Goal: Task Accomplishment & Management: Use online tool/utility

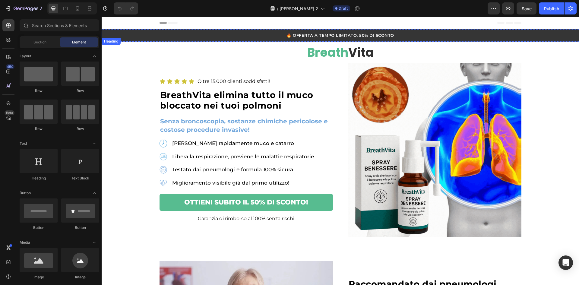
click at [350, 33] on h2 "🔥 OFFERTA A TEMPO LIMITATO: 50% DI SCONTO" at bounding box center [340, 35] width 477 height 5
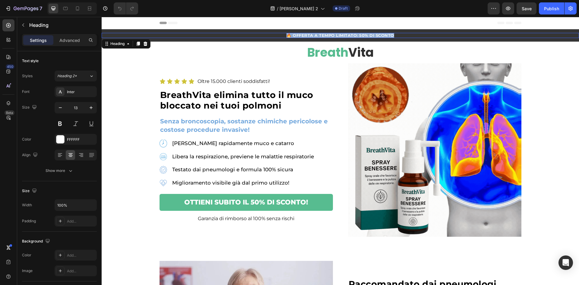
click at [350, 33] on p "🔥 OFFERTA A TEMPO LIMITATO: 50% DI SCONTO" at bounding box center [340, 35] width 476 height 4
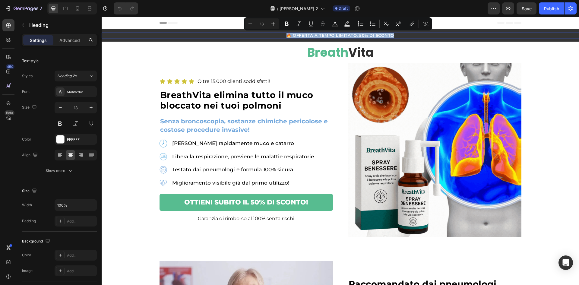
click at [305, 37] on p "🔥 OFFERTA A TEMPO LIMITATO: 50% DI SCONTO" at bounding box center [340, 35] width 476 height 4
drag, startPoint x: 292, startPoint y: 34, endPoint x: 433, endPoint y: 41, distance: 141.8
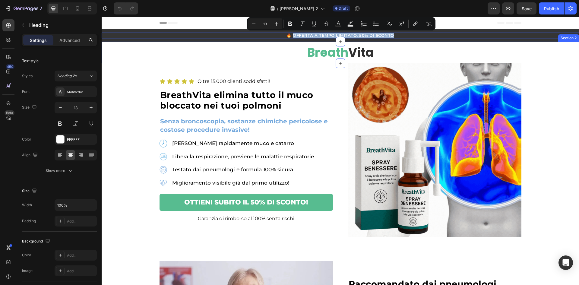
click at [433, 41] on div "🔥 OFFERTA A TEMPO LIMITATO: 50% DI SCONTO Heading 0 Section 1" at bounding box center [340, 35] width 477 height 12
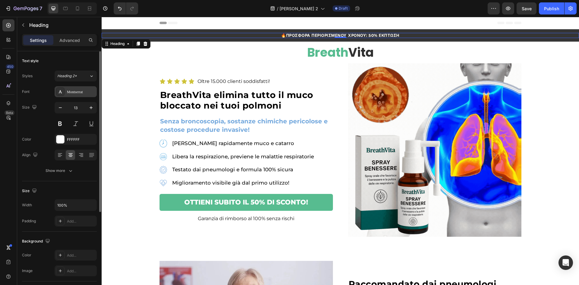
click at [73, 95] on div "Montserrat" at bounding box center [76, 91] width 42 height 11
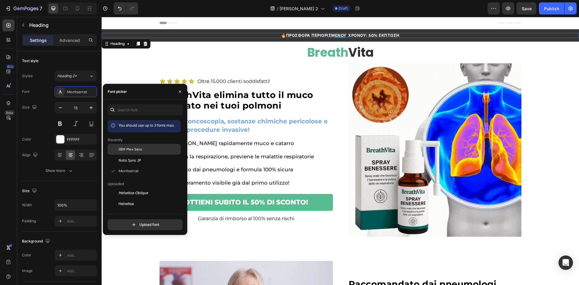
click at [120, 150] on span "IBM Plex Sans" at bounding box center [130, 148] width 24 height 5
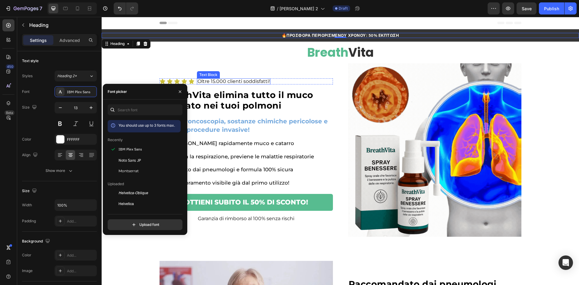
click at [239, 82] on p "Oltre 15.000 clienti soddisfatti!" at bounding box center [233, 81] width 72 height 5
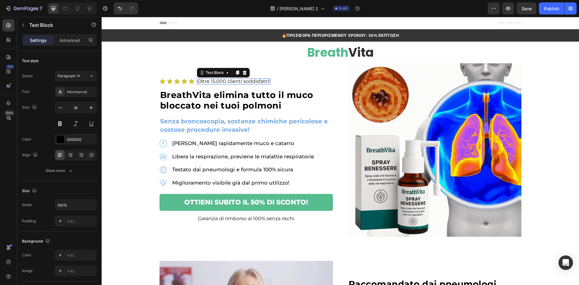
click at [239, 82] on p "Oltre 15.000 clienti soddisfatti!" at bounding box center [233, 81] width 72 height 5
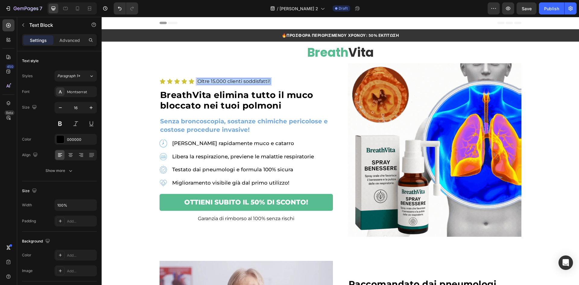
click at [239, 82] on p "Oltre 15.000 clienti soddisfatti!" at bounding box center [233, 81] width 72 height 5
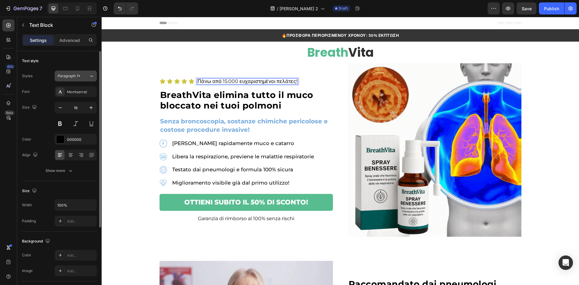
click at [65, 75] on span "Paragraph 1*" at bounding box center [68, 75] width 23 height 5
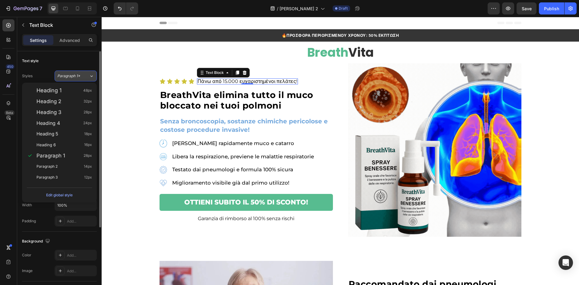
click at [73, 75] on span "Paragraph 1*" at bounding box center [68, 75] width 23 height 5
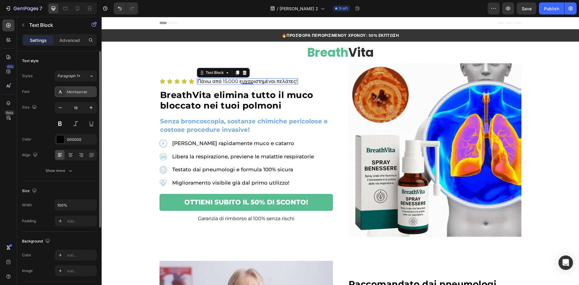
click at [75, 92] on div "Montserrat" at bounding box center [81, 91] width 28 height 5
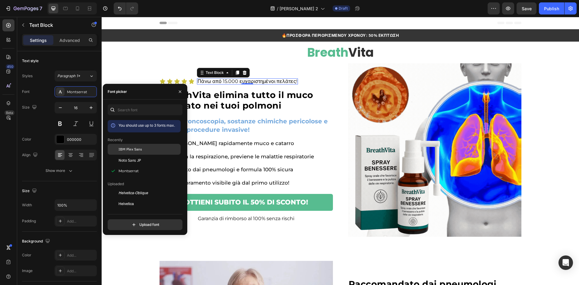
click at [121, 147] on span "IBM Plex Sans" at bounding box center [130, 148] width 24 height 5
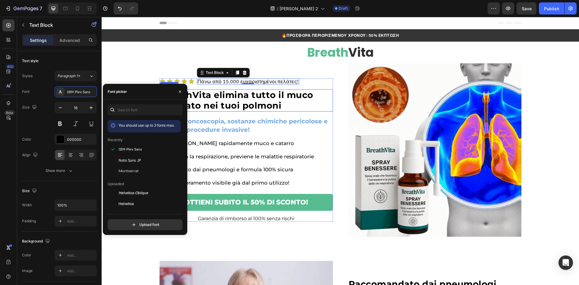
click at [286, 106] on h2 "BreathVita elimina tutto il muco bloccato nei tuoi polmoni" at bounding box center [245, 100] width 173 height 22
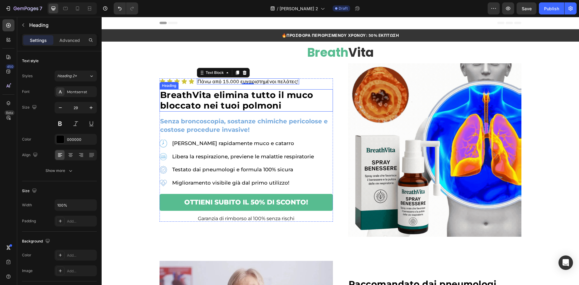
click at [286, 106] on h2 "BreathVita elimina tutto il muco bloccato nei tuoi polmoni" at bounding box center [245, 100] width 173 height 22
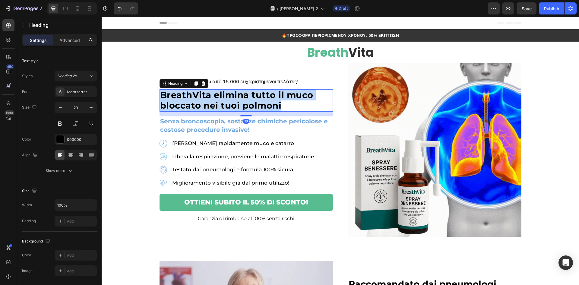
click at [286, 106] on p "BreathVita elimina tutto il muco bloccato nei tuoi polmoni" at bounding box center [246, 100] width 172 height 21
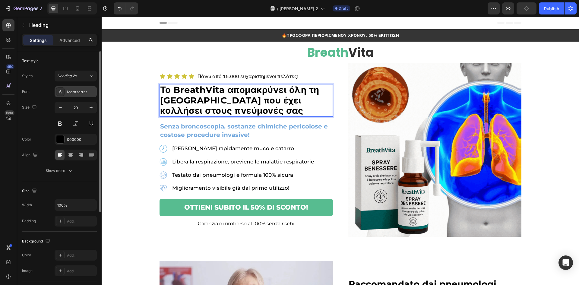
click at [81, 93] on div "Montserrat" at bounding box center [81, 91] width 28 height 5
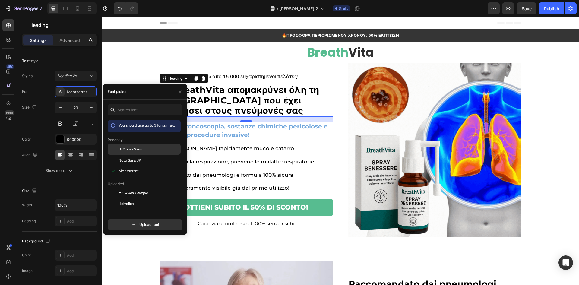
click at [135, 150] on span "IBM Plex Sans" at bounding box center [130, 148] width 24 height 5
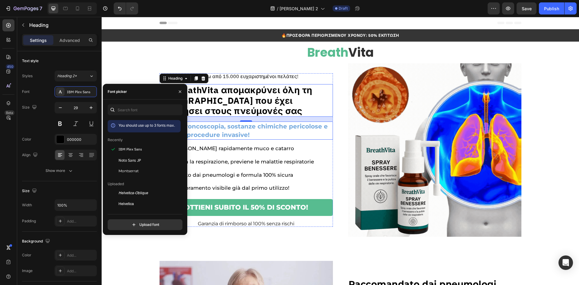
click at [213, 129] on strong "Senza broncoscopia, sostanze chimiche pericolose e costose procedure invasive!" at bounding box center [244, 131] width 168 height 16
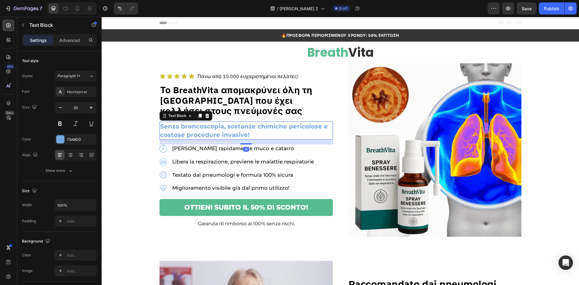
click at [213, 128] on strong "Senza broncoscopia, sostanze chimiche pericolose e costose procedure invasive!" at bounding box center [244, 131] width 168 height 16
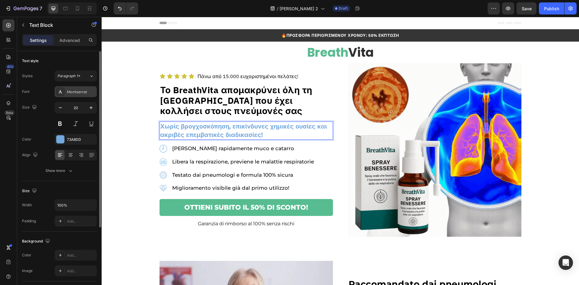
click at [82, 90] on div "Montserrat" at bounding box center [81, 91] width 28 height 5
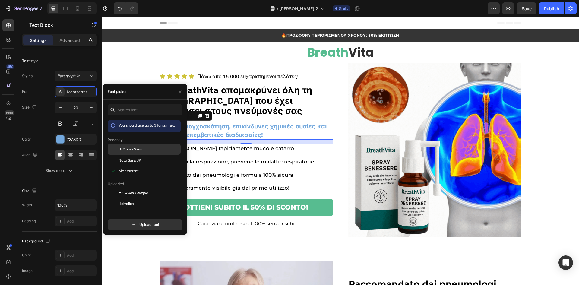
click at [145, 148] on div "IBM Plex Sans" at bounding box center [148, 148] width 61 height 5
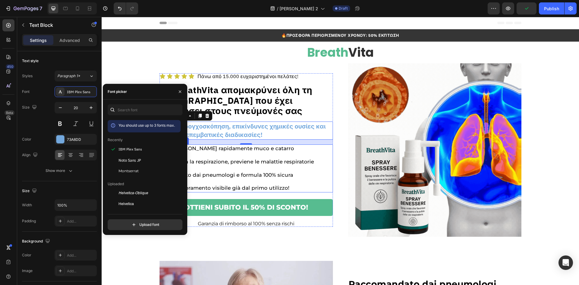
click at [296, 152] on div "[PERSON_NAME] rapidamente muco e catarro" at bounding box center [242, 148] width 143 height 8
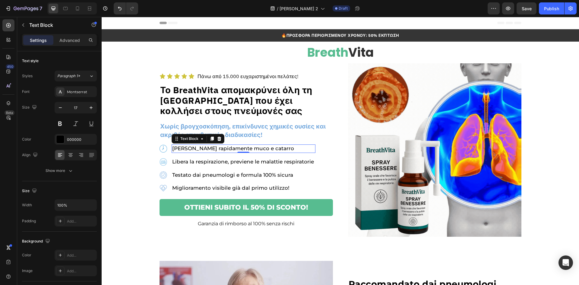
click at [262, 148] on p "[PERSON_NAME] rapidamente muco e catarro" at bounding box center [243, 148] width 142 height 7
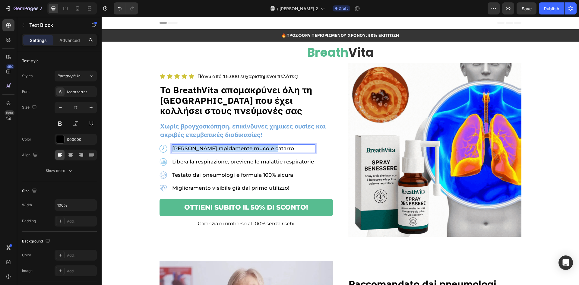
click at [262, 148] on p "[PERSON_NAME] rapidamente muco e catarro" at bounding box center [243, 148] width 142 height 7
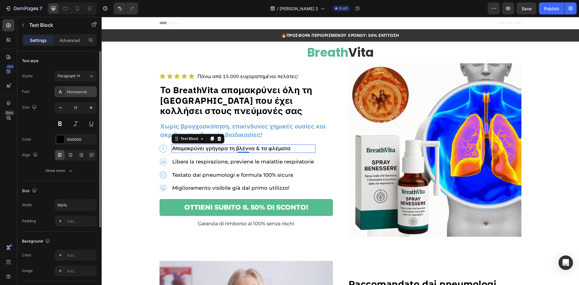
click at [80, 94] on div "Montserrat" at bounding box center [81, 91] width 28 height 5
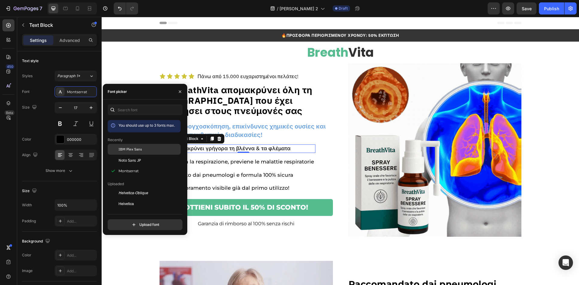
click at [161, 188] on div "IBM Plex Sans" at bounding box center [144, 193] width 73 height 11
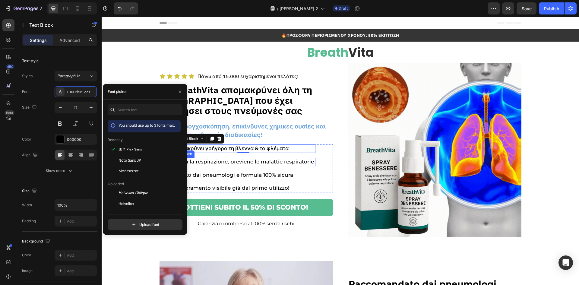
click at [264, 163] on p "Libera la respirazione, previene le malattie respiratorie" at bounding box center [243, 161] width 142 height 7
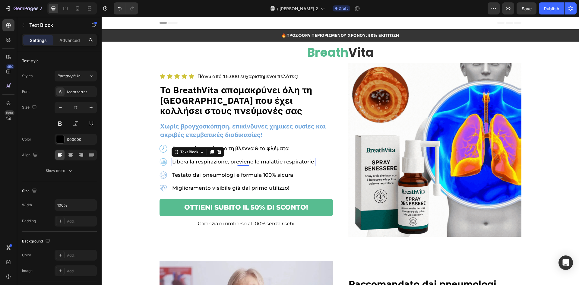
click at [264, 163] on p "Libera la respirazione, previene le malattie respiratorie" at bounding box center [243, 161] width 142 height 7
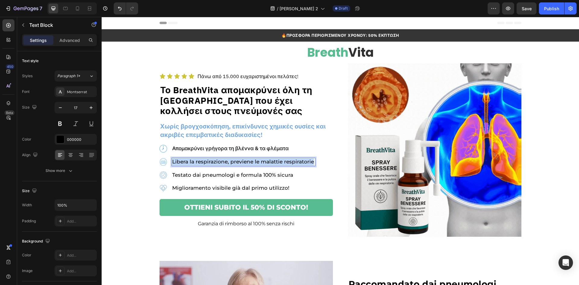
click at [264, 163] on p "Libera la respirazione, previene le malattie respiratorie" at bounding box center [243, 161] width 142 height 7
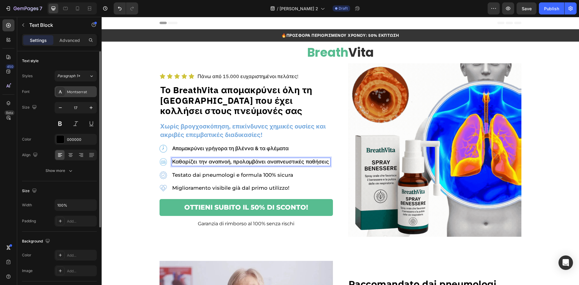
click at [72, 94] on div "Montserrat" at bounding box center [76, 91] width 42 height 11
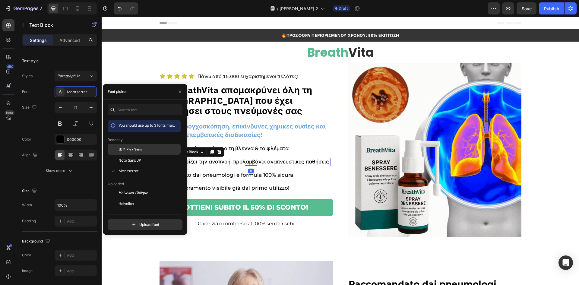
click at [109, 147] on div at bounding box center [113, 149] width 11 height 11
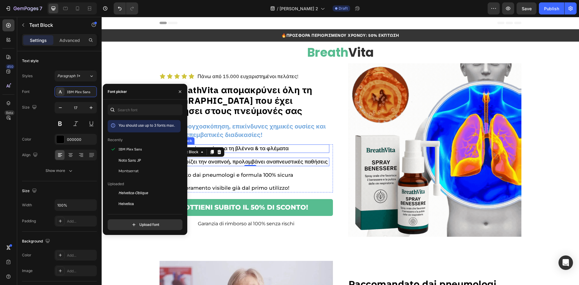
click at [244, 150] on p "Απομακρύνει γρήγορα τη βλέννα & τα φλέματα" at bounding box center [250, 148] width 156 height 7
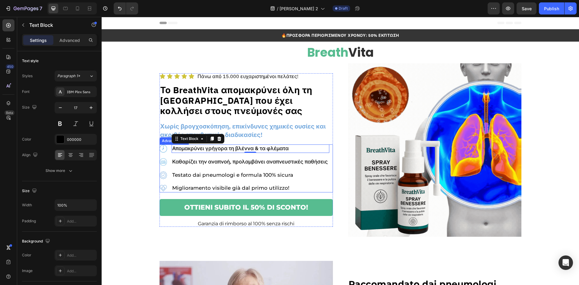
click at [243, 163] on p "Καθαρίζει την αναπνοή, προλαμβάνει αναπνευστικές παθήσεις" at bounding box center [250, 161] width 156 height 7
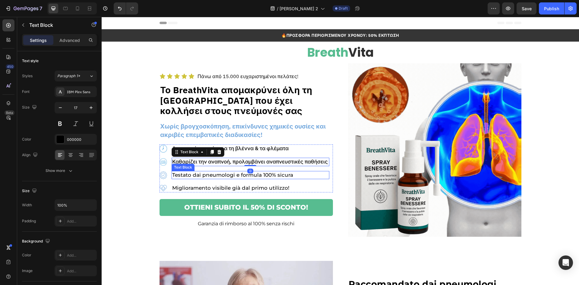
click at [238, 175] on p "Testato dai pneumologi e formula 100% sicura" at bounding box center [250, 174] width 156 height 7
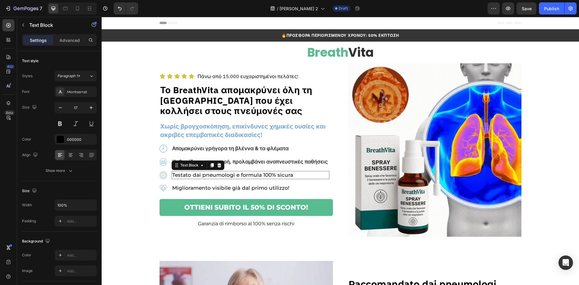
click at [238, 175] on p "Testato dai pneumologi e formula 100% sicura" at bounding box center [250, 174] width 156 height 7
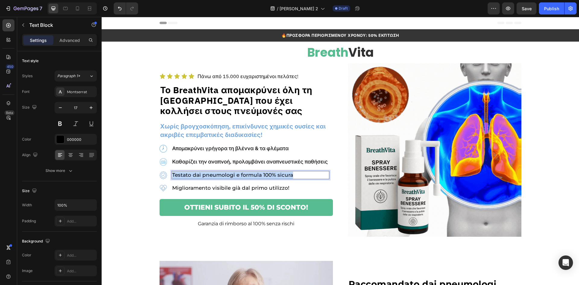
click at [238, 175] on p "Testato dai pneumologi e formula 100% sicura" at bounding box center [250, 174] width 156 height 7
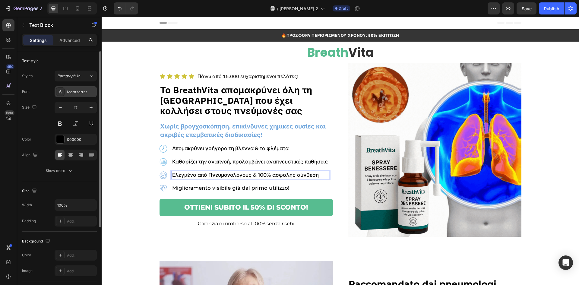
click at [73, 92] on div "Montserrat" at bounding box center [81, 91] width 28 height 5
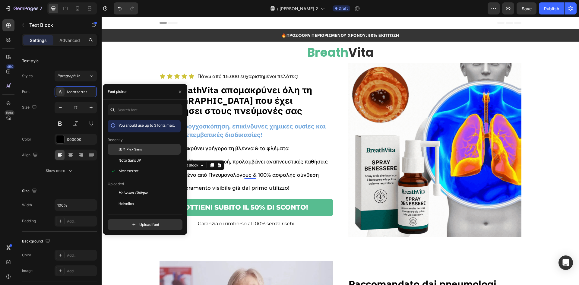
click at [137, 146] on span "IBM Plex Sans" at bounding box center [130, 148] width 24 height 5
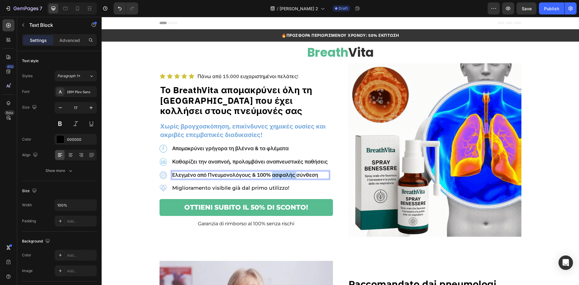
click at [283, 175] on p "Ελεγμένο από Πνευμονολόγους & 100% ασφαλής σύνθεση" at bounding box center [250, 174] width 156 height 7
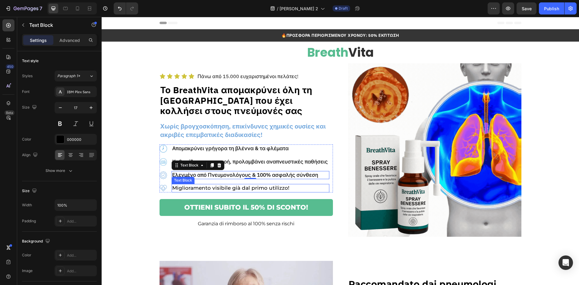
click at [252, 186] on p "Miglioramento visibile già dal primo utilizzo!" at bounding box center [250, 187] width 156 height 7
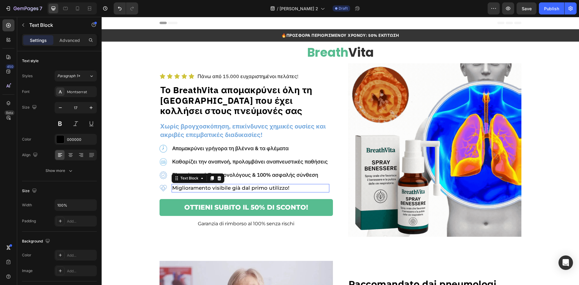
click at [252, 186] on p "Miglioramento visibile già dal primo utilizzo!" at bounding box center [250, 187] width 156 height 7
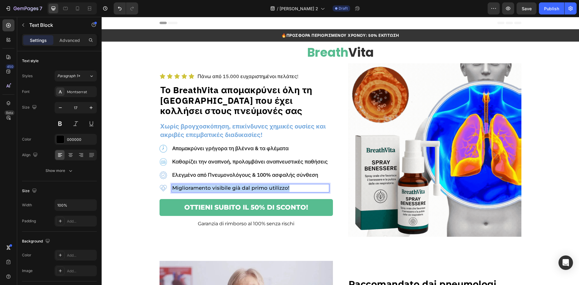
click at [252, 186] on p "Miglioramento visibile già dal primo utilizzo!" at bounding box center [250, 187] width 156 height 7
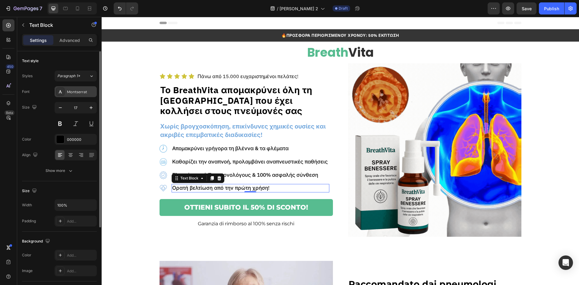
click at [77, 89] on div "Montserrat" at bounding box center [81, 91] width 28 height 5
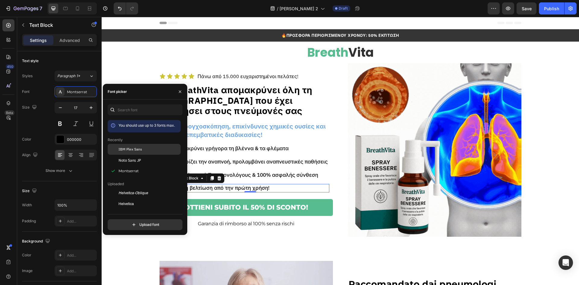
click at [129, 148] on span "IBM Plex Sans" at bounding box center [130, 148] width 24 height 5
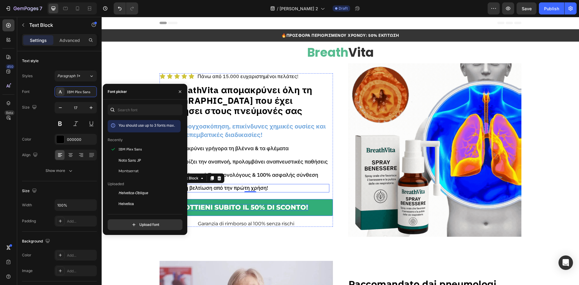
click at [244, 206] on p "OTTIENI SUBITO IL 50% DI SCONTO!" at bounding box center [246, 207] width 124 height 7
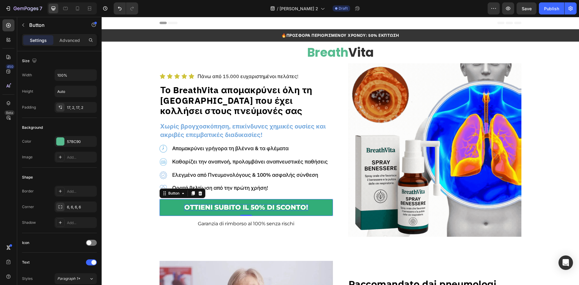
click at [228, 209] on p "OTTIENI SUBITO IL 50% DI SCONTO!" at bounding box center [246, 207] width 124 height 7
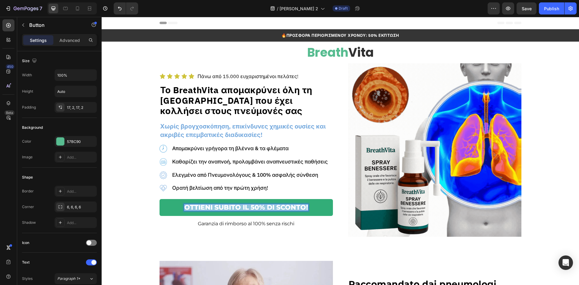
click at [228, 209] on p "OTTIENI SUBITO IL 50% DI SCONTO!" at bounding box center [246, 207] width 124 height 7
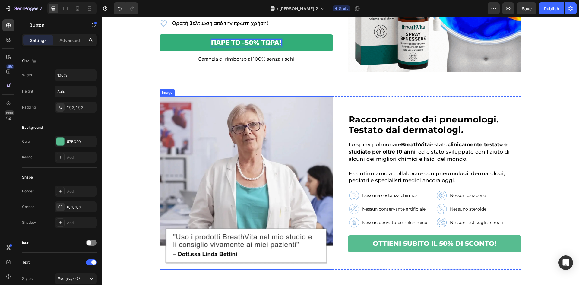
scroll to position [241, 0]
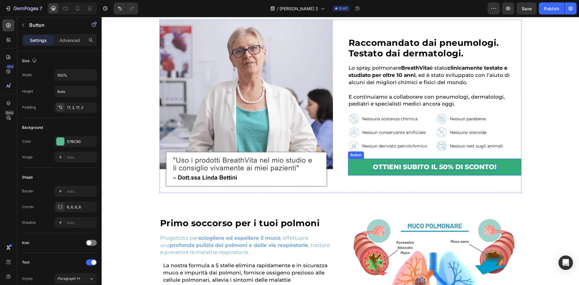
click at [443, 167] on p "OTTIENI SUBITO IL 50% DI SCONTO!" at bounding box center [434, 167] width 124 height 7
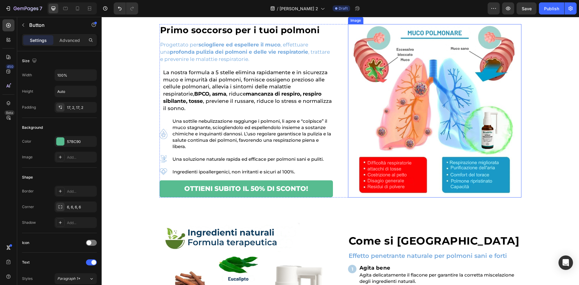
scroll to position [442, 0]
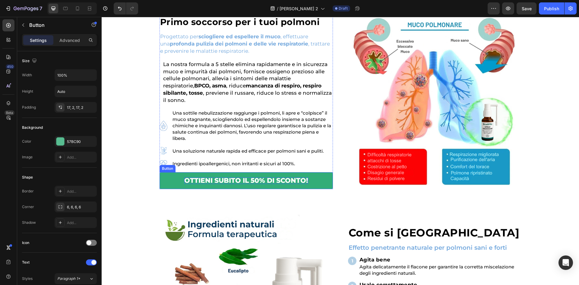
click at [287, 178] on p "OTTIENI SUBITO IL 50% DI SCONTO!" at bounding box center [246, 180] width 124 height 7
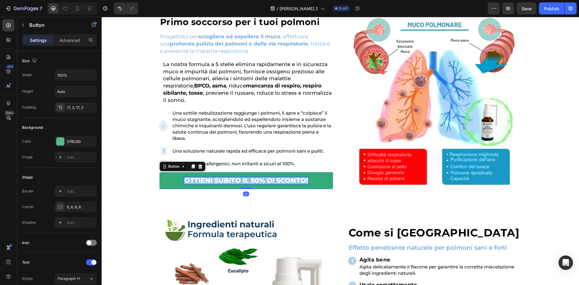
click at [287, 178] on p "OTTIENI SUBITO IL 50% DI SCONTO!" at bounding box center [246, 180] width 124 height 7
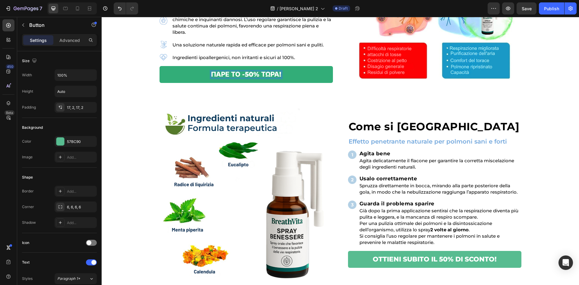
scroll to position [643, 0]
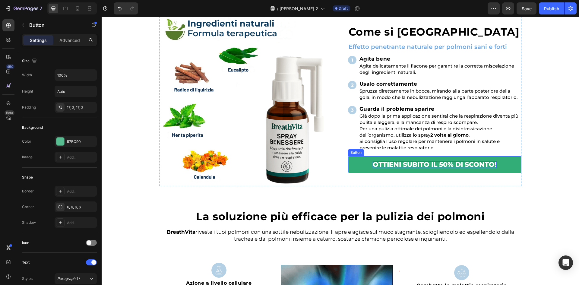
click at [478, 165] on p "OTTIENI SUBITO IL 50% DI SCONTO!" at bounding box center [434, 164] width 124 height 7
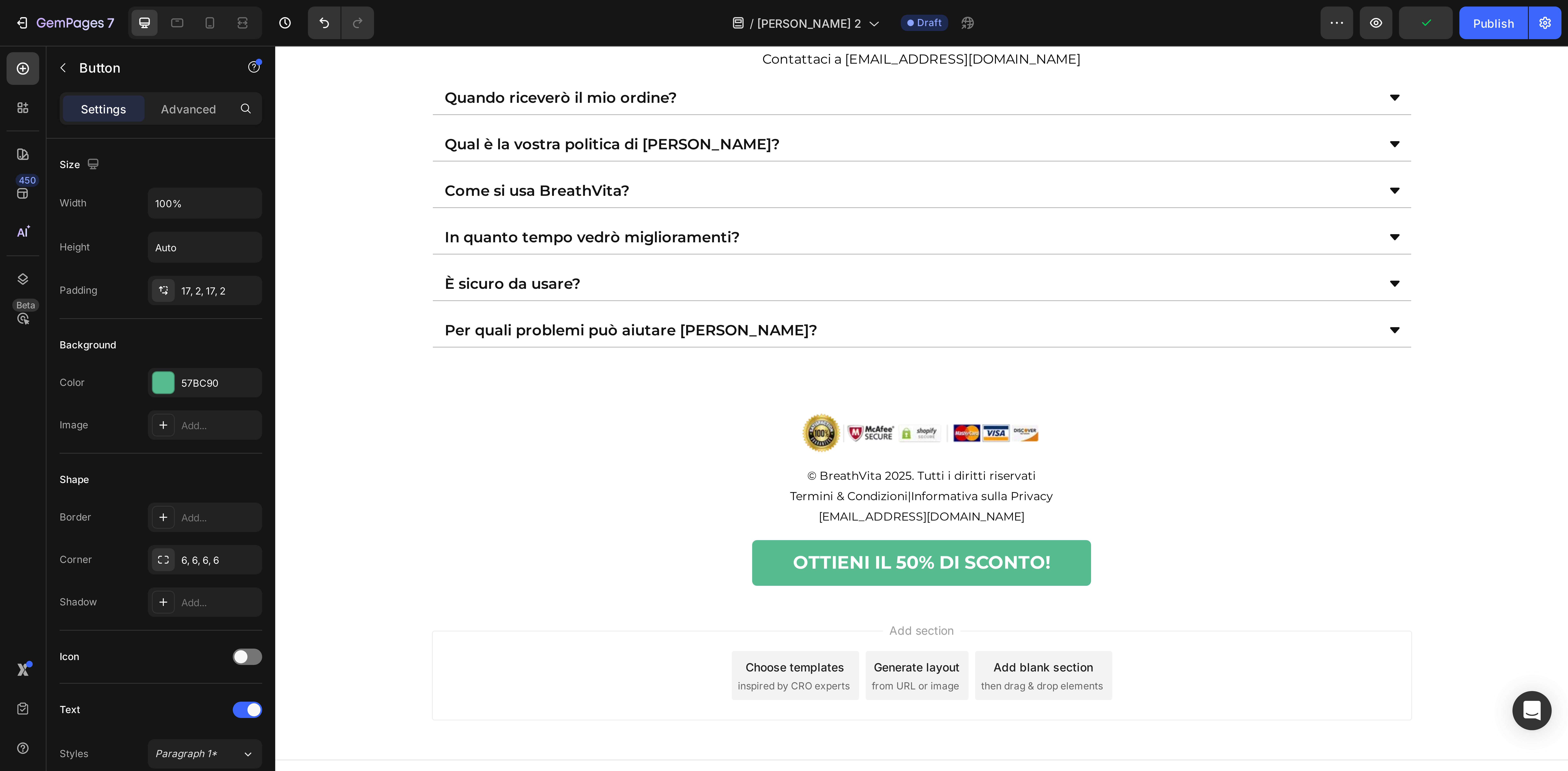
scroll to position [1205, 0]
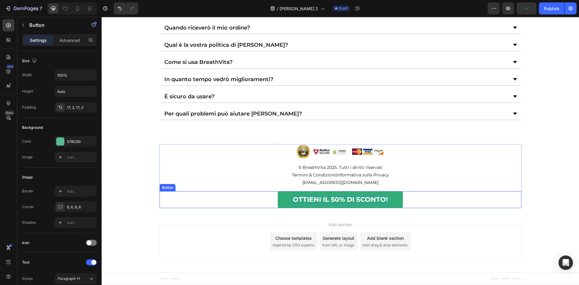
click at [364, 196] on strong "OTTIENI IL 50% DI SCONTO!" at bounding box center [340, 199] width 95 height 8
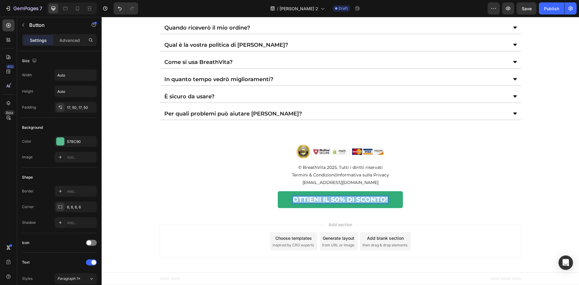
click at [364, 196] on strong "OTTIENI IL 50% DI SCONTO!" at bounding box center [340, 199] width 95 height 8
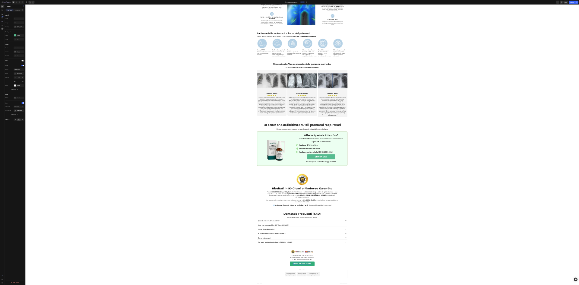
scroll to position [947, 0]
drag, startPoint x: 2136, startPoint y: 281, endPoint x: 2095, endPoint y: 223, distance: 70.9
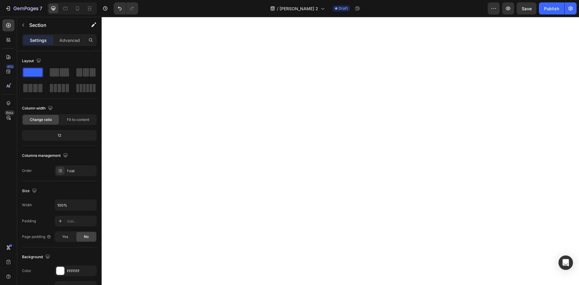
scroll to position [1780, 0]
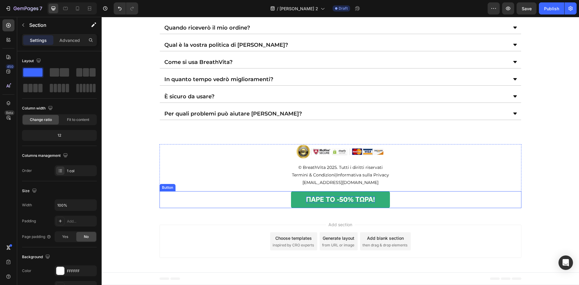
click at [344, 197] on strong "ΠΑΡΕ ΤΟ -50% ΤΩΡΑ!" at bounding box center [340, 199] width 69 height 8
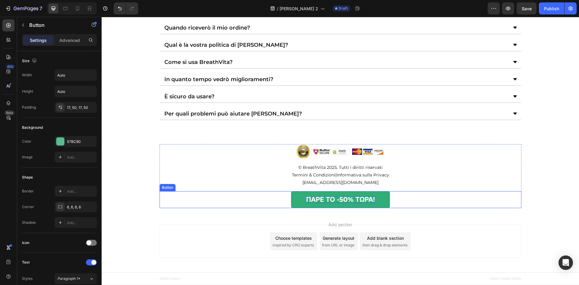
click at [344, 197] on strong "ΠΑΡΕ ΤΟ -50% ΤΩΡΑ!" at bounding box center [340, 199] width 69 height 8
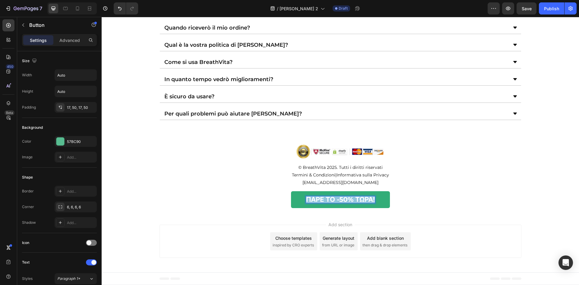
click at [344, 197] on strong "ΠΑΡΕ ΤΟ -50% ΤΩΡΑ!" at bounding box center [340, 199] width 69 height 8
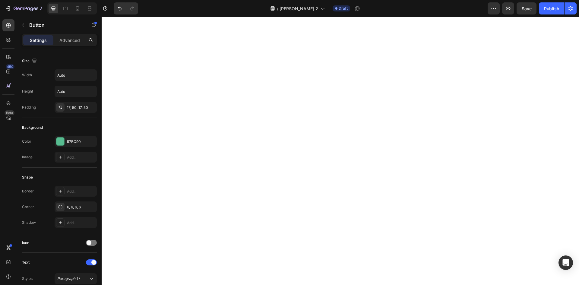
scroll to position [0, 0]
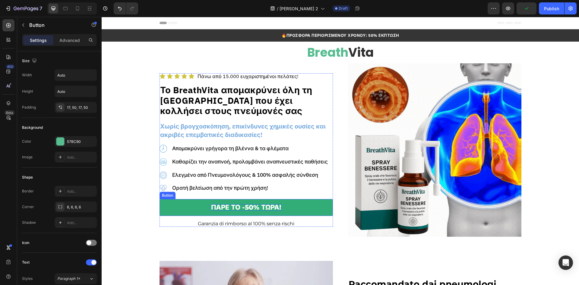
click at [233, 207] on p "ΠΑΡΕ ΤΟ -50% ΤΩΡΑ!" at bounding box center [246, 207] width 70 height 7
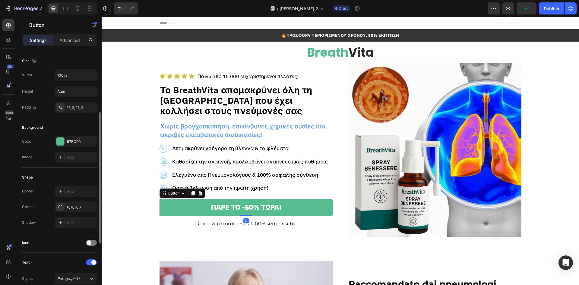
scroll to position [80, 0]
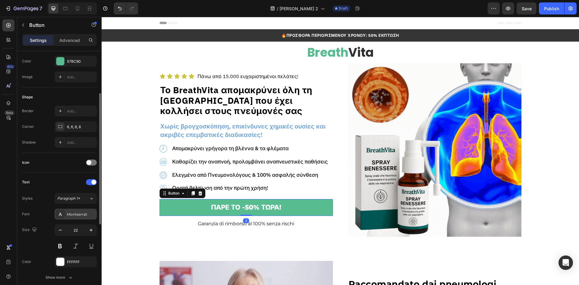
click at [75, 216] on div "Montserrat" at bounding box center [81, 214] width 28 height 5
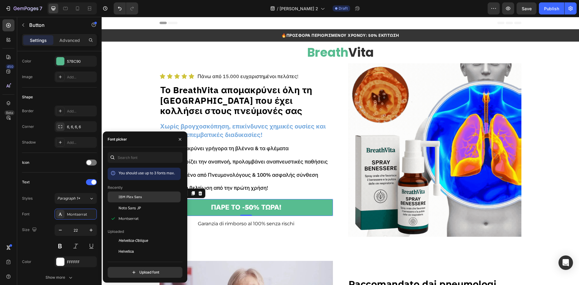
click at [126, 198] on span "IBM Plex Sans" at bounding box center [130, 196] width 24 height 5
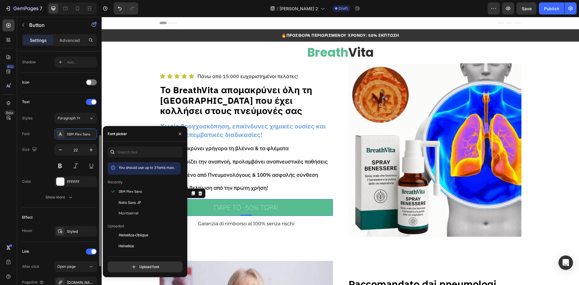
scroll to position [200, 0]
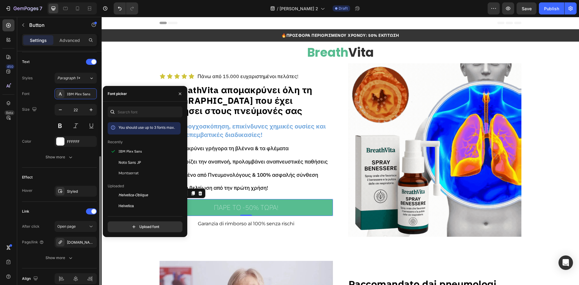
click at [75, 241] on div "[DOMAIN_NAME]" at bounding box center [81, 242] width 28 height 5
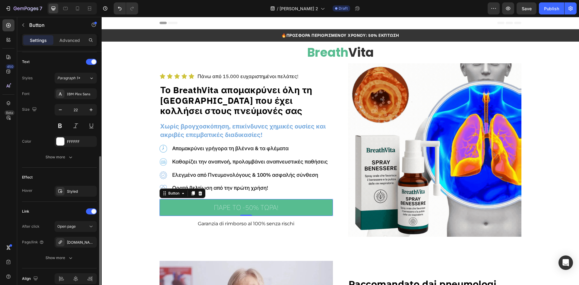
click at [43, 200] on div "Effect Hover Styled" at bounding box center [59, 185] width 75 height 34
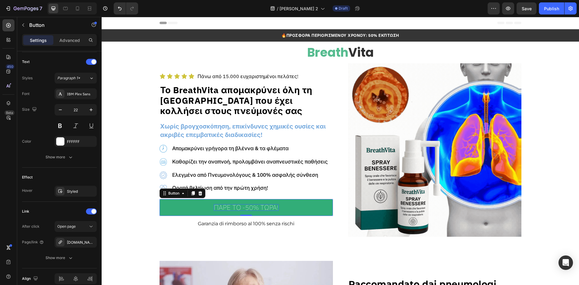
click at [216, 206] on p "ΠΑΡΕ ΤΟ -50% ΤΩΡΑ!" at bounding box center [246, 207] width 65 height 7
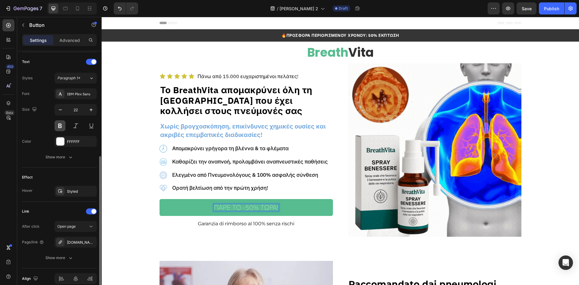
click at [60, 123] on button at bounding box center [60, 125] width 11 height 11
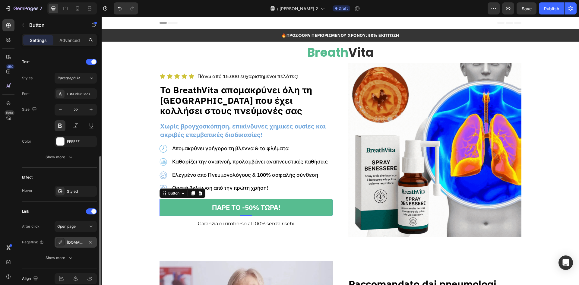
click at [76, 247] on div "[DOMAIN_NAME]" at bounding box center [76, 242] width 42 height 11
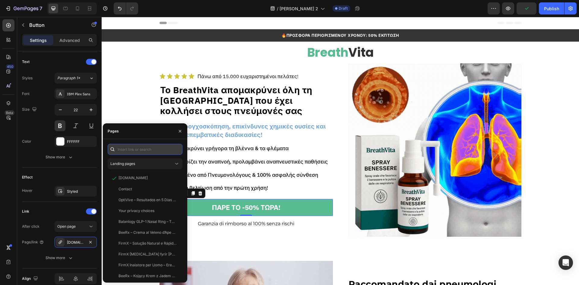
click at [143, 149] on input "text" at bounding box center [145, 149] width 75 height 11
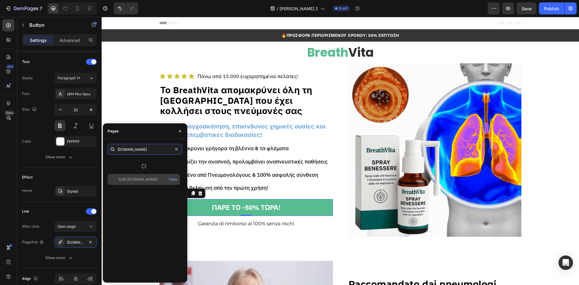
type input "[DOMAIN_NAME]"
click at [139, 181] on div "[URL][DOMAIN_NAME]" at bounding box center [137, 179] width 39 height 5
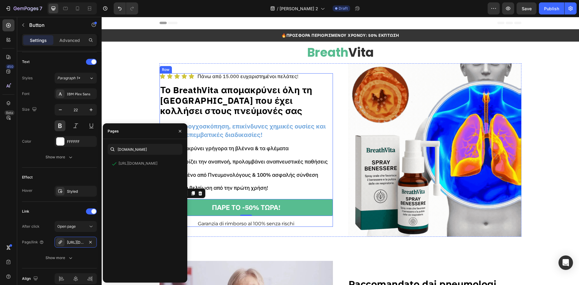
click at [256, 218] on div "Icon Icon Icon Icon Icon Icon List Πάνω από 15.000 ευχαριστημένοι πελάτες! Text…" at bounding box center [245, 150] width 173 height 154
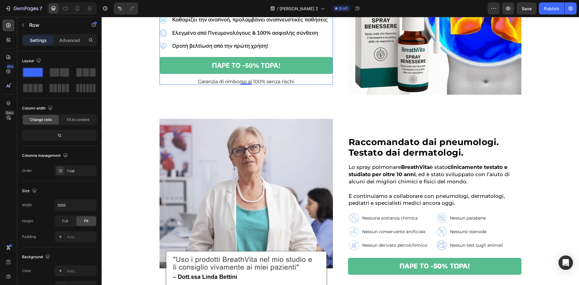
scroll to position [241, 0]
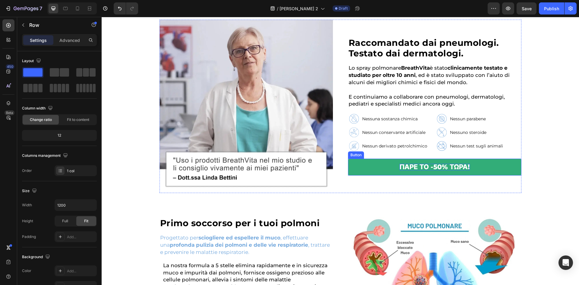
click at [433, 166] on p "ΠΑΡΕ ΤΟ -50% ΤΩΡΑ!" at bounding box center [434, 167] width 70 height 7
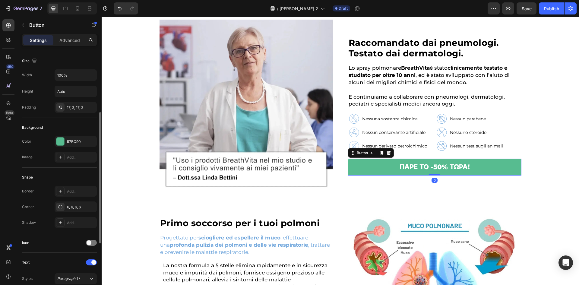
scroll to position [80, 0]
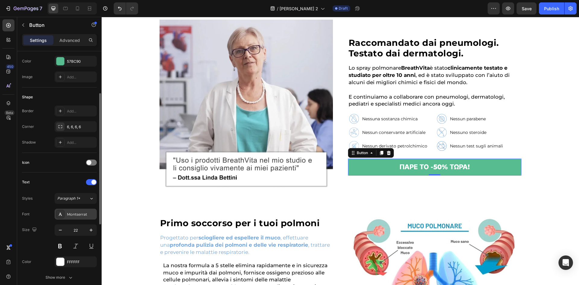
click at [76, 213] on div "Montserrat" at bounding box center [81, 214] width 28 height 5
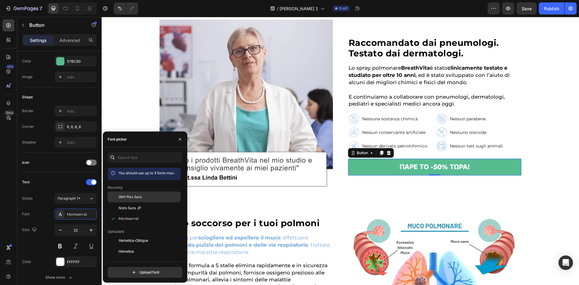
click at [144, 199] on div "IBM Plex Sans" at bounding box center [148, 196] width 61 height 5
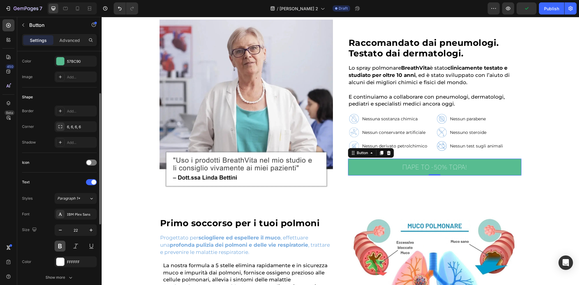
click at [57, 242] on button at bounding box center [60, 245] width 11 height 11
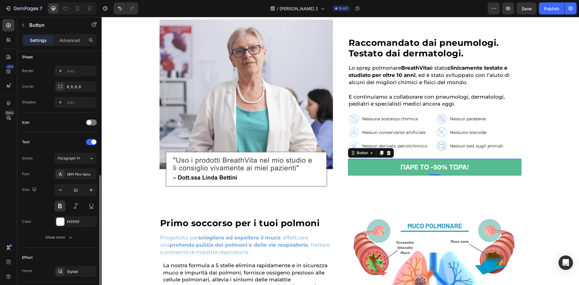
scroll to position [200, 0]
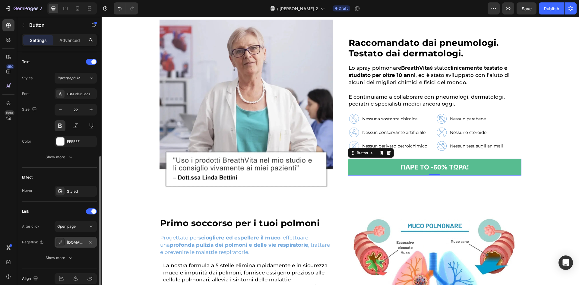
click at [80, 241] on div "[DOMAIN_NAME]" at bounding box center [75, 242] width 17 height 5
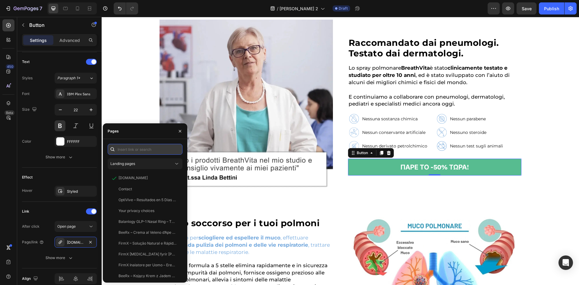
click at [143, 151] on input "text" at bounding box center [145, 149] width 75 height 11
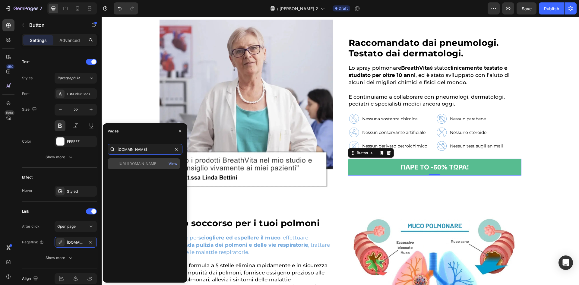
type input "[DOMAIN_NAME]"
click at [143, 160] on div "[URL][DOMAIN_NAME] View" at bounding box center [144, 163] width 72 height 11
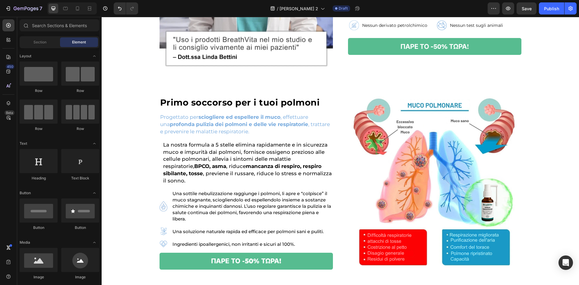
scroll to position [442, 0]
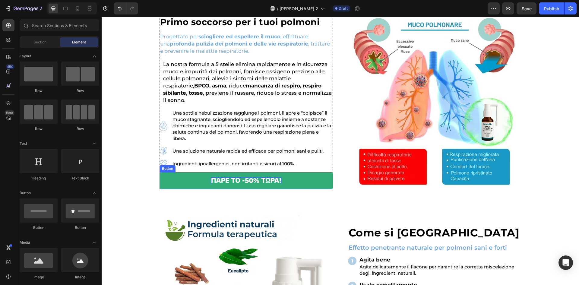
click at [266, 180] on p "ΠΑΡΕ ΤΟ -50% ΤΩΡΑ!" at bounding box center [246, 180] width 70 height 7
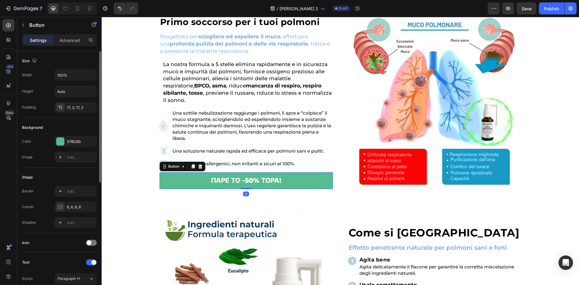
scroll to position [80, 0]
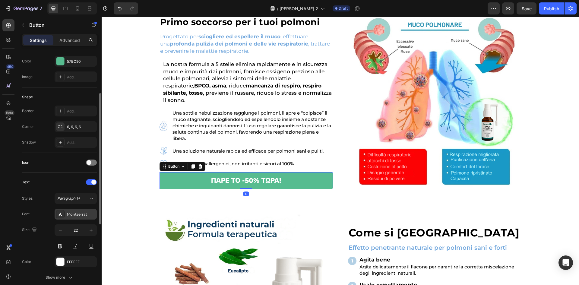
click at [84, 211] on div "Montserrat" at bounding box center [76, 214] width 42 height 11
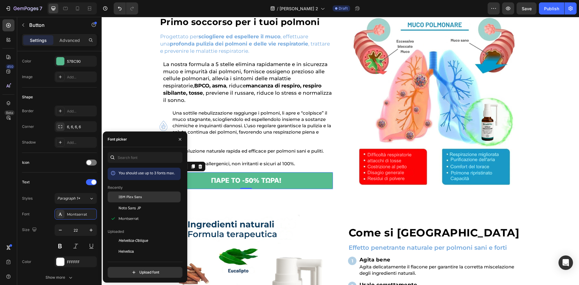
click at [129, 235] on div "IBM Plex Sans" at bounding box center [144, 240] width 73 height 11
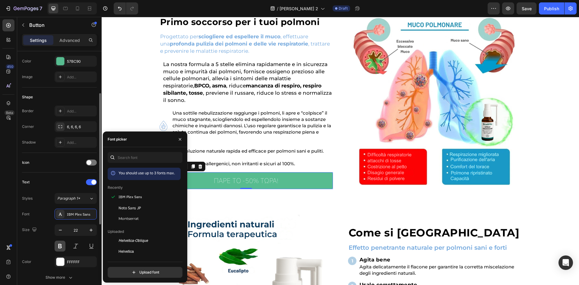
click at [58, 245] on button at bounding box center [60, 245] width 11 height 11
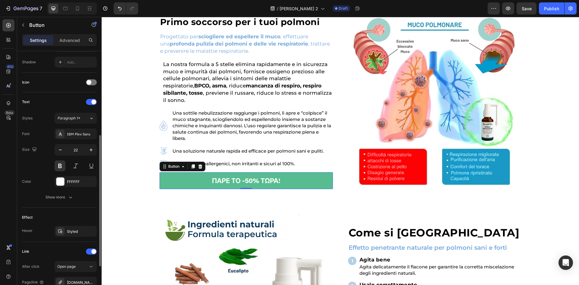
scroll to position [200, 0]
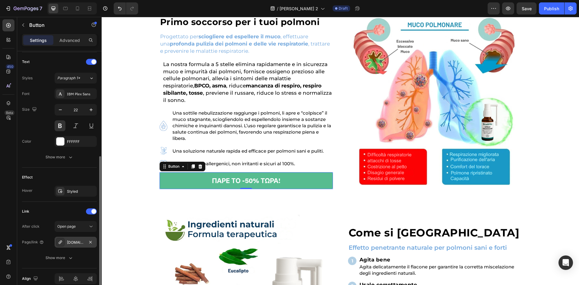
click at [83, 243] on div "[DOMAIN_NAME]" at bounding box center [75, 242] width 17 height 5
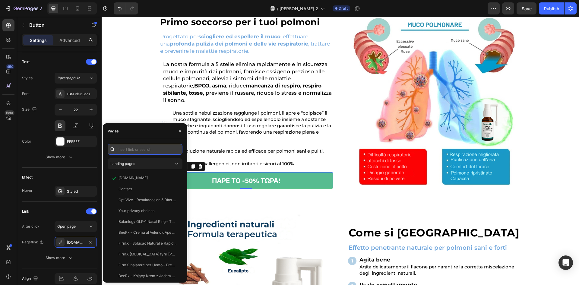
click at [139, 146] on input "text" at bounding box center [145, 149] width 75 height 11
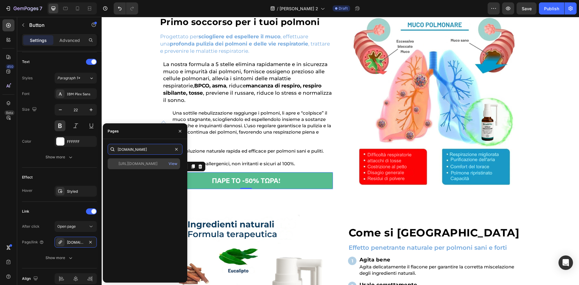
type input "[DOMAIN_NAME]"
click at [136, 162] on div "[URL][DOMAIN_NAME]" at bounding box center [137, 163] width 39 height 5
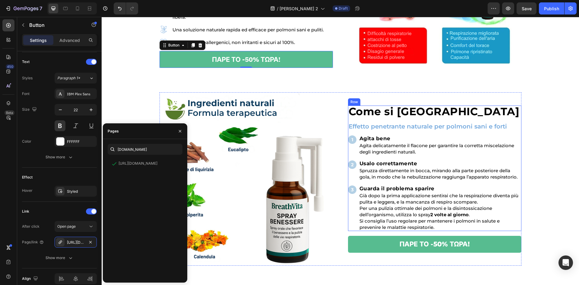
scroll to position [603, 0]
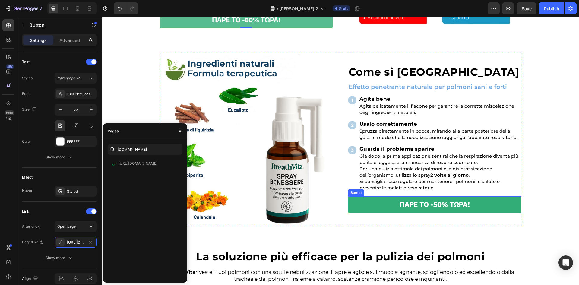
click at [396, 209] on button "ΠΑΡΕ ΤΟ -50% ΤΩΡΑ!" at bounding box center [434, 204] width 173 height 17
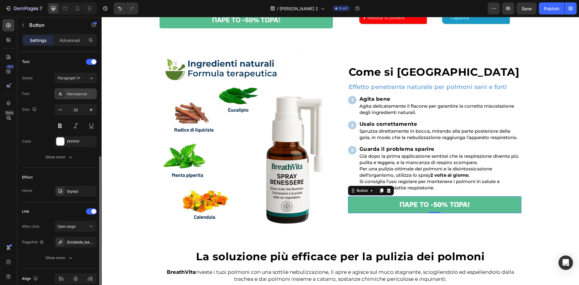
click at [75, 95] on div "Montserrat" at bounding box center [81, 93] width 28 height 5
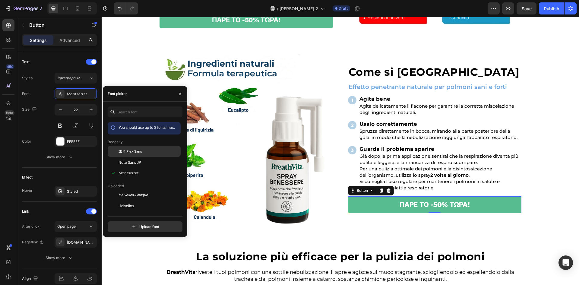
drag, startPoint x: 138, startPoint y: 154, endPoint x: 216, endPoint y: 170, distance: 79.9
click at [138, 190] on div "IBM Plex Sans" at bounding box center [144, 195] width 73 height 11
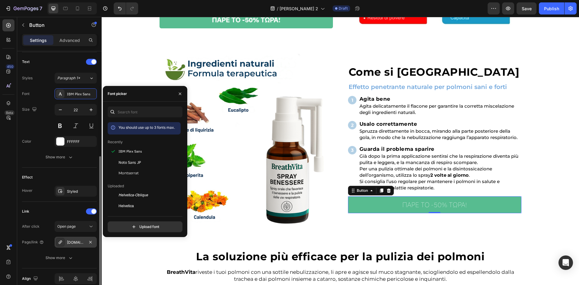
click at [71, 243] on div "[DOMAIN_NAME]" at bounding box center [75, 242] width 17 height 5
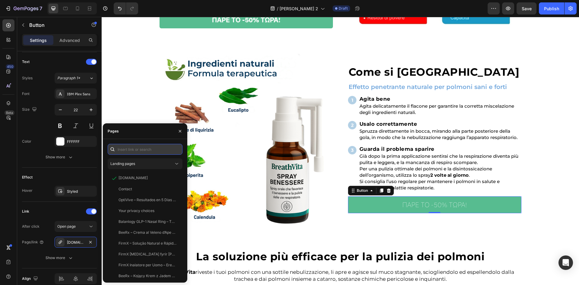
click at [149, 150] on input "text" at bounding box center [145, 149] width 75 height 11
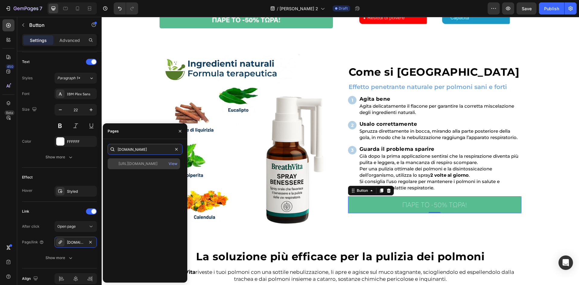
type input "[DOMAIN_NAME]"
click at [141, 163] on div "[URL][DOMAIN_NAME]" at bounding box center [137, 163] width 39 height 5
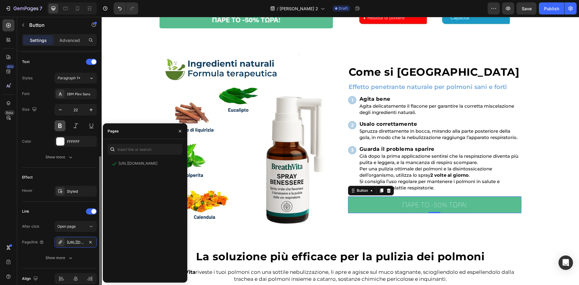
click at [60, 128] on button at bounding box center [60, 125] width 11 height 11
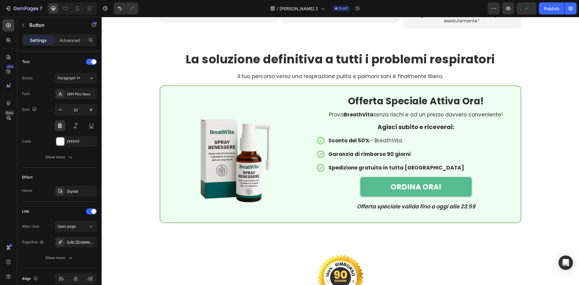
scroll to position [1406, 0]
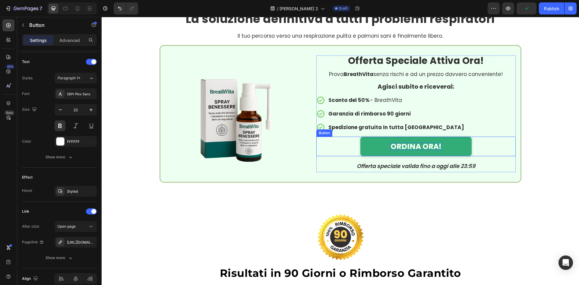
click at [423, 143] on p "ORDINA ORA!" at bounding box center [415, 147] width 51 height 8
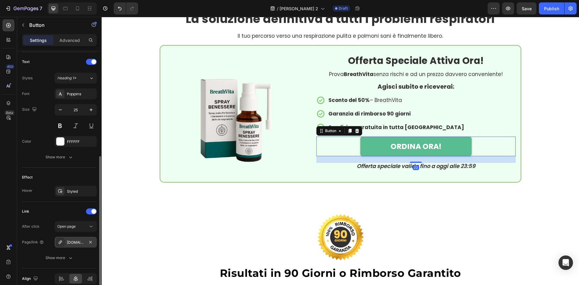
click at [77, 247] on div "[DOMAIN_NAME]" at bounding box center [76, 242] width 42 height 11
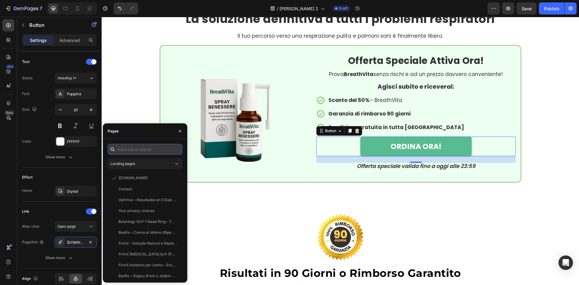
click at [131, 151] on input "text" at bounding box center [145, 149] width 75 height 11
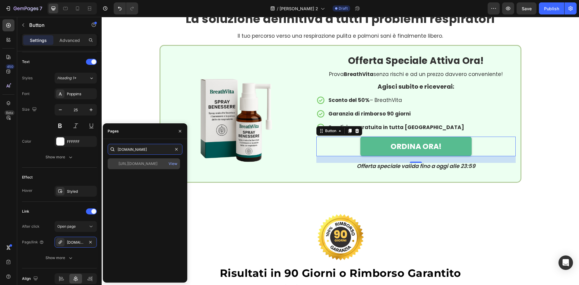
type input "[DOMAIN_NAME]"
click at [134, 165] on div "[URL][DOMAIN_NAME]" at bounding box center [137, 163] width 39 height 5
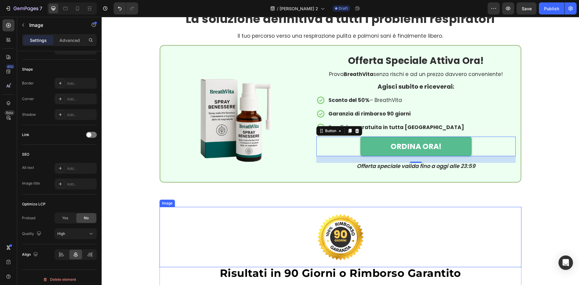
click at [243, 210] on div at bounding box center [340, 237] width 362 height 60
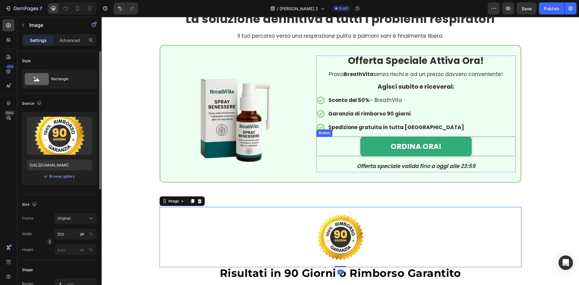
click at [421, 148] on p "ORDINA ORA!" at bounding box center [415, 147] width 51 height 8
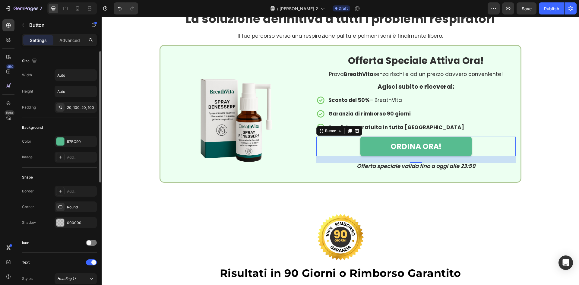
scroll to position [80, 0]
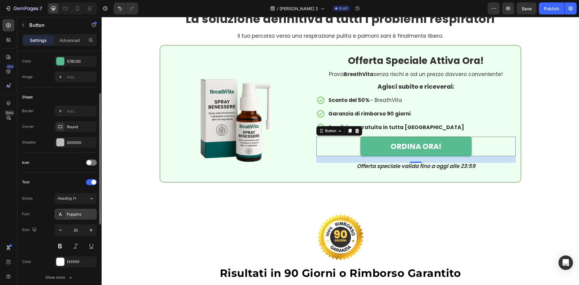
click at [80, 216] on div "Poppins" at bounding box center [81, 214] width 28 height 5
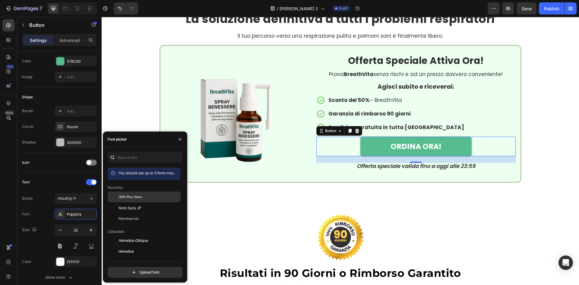
click at [130, 196] on span "IBM Plex Sans" at bounding box center [130, 196] width 24 height 5
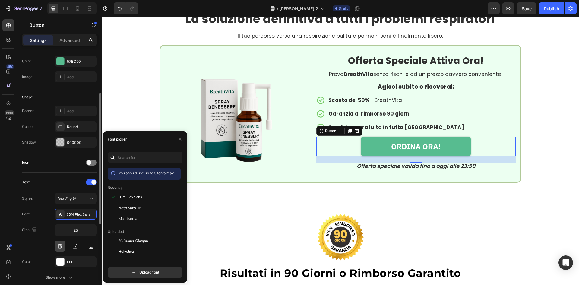
click at [57, 246] on button at bounding box center [60, 245] width 11 height 11
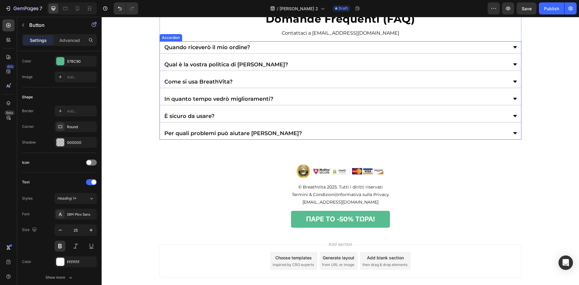
scroll to position [1768, 0]
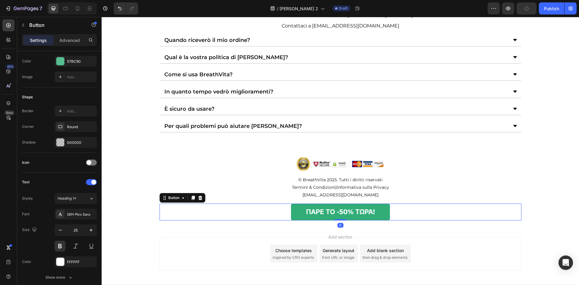
click at [301, 210] on button "ΠΑΡΕ ΤΟ -50% ΤΩΡΑ!" at bounding box center [340, 211] width 99 height 17
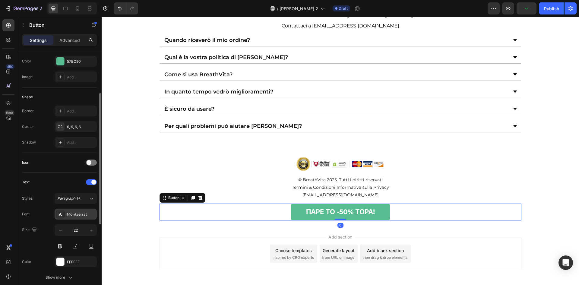
click at [87, 215] on div "Montserrat" at bounding box center [81, 214] width 28 height 5
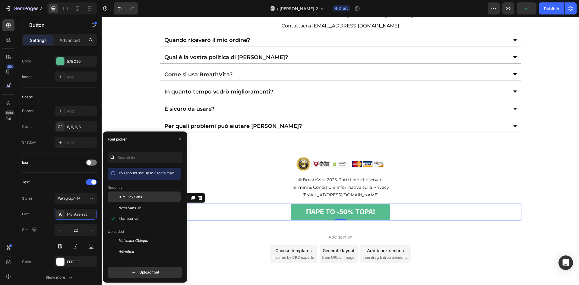
click at [122, 198] on span "IBM Plex Sans" at bounding box center [130, 196] width 24 height 5
click at [61, 245] on button at bounding box center [60, 245] width 11 height 11
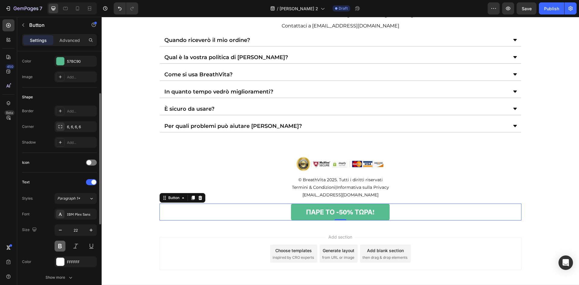
click at [61, 245] on button at bounding box center [60, 245] width 11 height 11
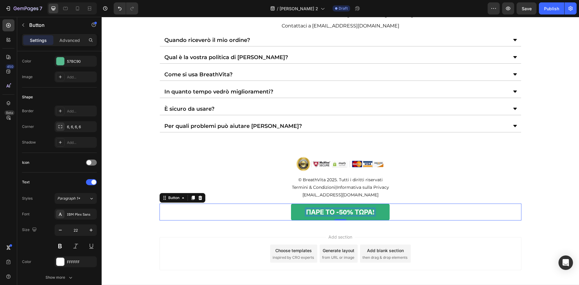
click at [323, 212] on strong "ΠΑΡΕ ΤΟ -50% ΤΩΡΑ!" at bounding box center [340, 211] width 68 height 9
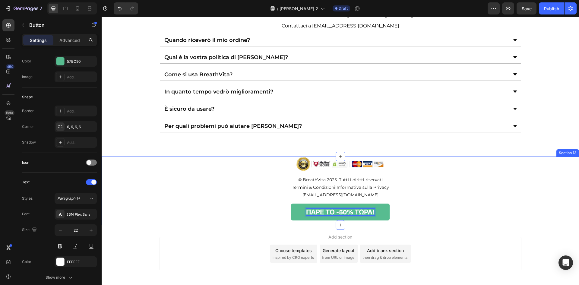
click at [268, 222] on div "Image © BreathVita 2025. Tutti i diritti riservati Text Block Termini & Condizi…" at bounding box center [340, 190] width 477 height 68
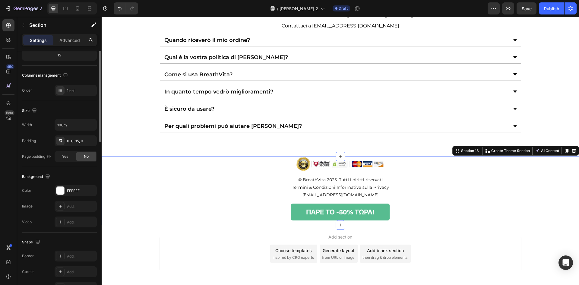
scroll to position [0, 0]
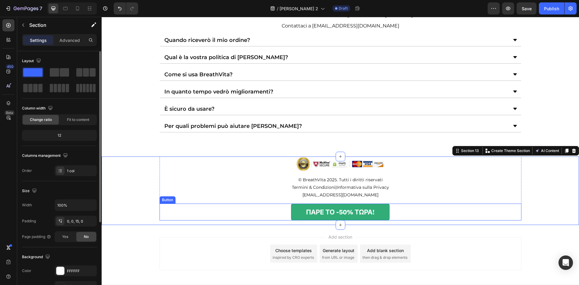
click at [323, 215] on button "ΠΑΡΕ ΤΟ -50% ΤΩΡΑ!" at bounding box center [340, 211] width 99 height 17
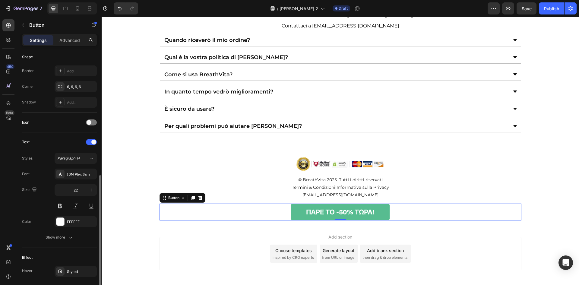
scroll to position [200, 0]
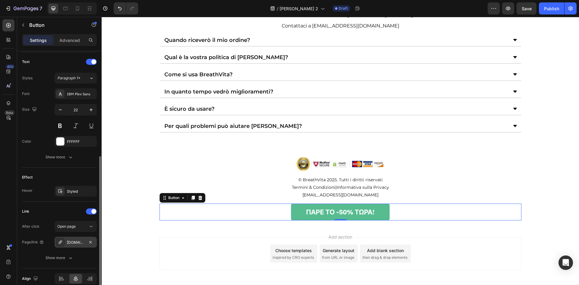
click at [80, 246] on div "[DOMAIN_NAME]" at bounding box center [76, 242] width 42 height 11
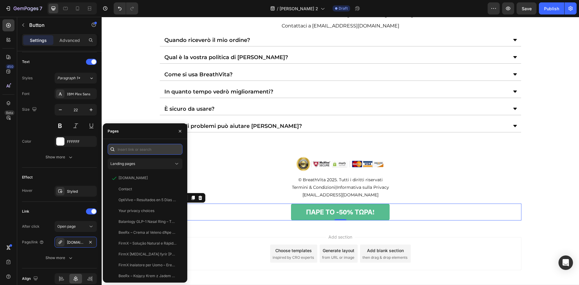
click at [155, 152] on input "text" at bounding box center [145, 149] width 75 height 11
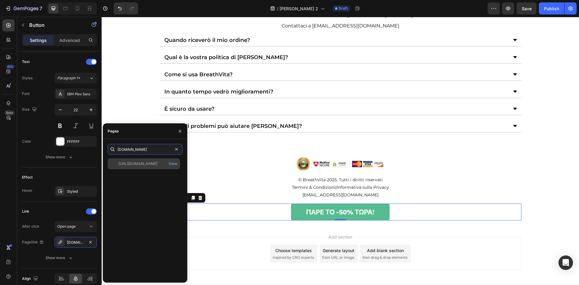
type input "[DOMAIN_NAME]"
click at [140, 160] on div "[URL][DOMAIN_NAME] View" at bounding box center [144, 163] width 72 height 11
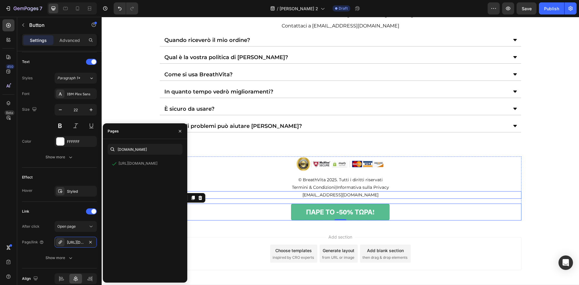
click at [511, 191] on div "[EMAIL_ADDRESS][DOMAIN_NAME]" at bounding box center [340, 195] width 362 height 8
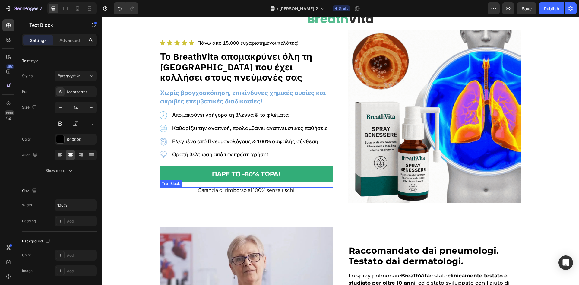
scroll to position [40, 0]
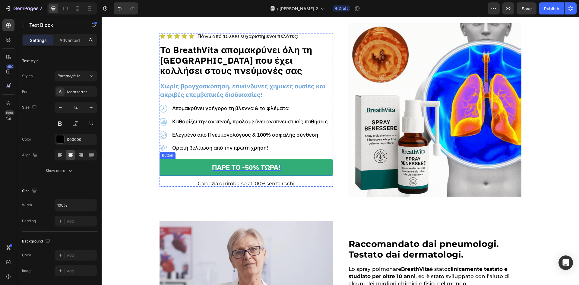
click at [259, 165] on p "ΠΑΡΕ ΤΟ -50% ΤΩΡΑ!" at bounding box center [246, 167] width 68 height 7
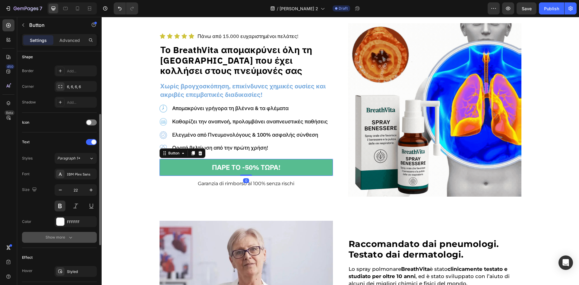
scroll to position [200, 0]
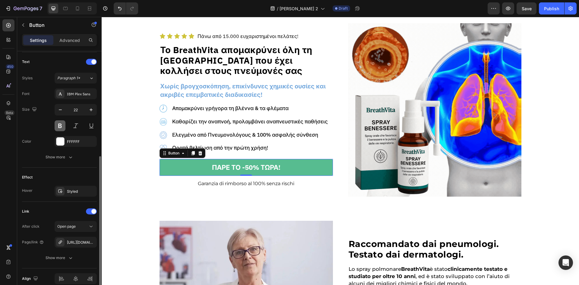
click at [57, 124] on button at bounding box center [60, 125] width 11 height 11
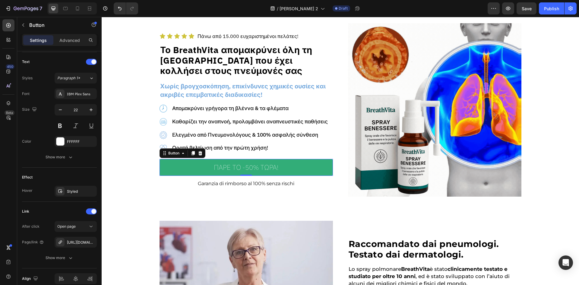
click at [264, 171] on link "ΠΑΡΕ ΤΟ -50% ΤΩΡΑ!" at bounding box center [245, 167] width 173 height 17
click at [288, 171] on link "ΠΑΡΕ ΤΟ -50% ΤΩΡΑ!" at bounding box center [245, 167] width 173 height 17
click at [258, 164] on p "ΠΑΡΕ ΤΟ -50% ΤΩΡΑ!" at bounding box center [246, 167] width 65 height 7
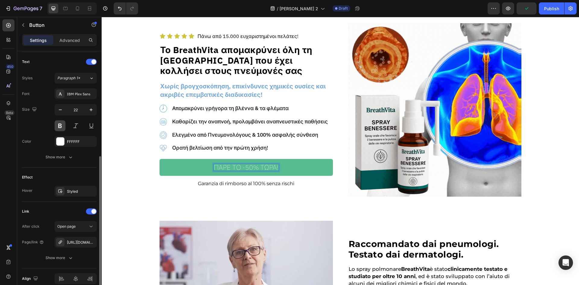
click at [61, 127] on button at bounding box center [60, 125] width 11 height 11
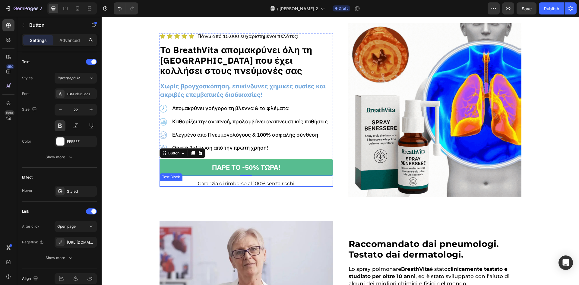
click at [285, 184] on p "Garanzia di rimborso al 100% senza rischi" at bounding box center [246, 183] width 172 height 5
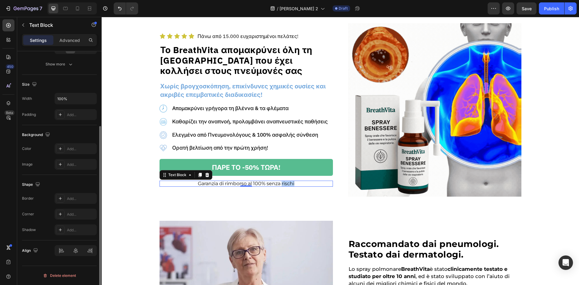
click at [285, 184] on p "Garanzia di rimborso al 100% senza rischi" at bounding box center [246, 183] width 172 height 5
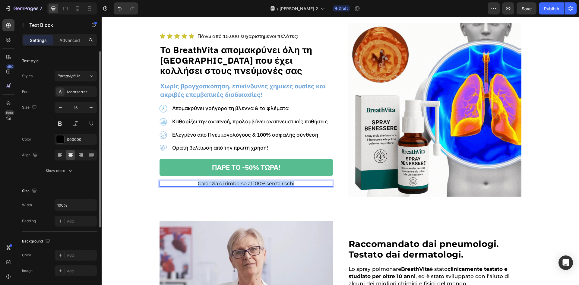
click at [285, 184] on p "Garanzia di rimborso al 100% senza rischi" at bounding box center [246, 183] width 172 height 5
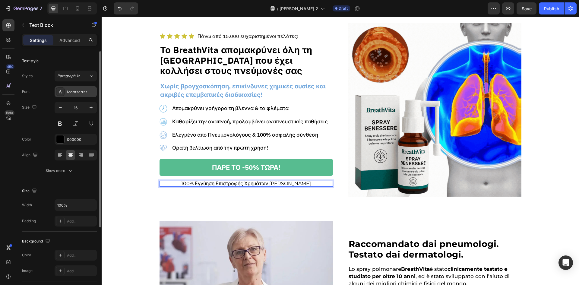
click at [70, 93] on div "Montserrat" at bounding box center [81, 91] width 28 height 5
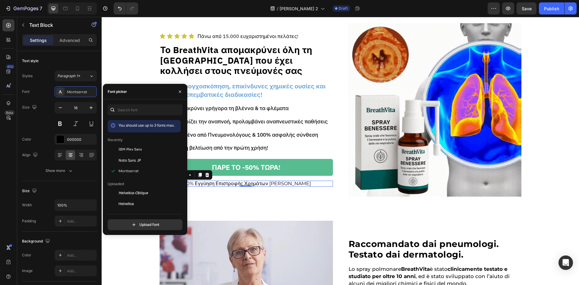
drag, startPoint x: 124, startPoint y: 148, endPoint x: 180, endPoint y: 159, distance: 57.2
click at [124, 148] on span "IBM Plex Sans" at bounding box center [130, 148] width 24 height 5
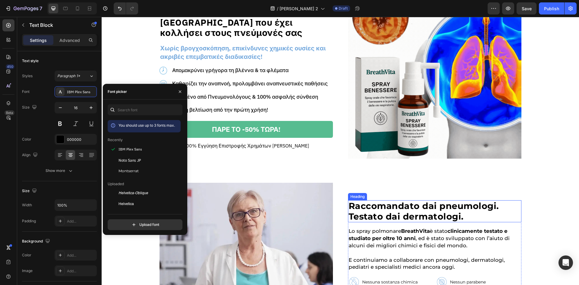
scroll to position [121, 0]
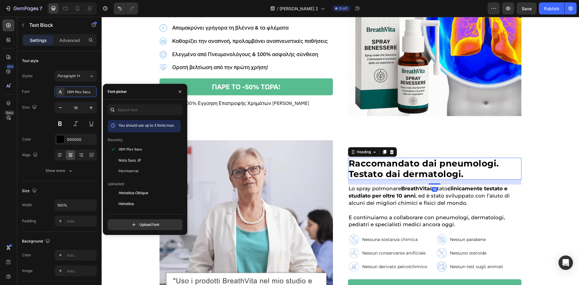
click at [409, 171] on h2 "Raccomandato dai pneumologi. Testato dai dermatologi." at bounding box center [434, 169] width 173 height 22
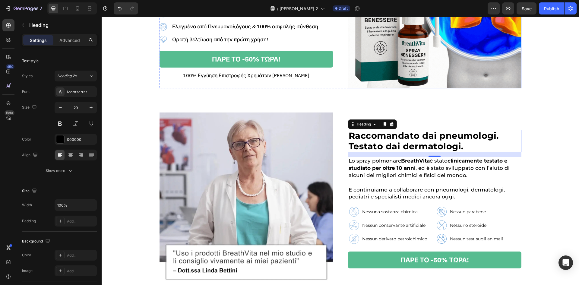
scroll to position [201, 0]
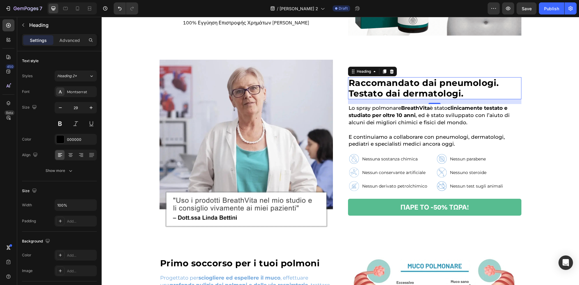
click at [407, 96] on h2 "Raccomandato dai pneumologi. Testato dai dermatologi." at bounding box center [434, 88] width 173 height 22
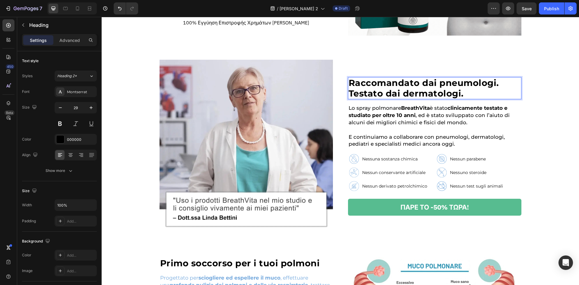
click at [435, 86] on p "Raccomandato dai pneumologi. Testato dai dermatologi." at bounding box center [434, 88] width 172 height 21
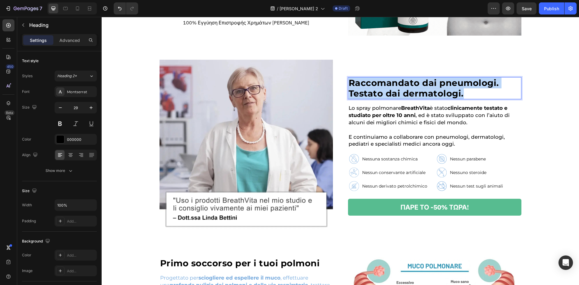
click at [435, 87] on p "Raccomandato dai pneumologi. Testato dai dermatologi." at bounding box center [434, 88] width 172 height 21
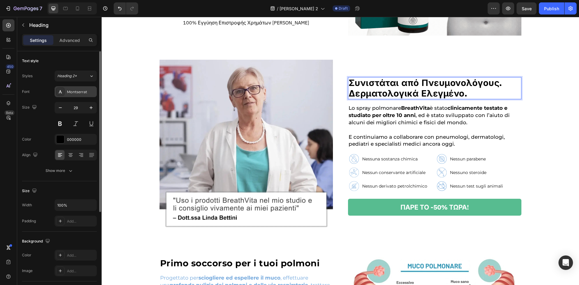
click at [69, 92] on div "Montserrat" at bounding box center [81, 91] width 28 height 5
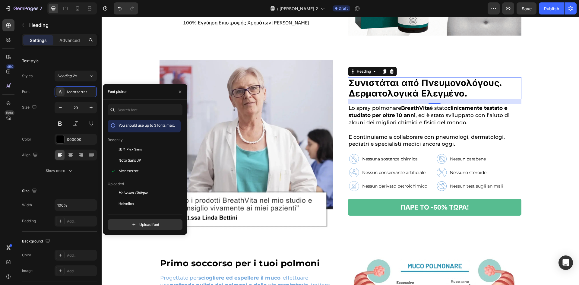
click at [107, 146] on div "You should use up to 3 fonts max. Recently IBM Plex Sans [PERSON_NAME] Sans JP …" at bounding box center [145, 167] width 84 height 126
click at [112, 148] on div at bounding box center [113, 149] width 11 height 11
click at [440, 148] on div "Image" at bounding box center [443, 148] width 13 height 5
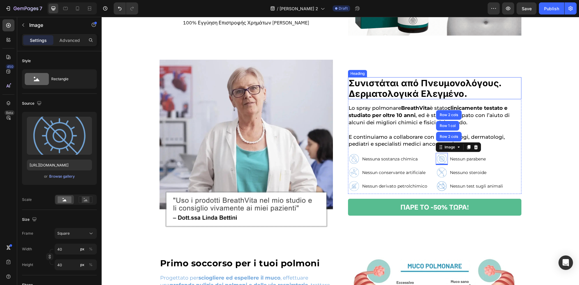
click at [433, 96] on p "Συνιστάται από Πνευμονολόγους. Δερματολογικά Ελεγμένο." at bounding box center [434, 88] width 172 height 21
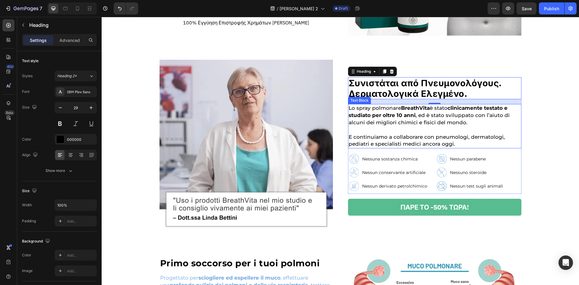
click at [365, 118] on p "Lo spray polmonare BreathVita è stato clinicamente testato e studiato per oltre…" at bounding box center [434, 115] width 172 height 21
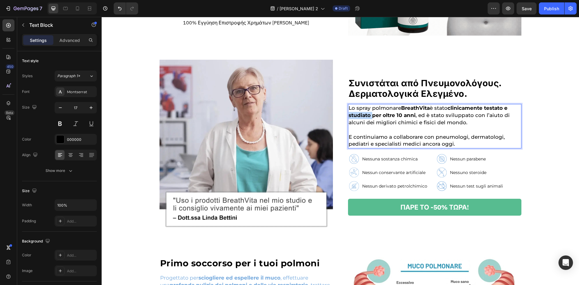
click at [365, 118] on p "Lo spray polmonare BreathVita è stato clinicamente testato e studiato per oltre…" at bounding box center [434, 115] width 172 height 21
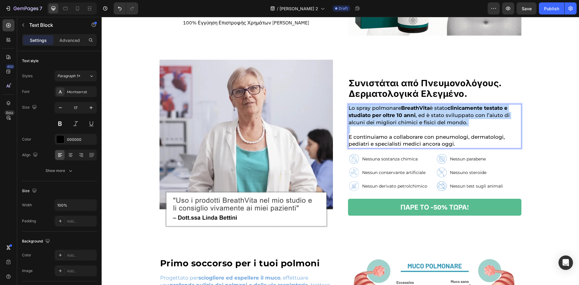
click at [365, 118] on p "Lo spray polmonare BreathVita è stato clinicamente testato e studiato per oltre…" at bounding box center [434, 115] width 172 height 21
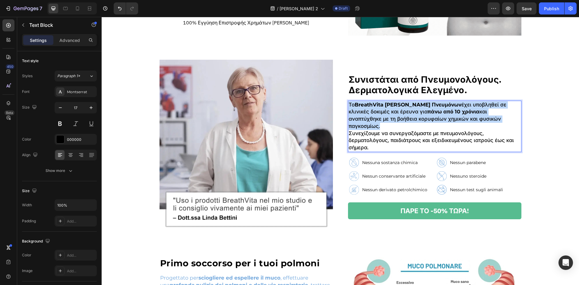
scroll to position [198, 0]
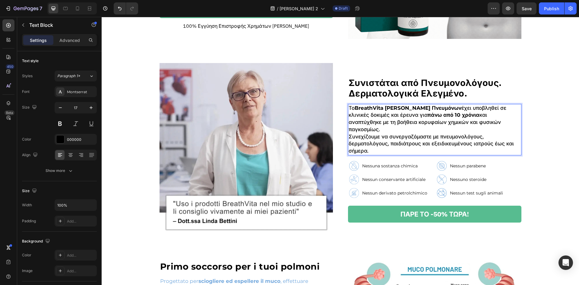
click at [485, 125] on p "Το BreathVita Σπρέι Καθαρισμού Πνευμόνων έχει υποβληθεί σε κλινικές δοκιμές και…" at bounding box center [434, 119] width 172 height 29
click at [472, 129] on p "Το BreathVita Σπρέι Καθαρισμού Πνευμόνων έχει υποβληθεί σε κλινικές δοκιμές και…" at bounding box center [434, 119] width 172 height 29
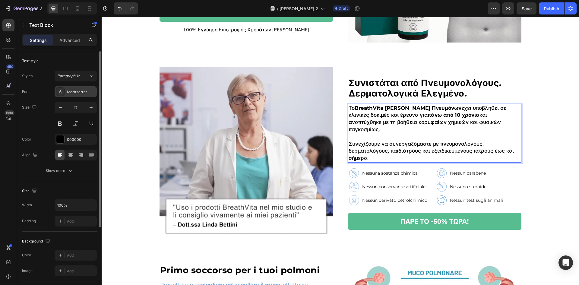
drag, startPoint x: 75, startPoint y: 86, endPoint x: 76, endPoint y: 93, distance: 6.7
click at [75, 87] on div "Montserrat" at bounding box center [76, 91] width 42 height 11
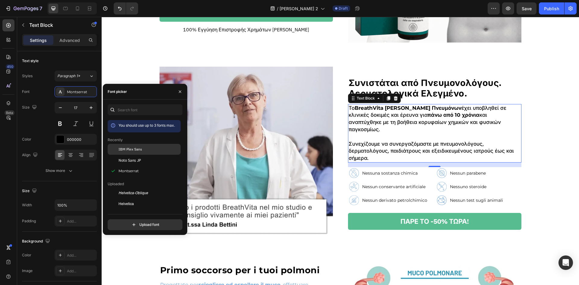
click at [137, 188] on div "IBM Plex Sans" at bounding box center [144, 193] width 73 height 11
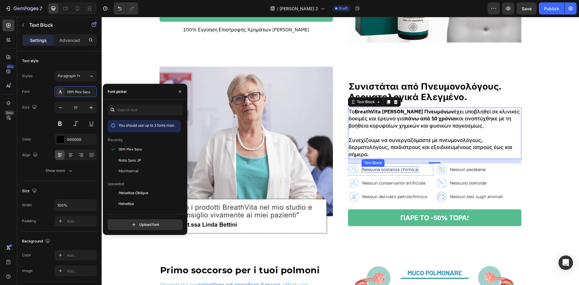
click at [408, 167] on p "Nessuna sostanza chimica" at bounding box center [389, 169] width 55 height 5
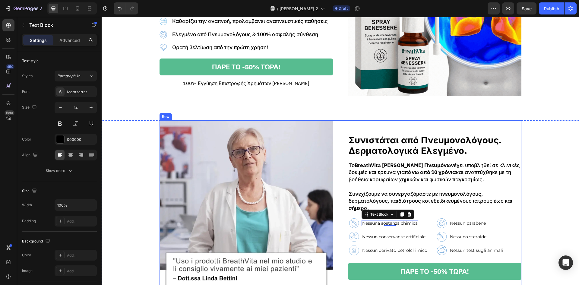
scroll to position [201, 0]
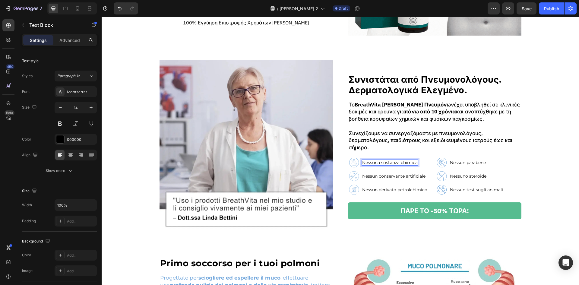
click at [406, 160] on p "Nessuna sostanza chimica" at bounding box center [389, 162] width 55 height 5
click at [405, 160] on p "Nessuna sostanza chimica" at bounding box center [389, 162] width 55 height 5
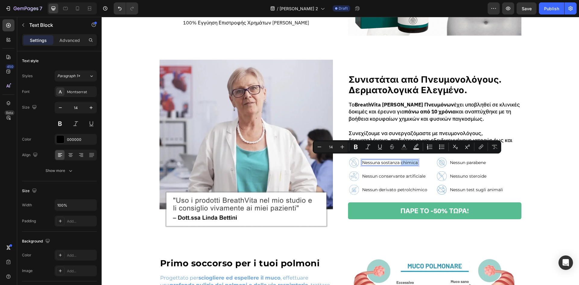
click at [405, 160] on p "Nessuna sostanza chimica" at bounding box center [389, 162] width 55 height 5
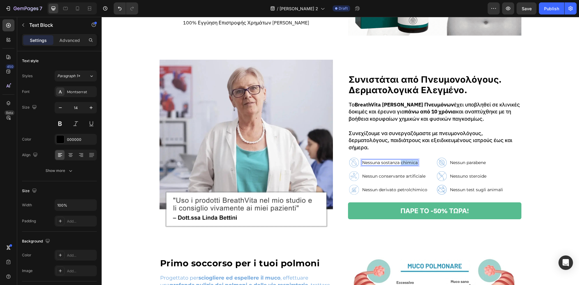
click at [405, 160] on p "Nessuna sostanza chimica" at bounding box center [389, 162] width 55 height 5
click at [433, 134] on p "Συνεχίζουμε να συνεργαζόμαστε με πνευμονολόγους, δερματολόγους, παιδιάτρους και…" at bounding box center [434, 140] width 172 height 21
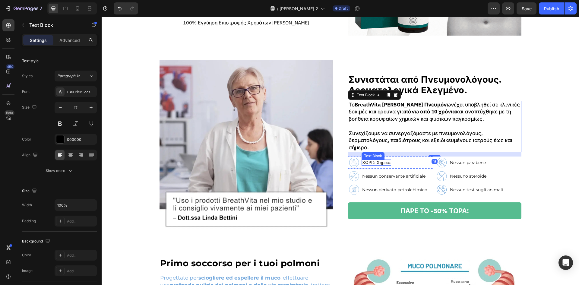
click at [384, 160] on p "ΧΩΡΙΣ Χημικά" at bounding box center [376, 162] width 28 height 5
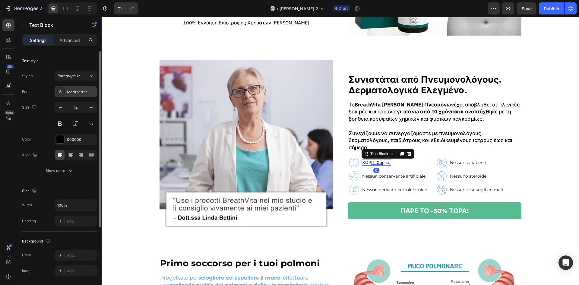
click at [83, 96] on div "Montserrat" at bounding box center [76, 91] width 42 height 11
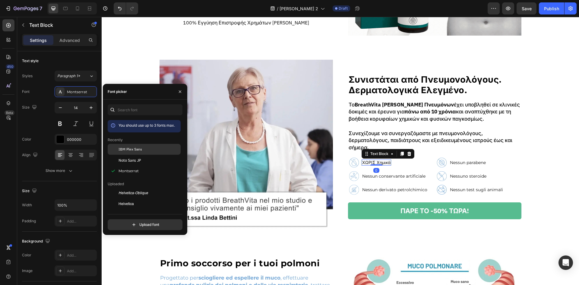
drag, startPoint x: 133, startPoint y: 151, endPoint x: 174, endPoint y: 143, distance: 41.8
click at [133, 151] on span "IBM Plex Sans" at bounding box center [130, 148] width 24 height 5
click at [388, 174] on p "Nessun conservante artificiale" at bounding box center [393, 176] width 63 height 5
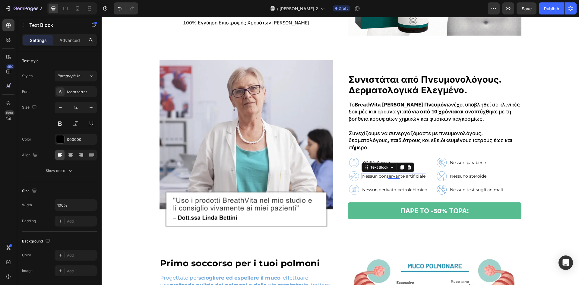
click at [388, 174] on p "Nessun conservante artificiale" at bounding box center [393, 176] width 63 height 5
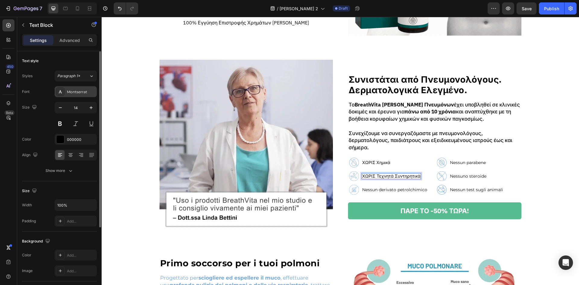
click at [85, 95] on div "Montserrat" at bounding box center [76, 91] width 42 height 11
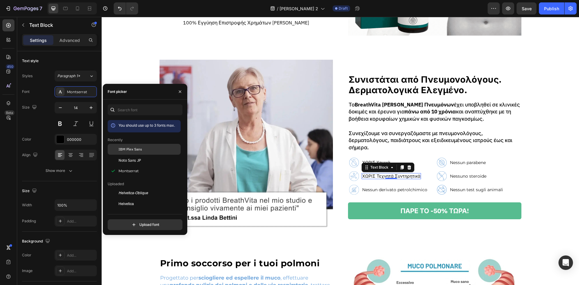
drag, startPoint x: 145, startPoint y: 149, endPoint x: 149, endPoint y: 155, distance: 7.0
click at [145, 149] on div "IBM Plex Sans" at bounding box center [148, 148] width 61 height 5
click at [402, 188] on p "Nessun derivato petrolchimico" at bounding box center [394, 189] width 65 height 5
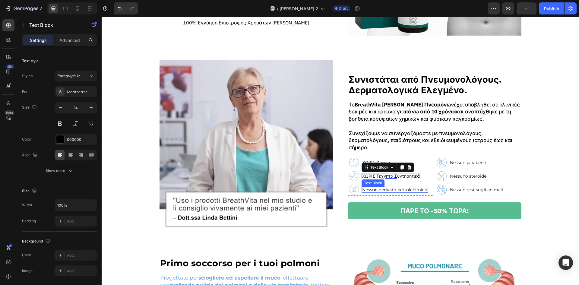
click at [402, 188] on p "Nessun derivato petrolchimico" at bounding box center [394, 189] width 65 height 5
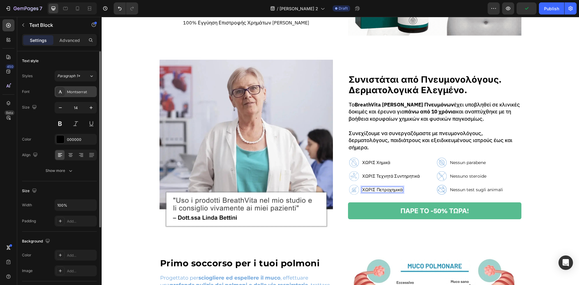
click at [74, 89] on div "Montserrat" at bounding box center [76, 91] width 42 height 11
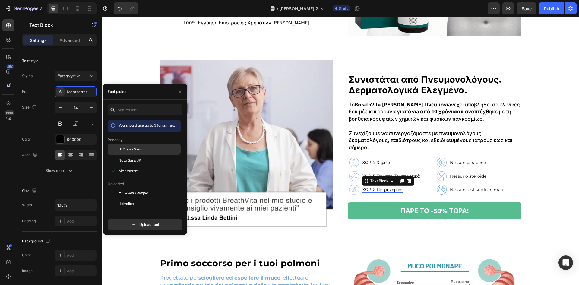
click at [128, 148] on span "IBM Plex Sans" at bounding box center [130, 148] width 24 height 5
click at [459, 160] on p "Nessun parabene" at bounding box center [468, 162] width 36 height 5
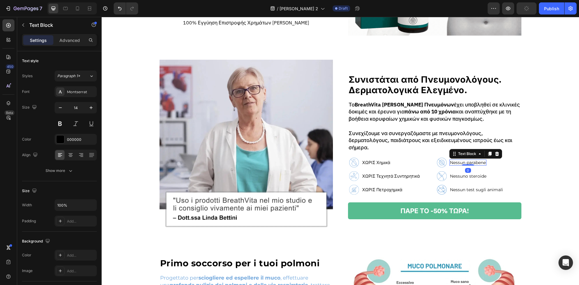
click at [459, 160] on p "Nessun parabene" at bounding box center [468, 162] width 36 height 5
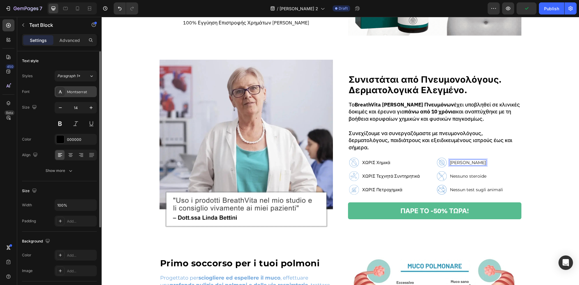
click at [89, 92] on div "Montserrat" at bounding box center [81, 91] width 28 height 5
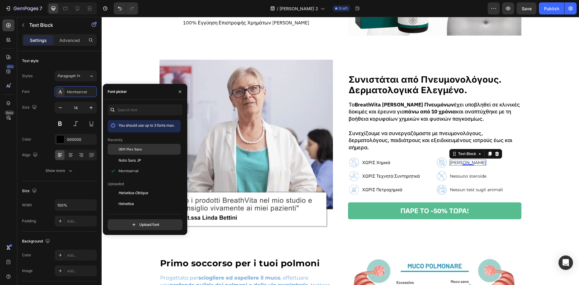
click at [143, 188] on div "IBM Plex Sans" at bounding box center [144, 193] width 73 height 11
click at [467, 174] on p "Nessuno steroide" at bounding box center [468, 176] width 36 height 5
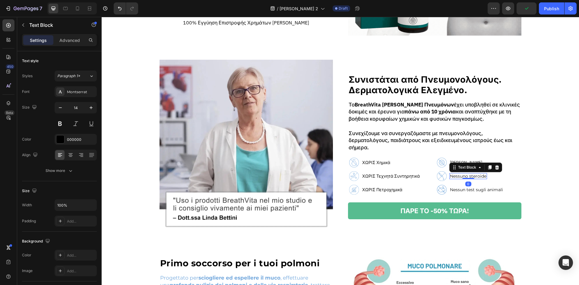
click at [467, 178] on div at bounding box center [468, 178] width 12 height 1
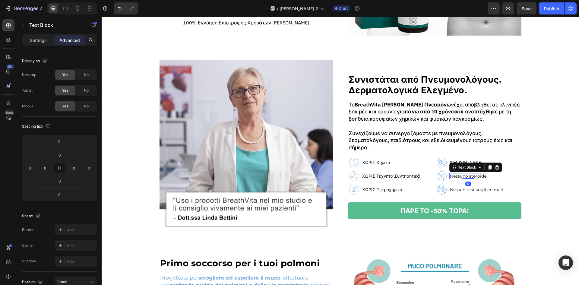
click at [467, 174] on p "Nessuno steroide" at bounding box center [468, 176] width 36 height 5
click at [49, 42] on div "Settings" at bounding box center [38, 40] width 30 height 10
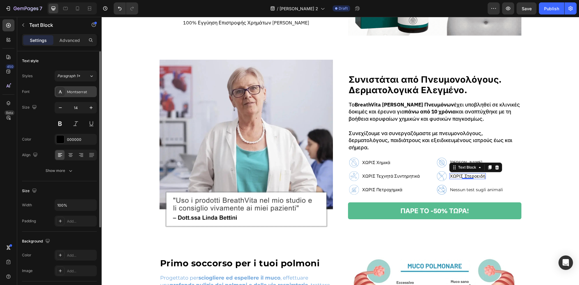
click at [78, 92] on div "Montserrat" at bounding box center [81, 91] width 28 height 5
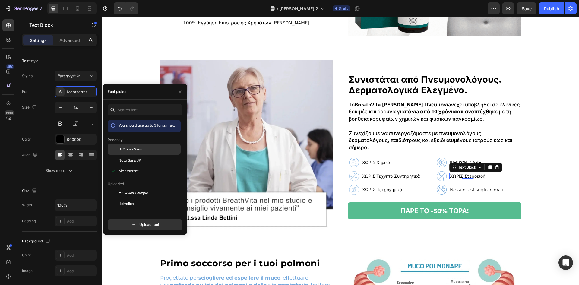
click at [127, 151] on span "IBM Plex Sans" at bounding box center [130, 148] width 24 height 5
click at [478, 187] on p "Nessun test sugli animali" at bounding box center [476, 189] width 53 height 5
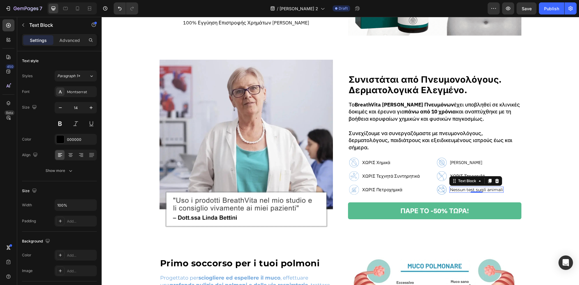
click at [474, 187] on p "Nessun test sugli animali" at bounding box center [476, 189] width 53 height 5
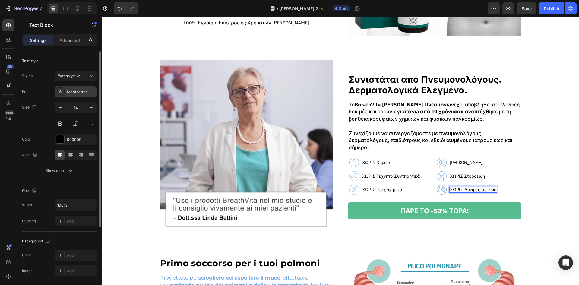
click at [67, 89] on div "Montserrat" at bounding box center [76, 91] width 42 height 11
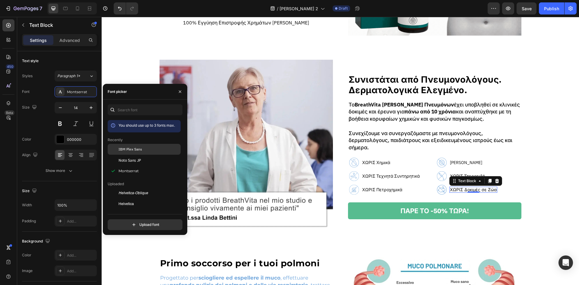
click at [126, 150] on span "IBM Plex Sans" at bounding box center [130, 148] width 24 height 5
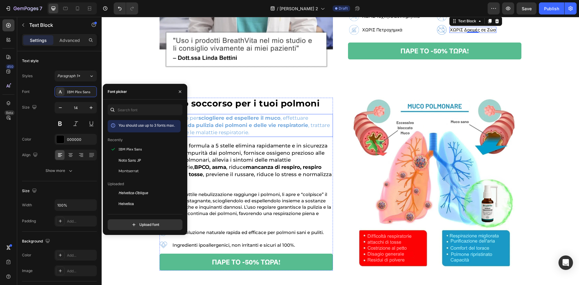
scroll to position [362, 0]
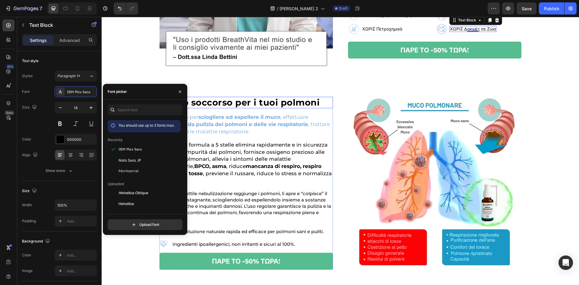
click at [294, 108] on h2 "Primo soccorso per i tuoi polmoni" at bounding box center [245, 103] width 173 height 12
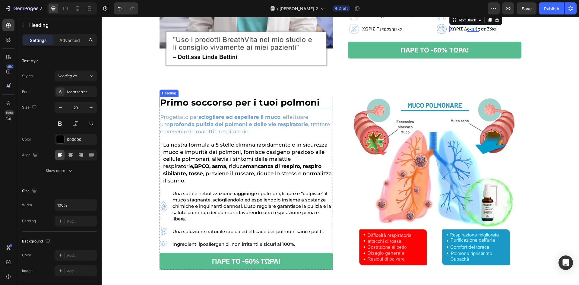
click at [294, 108] on h2 "Primo soccorso per i tuoi polmoni" at bounding box center [245, 103] width 173 height 12
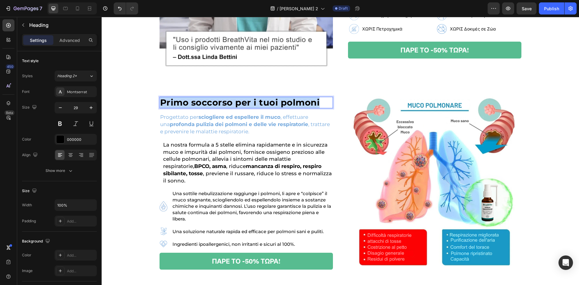
click at [294, 108] on p "Primo soccorso per i tuoi polmoni" at bounding box center [246, 102] width 172 height 11
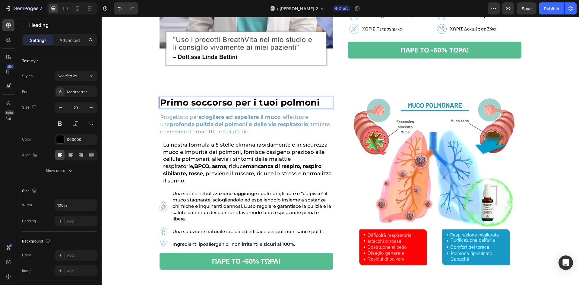
scroll to position [358, 0]
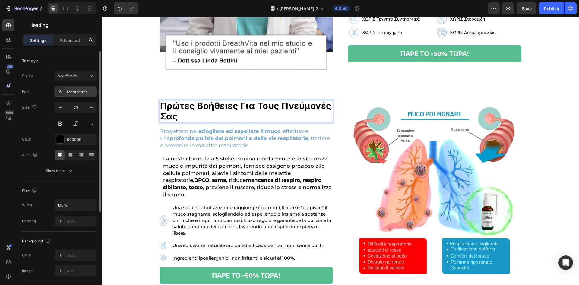
click at [79, 91] on div "Montserrat" at bounding box center [81, 91] width 28 height 5
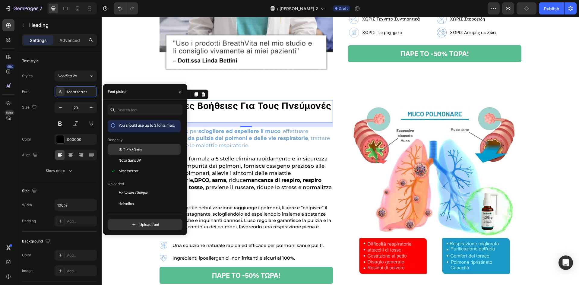
click at [120, 150] on span "IBM Plex Sans" at bounding box center [130, 148] width 24 height 5
click at [243, 133] on div "16" at bounding box center [246, 132] width 6 height 5
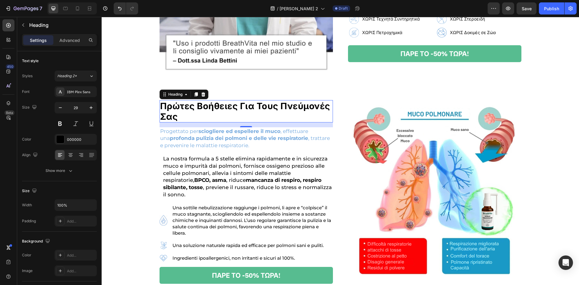
click at [243, 133] on div "16" at bounding box center [246, 132] width 6 height 5
click at [237, 140] on strong "profonda pulizia dei polmoni e delle vie respiratorie" at bounding box center [239, 138] width 138 height 6
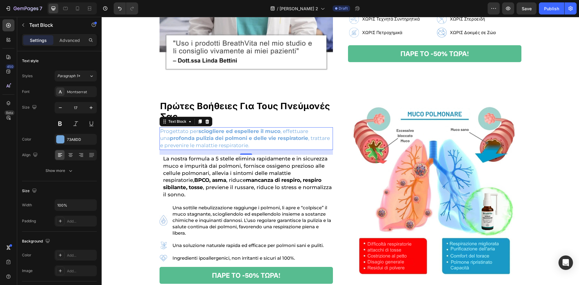
click at [237, 140] on strong "profonda pulizia dei polmoni e delle vie respiratorie" at bounding box center [239, 138] width 138 height 6
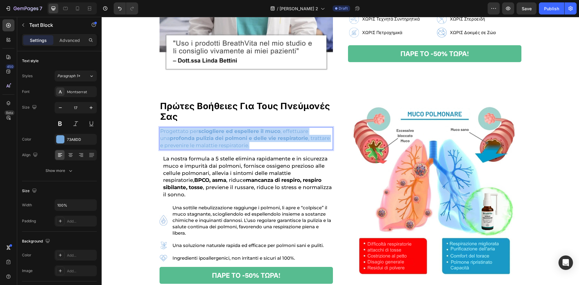
click at [237, 140] on strong "profonda pulizia dei polmoni e delle vie respiratorie" at bounding box center [239, 138] width 138 height 6
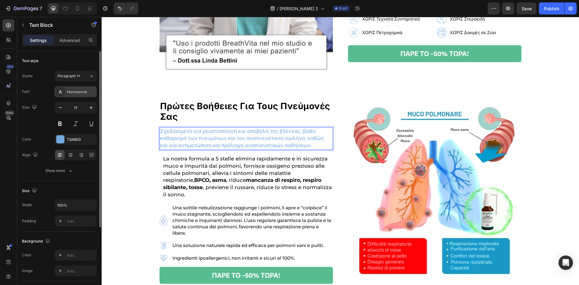
click at [84, 94] on div "Montserrat" at bounding box center [81, 91] width 28 height 5
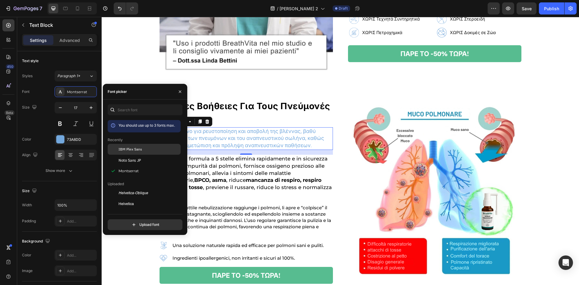
click at [125, 188] on div "IBM Plex Sans" at bounding box center [144, 193] width 73 height 11
click at [257, 216] on p "Una sottile nebulizzazione raggiunge i polmoni, li apre e “colpisce” il muco st…" at bounding box center [252, 220] width 160 height 32
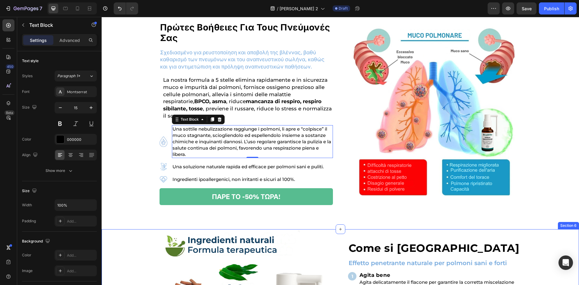
scroll to position [438, 0]
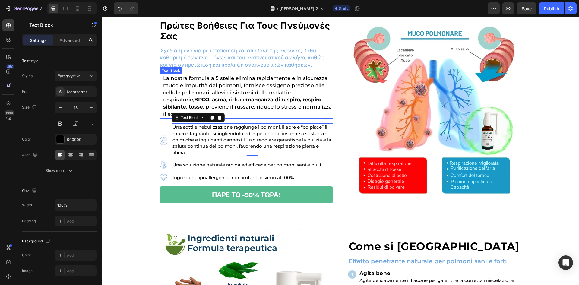
click at [247, 99] on strong "mancanza di respiro, respiro sibilante, tosse" at bounding box center [242, 102] width 158 height 13
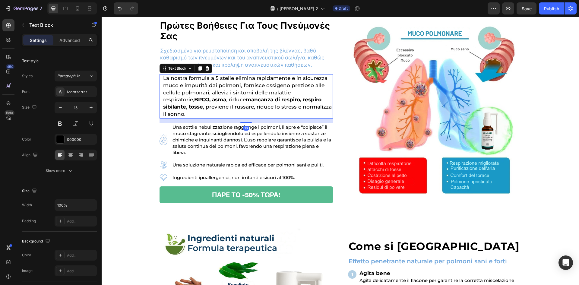
click at [247, 99] on strong "mancanza di respiro, respiro sibilante, tosse" at bounding box center [242, 102] width 158 height 13
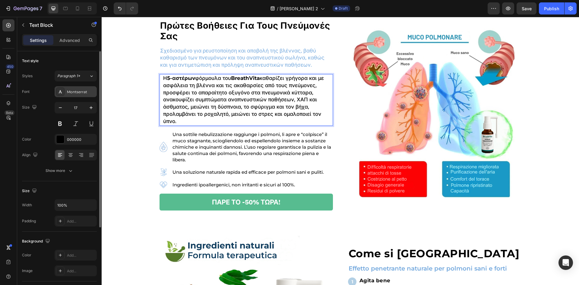
click at [79, 87] on div "Montserrat" at bounding box center [76, 91] width 42 height 11
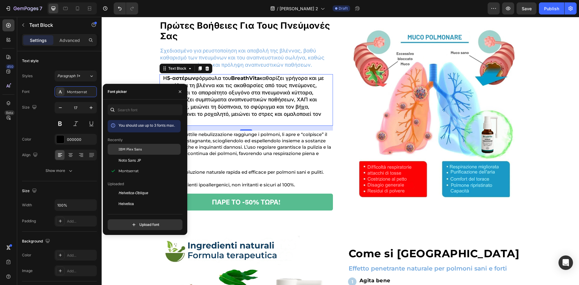
click at [118, 188] on div "IBM Plex Sans" at bounding box center [144, 193] width 73 height 11
click at [261, 143] on p "Una sottile nebulizzazione raggiunge i polmoni, li apre e “colpisce” il muco st…" at bounding box center [252, 147] width 160 height 32
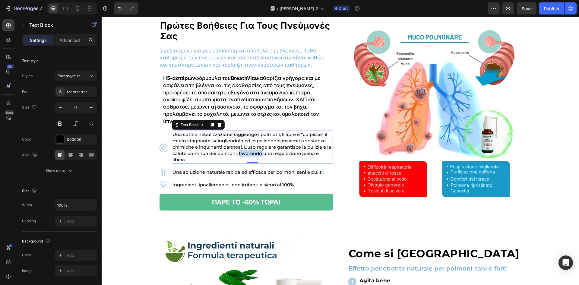
click at [261, 143] on p "Una sottile nebulizzazione raggiunge i polmoni, li apre e “colpisce” il muco st…" at bounding box center [252, 147] width 160 height 32
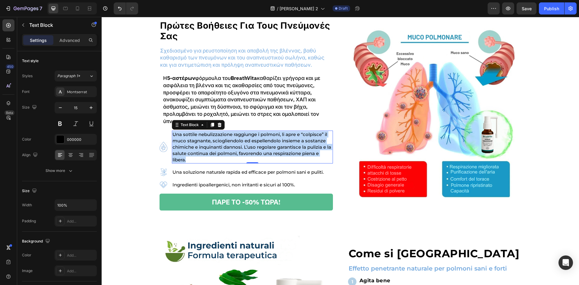
click at [261, 143] on p "Una sottile nebulizzazione raggiunge i polmoni, li apre e “colpisce” il muco st…" at bounding box center [252, 147] width 160 height 32
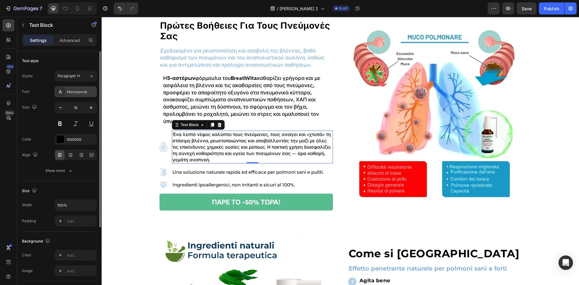
click at [73, 93] on div "Montserrat" at bounding box center [81, 91] width 28 height 5
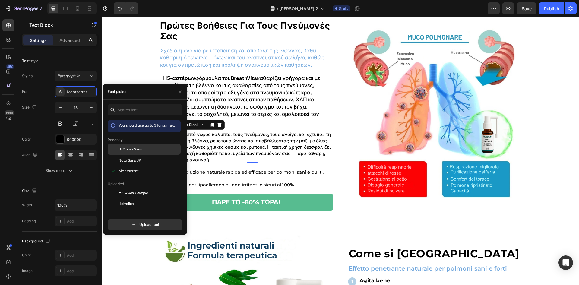
click at [130, 150] on span "IBM Plex Sans" at bounding box center [130, 148] width 24 height 5
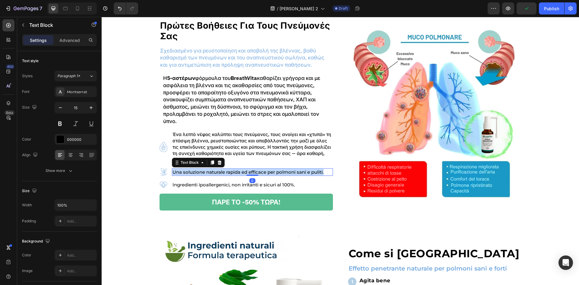
click at [227, 169] on p "Una soluzione naturale rapida ed efficace per polmoni sani e puliti." at bounding box center [252, 172] width 160 height 6
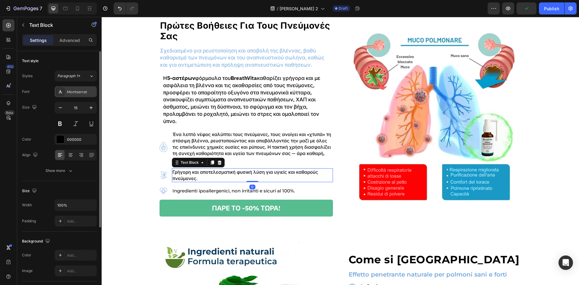
click at [85, 94] on div "Montserrat" at bounding box center [81, 91] width 28 height 5
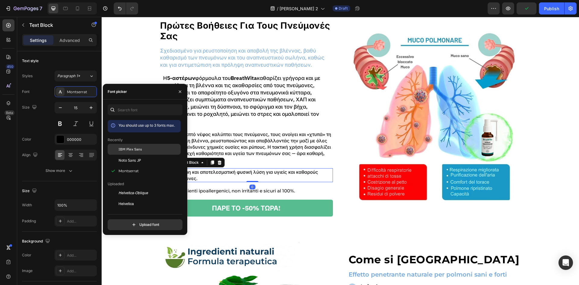
click at [128, 147] on span "IBM Plex Sans" at bounding box center [130, 148] width 24 height 5
click at [252, 184] on div "0" at bounding box center [252, 186] width 6 height 5
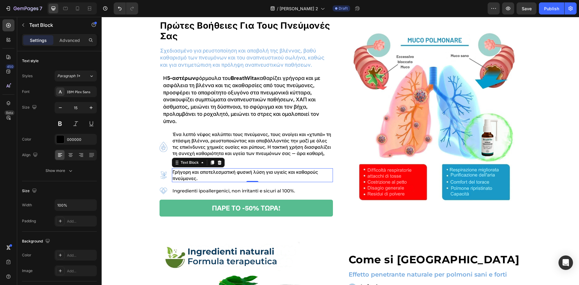
click at [252, 184] on div "0" at bounding box center [252, 186] width 6 height 5
click at [247, 187] on p "Ingredienti ipoallergenici, non irritanti e sicuri al 100%." at bounding box center [252, 190] width 160 height 6
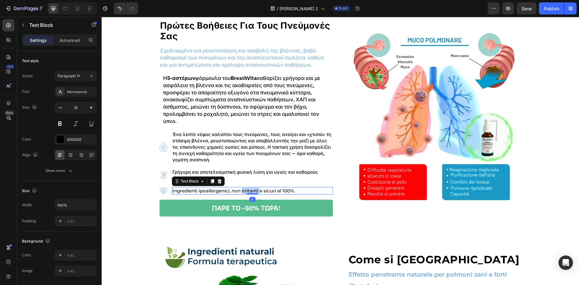
click at [247, 187] on p "Ingredienti ipoallergenici, non irritanti e sicuri al 100%." at bounding box center [252, 190] width 160 height 6
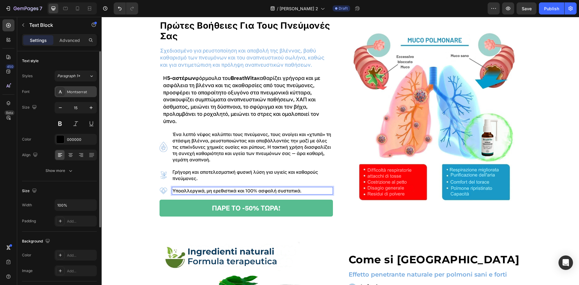
click at [82, 95] on div "Montserrat" at bounding box center [76, 91] width 42 height 11
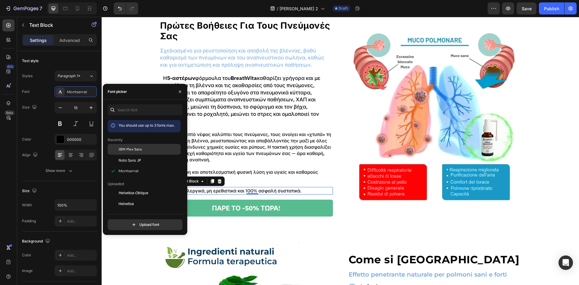
drag, startPoint x: 113, startPoint y: 147, endPoint x: 143, endPoint y: 160, distance: 33.1
click at [113, 147] on div at bounding box center [113, 149] width 11 height 11
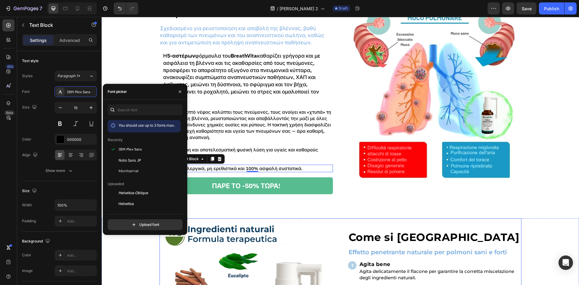
scroll to position [479, 0]
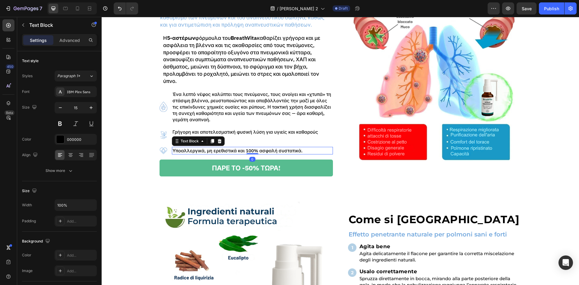
click at [290, 147] on div "Υποαλλεργικά, μη ερεθιστικά και 100% ασφαλή συστατικά." at bounding box center [252, 151] width 161 height 8
click at [292, 131] on p "Γρήγορη και αποτελεσματική φυσική λύση για υγιείς και καθαρούς πνεύμονες." at bounding box center [252, 135] width 160 height 13
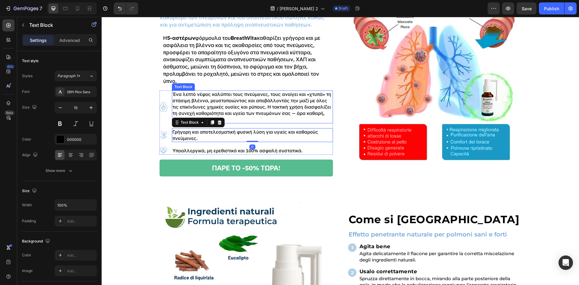
click at [292, 110] on p "Ένα λεπτό νέφος καλύπτει τους πνεύμονες, τους ανοίγει και «χτυπά» τη στάσιμη βλ…" at bounding box center [252, 107] width 160 height 32
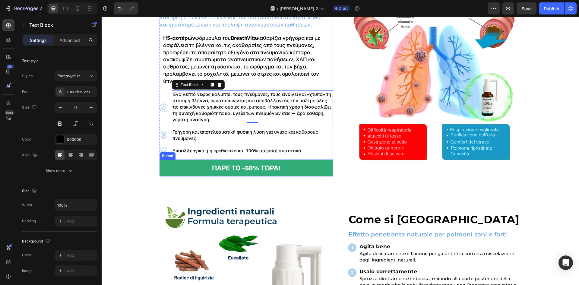
click at [302, 160] on link "ΠΑΡΕ ΤΟ -50% ΤΩΡΑ!" at bounding box center [245, 167] width 173 height 17
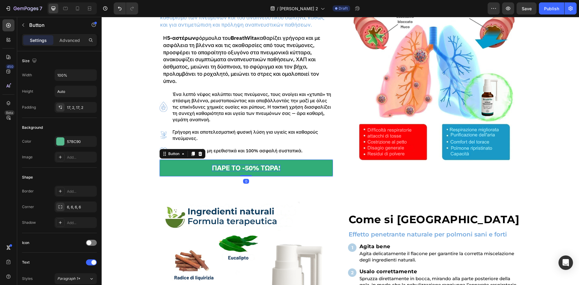
click at [270, 165] on p "ΠΑΡΕ ΤΟ -50% ΤΩΡΑ!" at bounding box center [246, 168] width 68 height 7
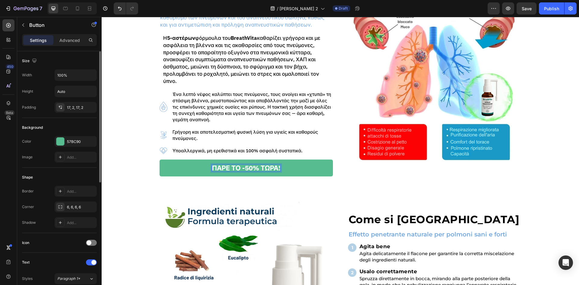
scroll to position [80, 0]
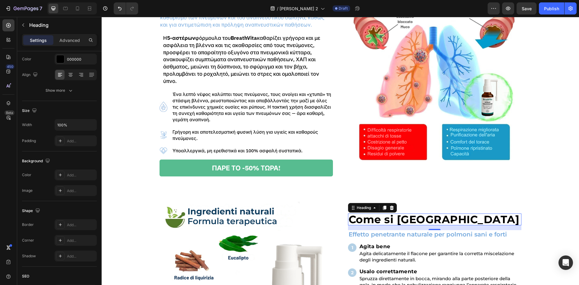
click at [390, 213] on h2 "Come si [GEOGRAPHIC_DATA]" at bounding box center [434, 219] width 173 height 12
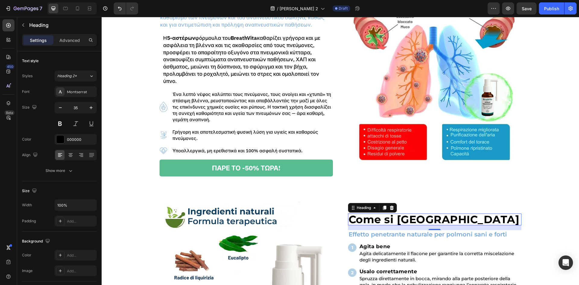
click at [370, 214] on h2 "Come si [GEOGRAPHIC_DATA]" at bounding box center [434, 219] width 173 height 12
click at [370, 214] on p "Come si [GEOGRAPHIC_DATA]" at bounding box center [434, 219] width 172 height 11
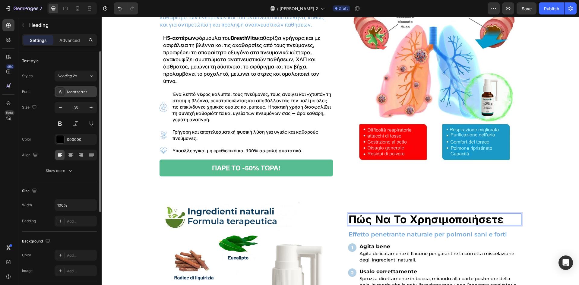
click at [76, 92] on div "Montserrat" at bounding box center [81, 91] width 28 height 5
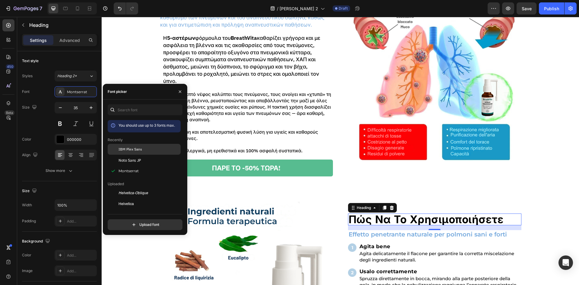
drag, startPoint x: 164, startPoint y: 147, endPoint x: 130, endPoint y: 146, distance: 34.4
click at [164, 147] on div "IBM Plex Sans" at bounding box center [148, 148] width 61 height 5
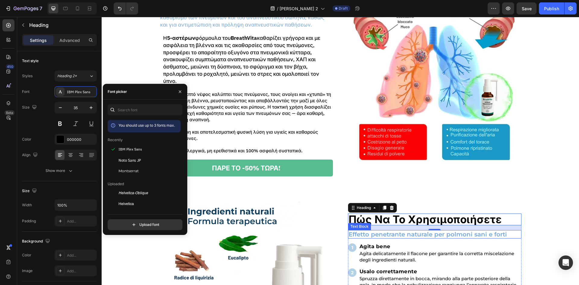
click at [381, 231] on p "Effetto penetrante naturale per polmoni sani e forti" at bounding box center [434, 234] width 172 height 7
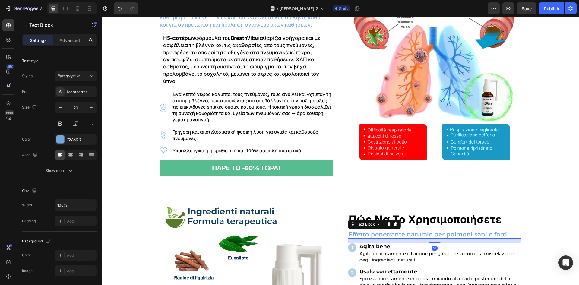
click at [381, 231] on p "Effetto penetrante naturale per polmoni sani e forti" at bounding box center [434, 234] width 172 height 7
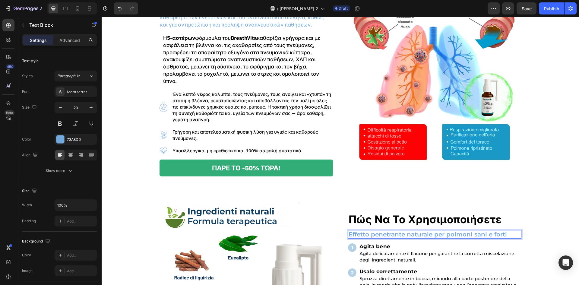
scroll to position [475, 0]
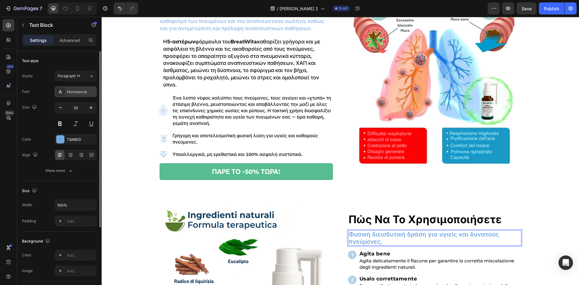
click at [83, 95] on div "Montserrat" at bounding box center [76, 91] width 42 height 11
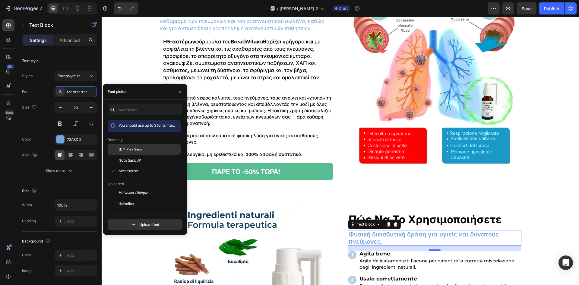
click at [121, 188] on div "IBM Plex Sans" at bounding box center [144, 193] width 73 height 11
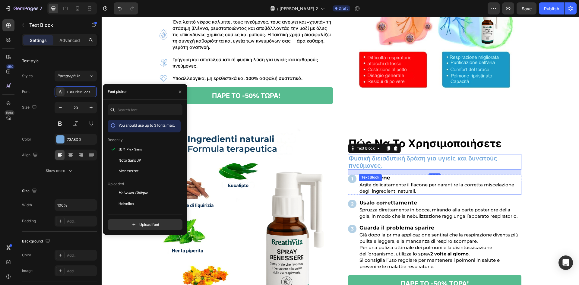
scroll to position [555, 0]
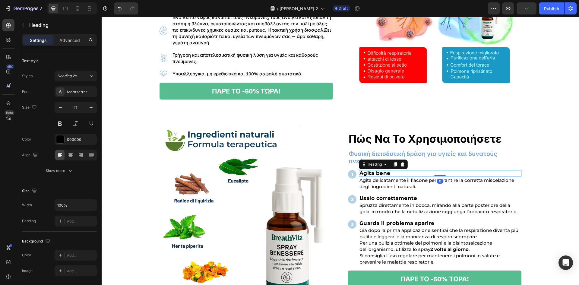
click at [364, 170] on h2 "Agita bene" at bounding box center [440, 173] width 162 height 6
click at [368, 170] on div "Text Block" at bounding box center [370, 172] width 20 height 5
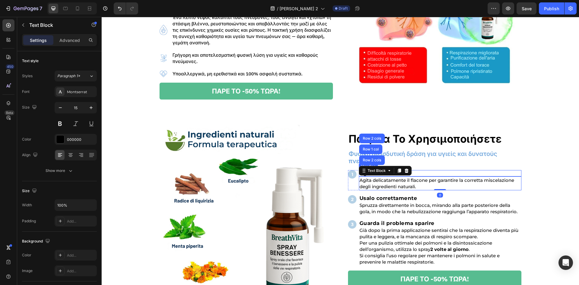
click at [421, 170] on h2 "Agita bene" at bounding box center [440, 173] width 162 height 6
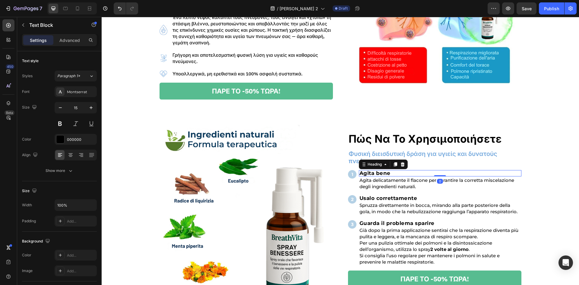
click at [421, 170] on h2 "Agita bene" at bounding box center [440, 173] width 162 height 6
click at [421, 171] on p "Agita bene" at bounding box center [439, 173] width 161 height 5
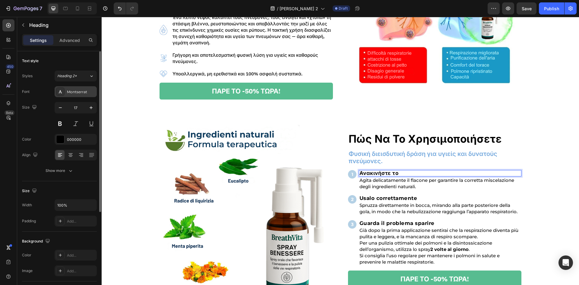
click at [78, 91] on div "Montserrat" at bounding box center [81, 91] width 28 height 5
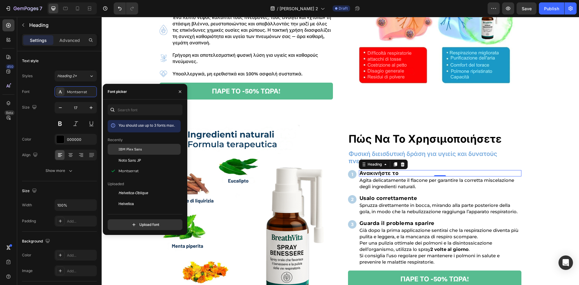
click at [120, 148] on span "IBM Plex Sans" at bounding box center [130, 148] width 24 height 5
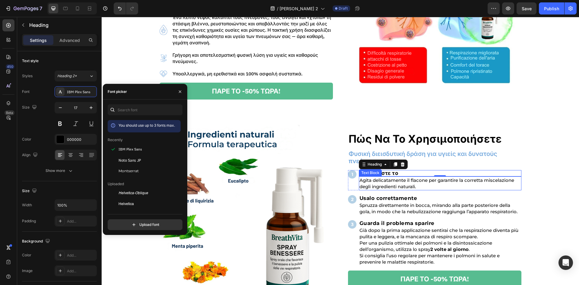
click at [378, 177] on p "Agita delicatamente il flacone per garantire la corretta miscelazione degli ing…" at bounding box center [439, 183] width 161 height 13
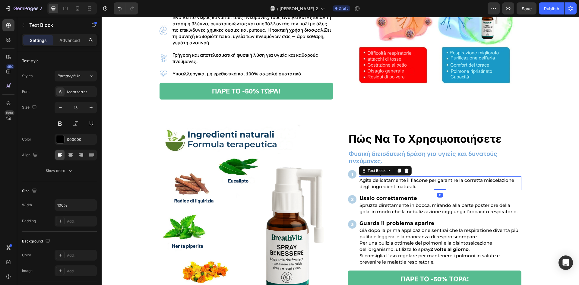
click at [378, 177] on p "Agita delicatamente il flacone per garantire la corretta miscelazione degli ing…" at bounding box center [439, 183] width 161 height 13
click at [85, 93] on div "Montserrat" at bounding box center [81, 91] width 28 height 5
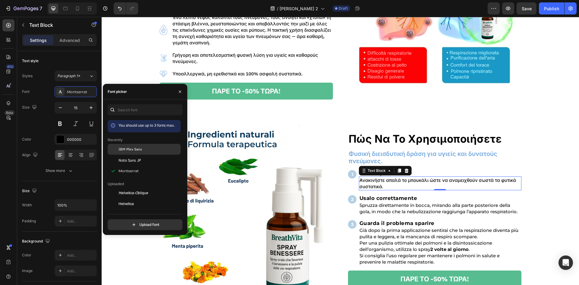
drag, startPoint x: 127, startPoint y: 147, endPoint x: 153, endPoint y: 127, distance: 32.2
click at [127, 147] on span "IBM Plex Sans" at bounding box center [130, 148] width 24 height 5
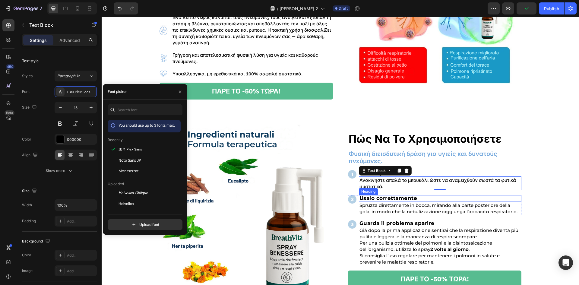
click at [408, 195] on h2 "Usalo correttamente" at bounding box center [440, 198] width 162 height 6
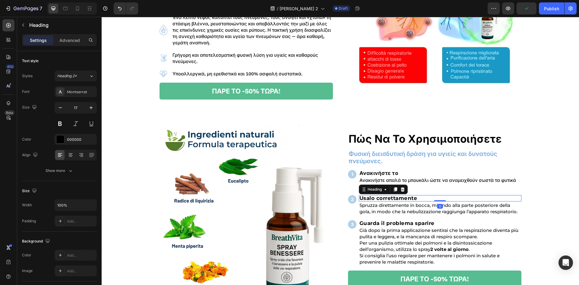
click at [408, 195] on h2 "Usalo correttamente" at bounding box center [440, 198] width 162 height 6
click at [408, 196] on p "Usalo correttamente" at bounding box center [439, 198] width 161 height 5
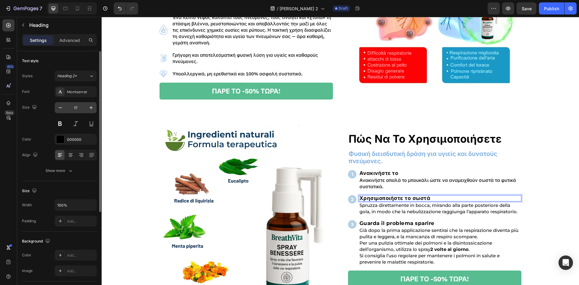
drag, startPoint x: 77, startPoint y: 96, endPoint x: 82, endPoint y: 107, distance: 12.4
click at [77, 97] on div "Font Montserrat Size 17 Color 000000 Align Show more" at bounding box center [59, 131] width 75 height 90
click at [80, 92] on div "Montserrat" at bounding box center [81, 91] width 28 height 5
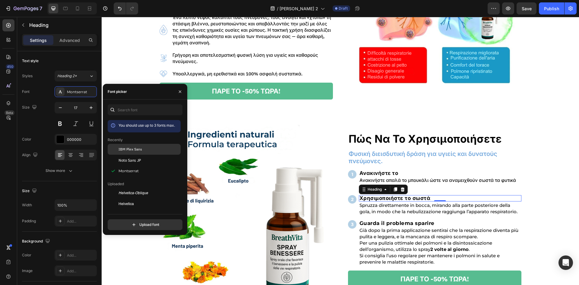
click at [130, 148] on span "IBM Plex Sans" at bounding box center [130, 148] width 24 height 5
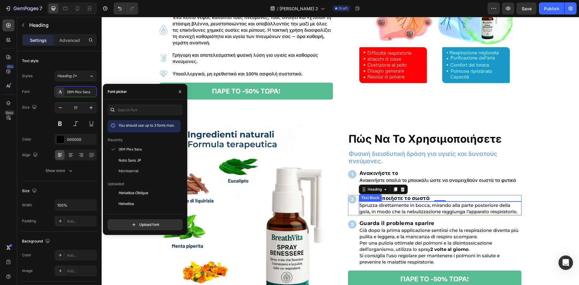
click at [419, 204] on p "Spruzza direttamente in bocca, mirando alla parte posteriore della gola, in mod…" at bounding box center [439, 208] width 161 height 13
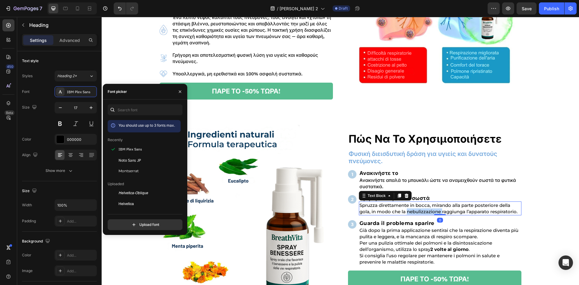
click at [419, 204] on p "Spruzza direttamente in bocca, mirando alla parte posteriore della gola, in mod…" at bounding box center [439, 208] width 161 height 13
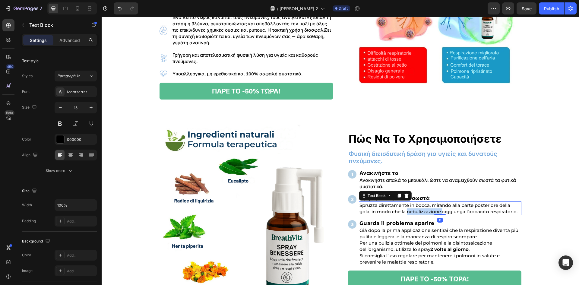
click at [419, 204] on p "Spruzza direttamente in bocca, mirando alla parte posteriore della gola, in mod…" at bounding box center [439, 208] width 161 height 13
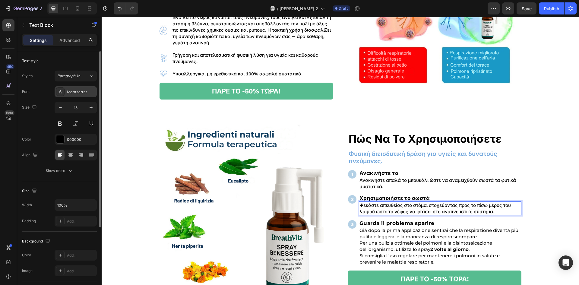
click at [75, 94] on div "Montserrat" at bounding box center [81, 91] width 28 height 5
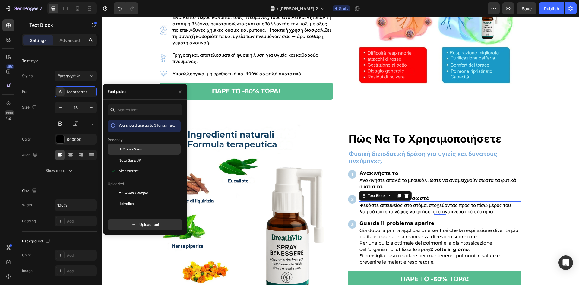
drag, startPoint x: 140, startPoint y: 146, endPoint x: 105, endPoint y: 139, distance: 36.4
click at [140, 146] on span "IBM Plex Sans" at bounding box center [130, 148] width 24 height 5
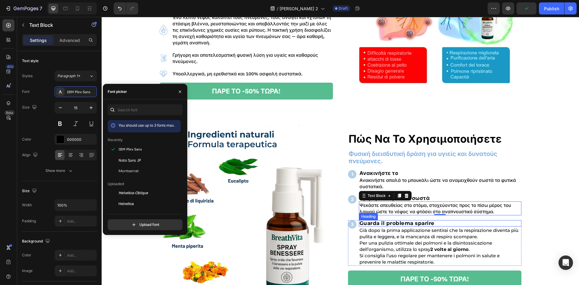
click at [391, 220] on h2 "Guarda il problema sparire" at bounding box center [440, 223] width 162 height 6
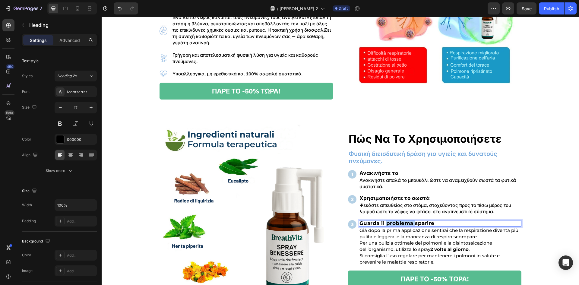
click at [391, 220] on h2 "Guarda il problema sparire" at bounding box center [440, 223] width 162 height 6
click at [391, 221] on p "Guarda il problema sparire" at bounding box center [439, 223] width 161 height 5
click at [82, 93] on div "Montserrat" at bounding box center [81, 91] width 28 height 5
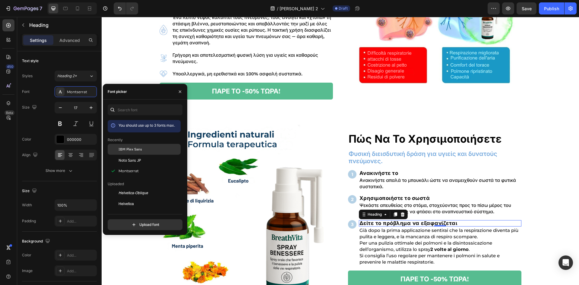
click at [135, 147] on span "IBM Plex Sans" at bounding box center [130, 148] width 24 height 5
click at [417, 235] on p "Già dopo la prima applicazione sentirai che la respirazione diventa più pulita …" at bounding box center [439, 246] width 161 height 38
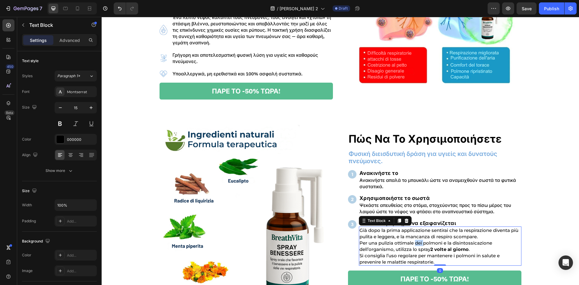
click at [417, 235] on p "Già dopo la prima applicazione sentirai che la respirazione diventa più pulita …" at bounding box center [439, 246] width 161 height 38
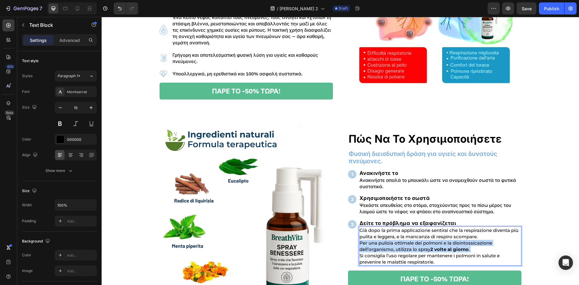
click at [417, 235] on p "Già dopo la prima applicazione sentirai che la respirazione diventa più pulita …" at bounding box center [439, 246] width 161 height 38
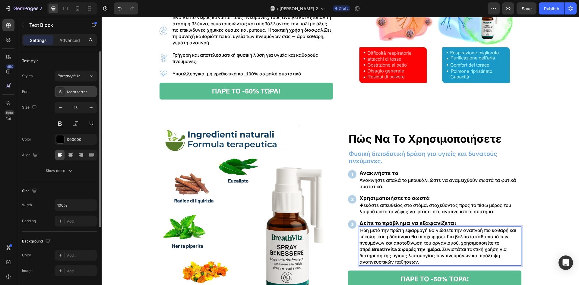
click at [80, 88] on div "Montserrat" at bounding box center [76, 91] width 42 height 11
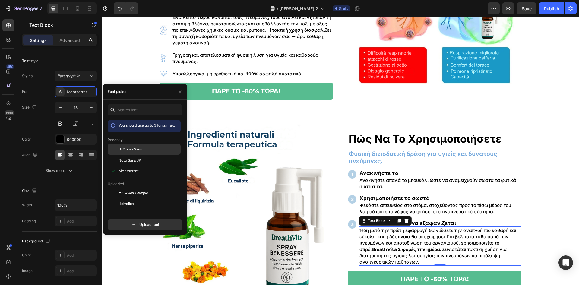
click at [126, 149] on span "IBM Plex Sans" at bounding box center [130, 148] width 24 height 5
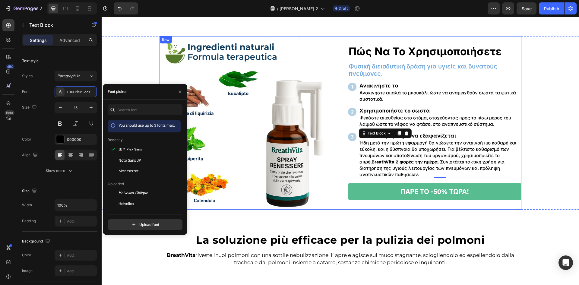
scroll to position [676, 0]
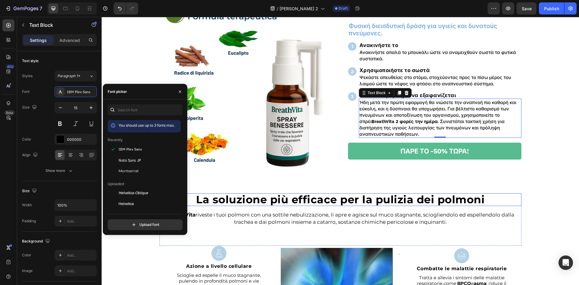
click at [303, 200] on strong "La soluzione più efficace per la pulizia dei polmoni" at bounding box center [340, 199] width 288 height 13
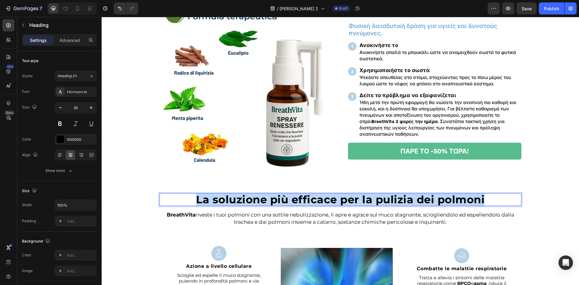
click at [303, 200] on strong "La soluzione più efficace per la pulizia dei polmoni" at bounding box center [340, 199] width 288 height 13
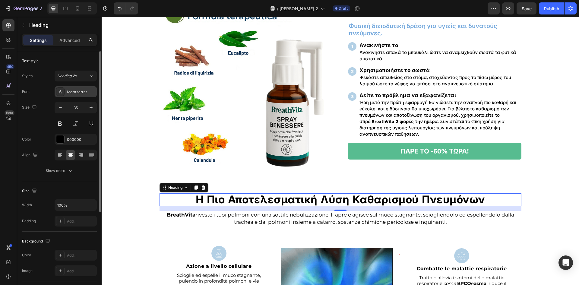
click at [85, 91] on div "Montserrat" at bounding box center [81, 91] width 28 height 5
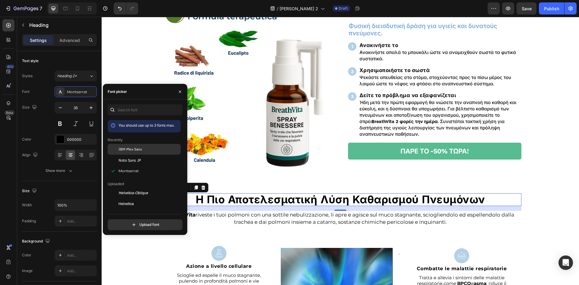
drag, startPoint x: 146, startPoint y: 147, endPoint x: 455, endPoint y: 148, distance: 308.9
click at [146, 147] on div "IBM Plex Sans" at bounding box center [148, 148] width 61 height 5
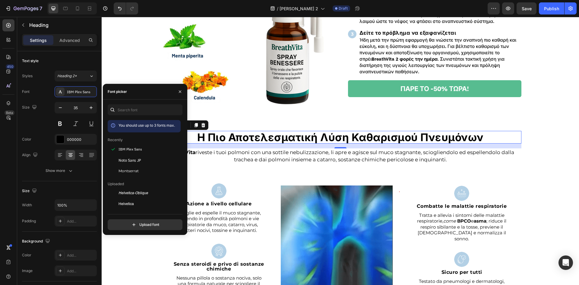
scroll to position [756, 0]
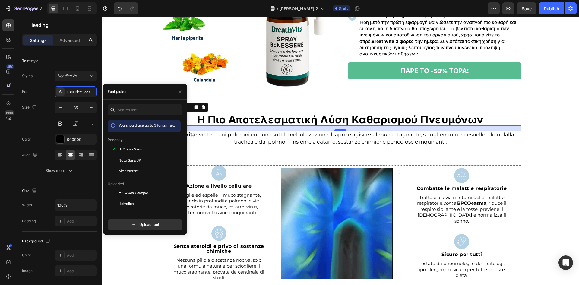
click at [310, 143] on p "BreathVita riveste i tuoi polmoni con una sottile nebulizzazione, li apre e agi…" at bounding box center [340, 138] width 360 height 14
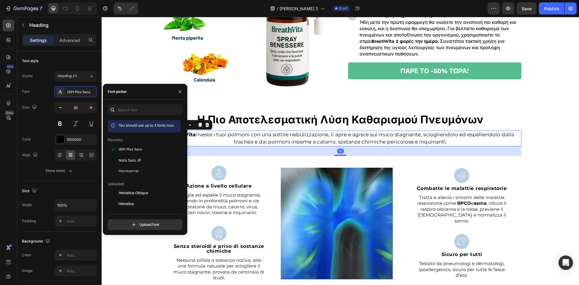
click at [310, 143] on p "BreathVita riveste i tuoi polmoni con una sottile nebulizzazione, li apre e agi…" at bounding box center [340, 138] width 360 height 14
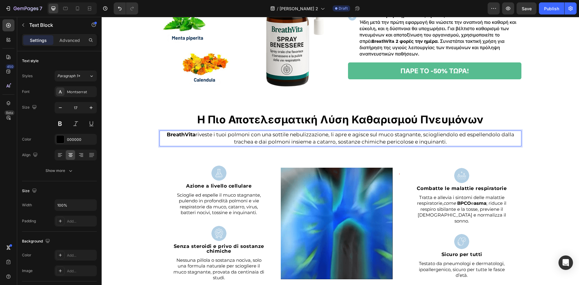
click at [310, 143] on p "BreathVita riveste i tuoi polmoni con una sottile nebulizzazione, li apre e agi…" at bounding box center [340, 138] width 360 height 14
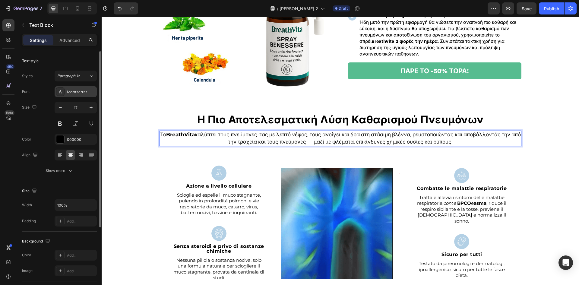
click at [93, 92] on div "Montserrat" at bounding box center [81, 91] width 28 height 5
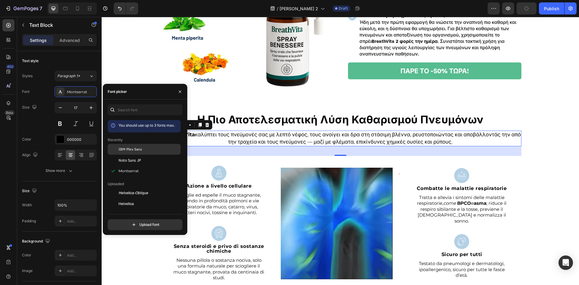
drag, startPoint x: 132, startPoint y: 145, endPoint x: 140, endPoint y: 150, distance: 10.1
click at [132, 188] on div "IBM Plex Sans" at bounding box center [144, 193] width 73 height 11
click at [269, 184] on div "Azione a livello cellulare" at bounding box center [218, 186] width 119 height 6
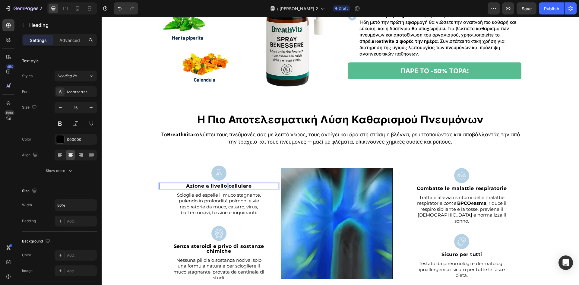
click at [225, 186] on strong "Azione a livello cellulare" at bounding box center [218, 186] width 65 height 6
click at [64, 93] on div at bounding box center [60, 91] width 8 height 8
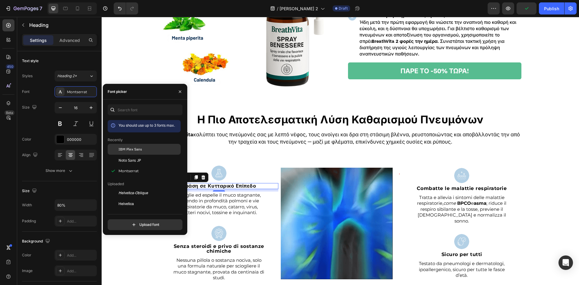
click at [122, 147] on span "IBM Plex Sans" at bounding box center [130, 148] width 24 height 5
click at [263, 135] on p "Το BreathVita καλύπτει τους πνεύμονές σας με λεπτό νέφος, τους ανοίγει και δρα …" at bounding box center [340, 138] width 360 height 14
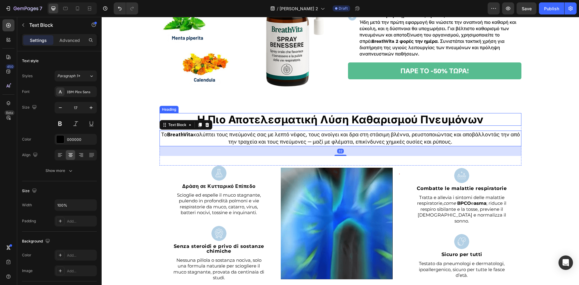
click at [270, 118] on strong "Η Πιο Αποτελεσματική Λύση Καθαρισμού Πνευμόνων" at bounding box center [340, 119] width 286 height 14
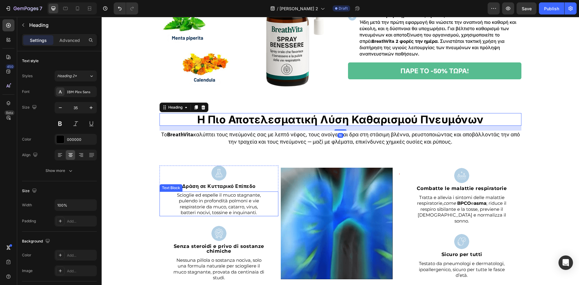
click at [234, 205] on p "Scioglie ed espelle il muco stagnante, pulendo in profondità polmoni e vie resp…" at bounding box center [219, 204] width 94 height 24
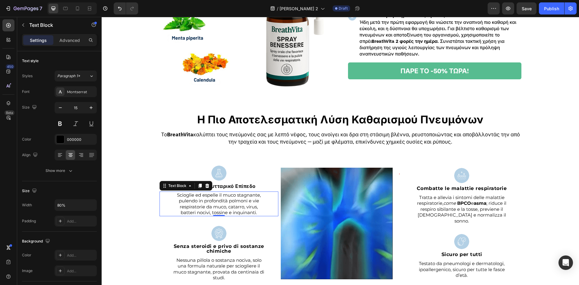
click at [221, 201] on p "Scioglie ed espelle il muco stagnante, pulendo in profondità polmoni e vie resp…" at bounding box center [219, 204] width 94 height 24
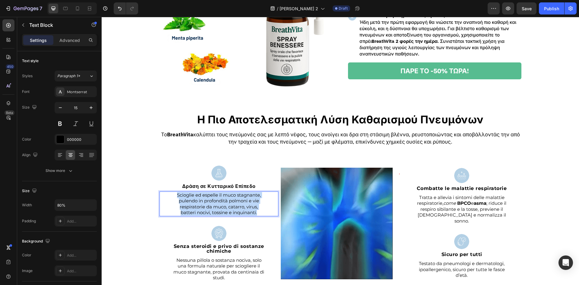
click at [221, 201] on p "Scioglie ed espelle il muco stagnante, pulendo in profondità polmoni e vie resp…" at bounding box center [219, 204] width 94 height 24
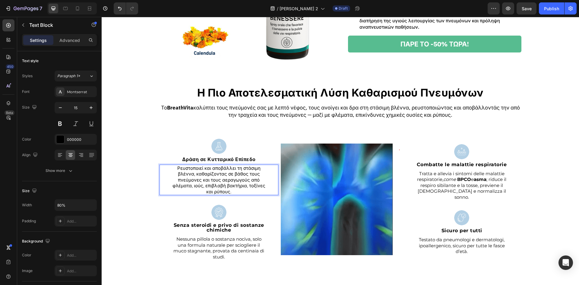
scroll to position [835, 0]
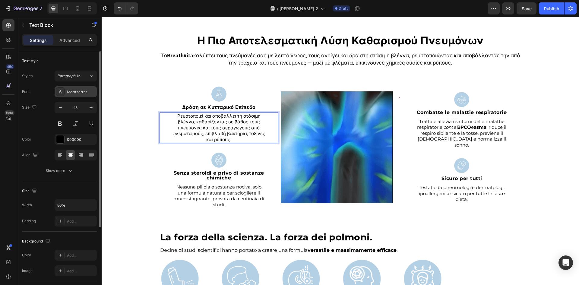
click at [77, 91] on div "Montserrat" at bounding box center [81, 91] width 28 height 5
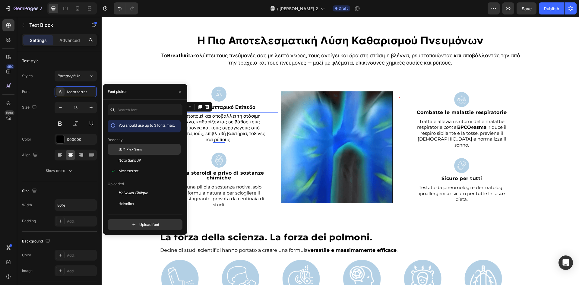
click at [127, 188] on div "IBM Plex Sans" at bounding box center [144, 193] width 73 height 11
click at [487, 115] on strong "Combatte le malattie respiratorie" at bounding box center [461, 112] width 90 height 6
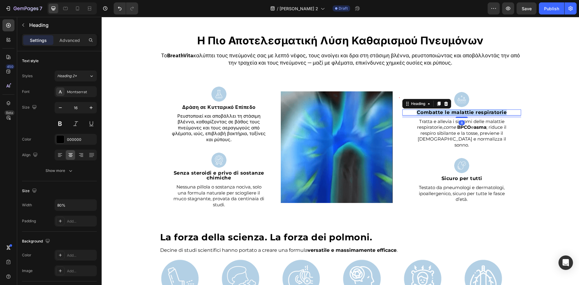
click at [487, 115] on strong "Combatte le malattie respiratorie" at bounding box center [461, 112] width 90 height 6
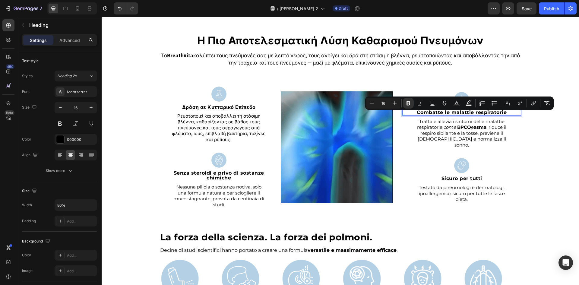
scroll to position [833, 0]
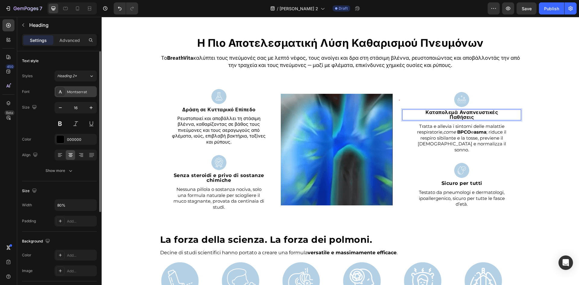
click at [66, 87] on div "Montserrat" at bounding box center [76, 91] width 42 height 11
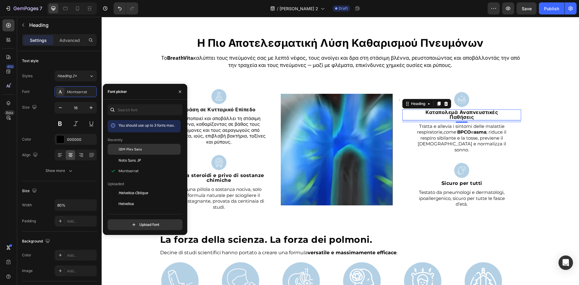
click at [126, 146] on span "IBM Plex Sans" at bounding box center [130, 148] width 24 height 5
click at [457, 130] on strong "BPCO" at bounding box center [464, 132] width 14 height 6
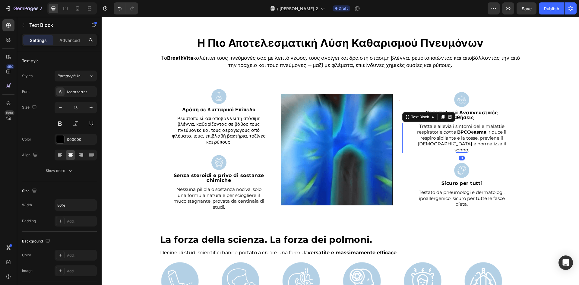
click at [457, 130] on strong "BPCO" at bounding box center [464, 132] width 14 height 6
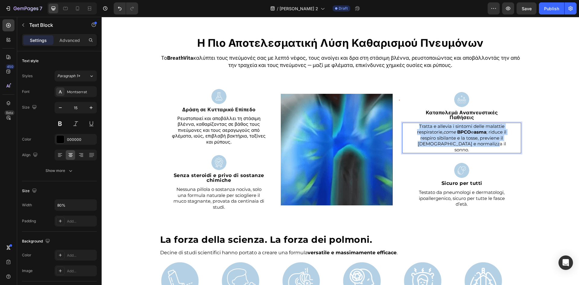
click at [457, 130] on strong "BPCO" at bounding box center [464, 132] width 14 height 6
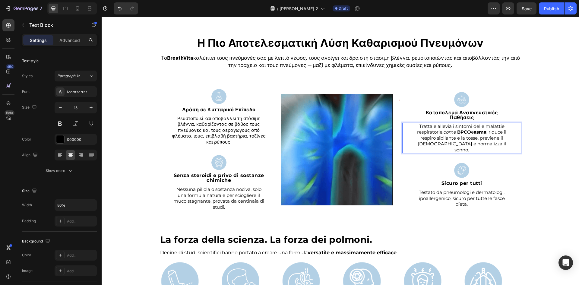
scroll to position [830, 0]
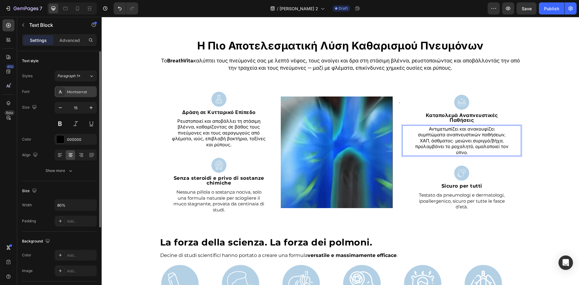
click at [81, 91] on div "Montserrat" at bounding box center [81, 91] width 28 height 5
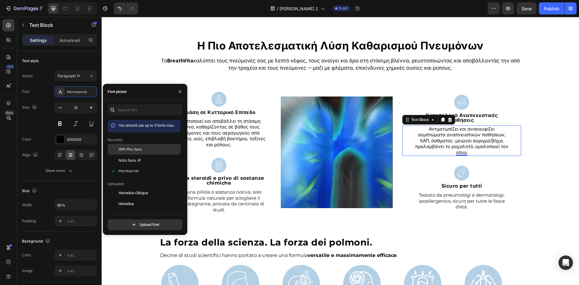
click at [133, 150] on span "IBM Plex Sans" at bounding box center [130, 148] width 24 height 5
click at [240, 178] on strong "Senza steroidi e privo di sostanze chimiche" at bounding box center [219, 180] width 90 height 11
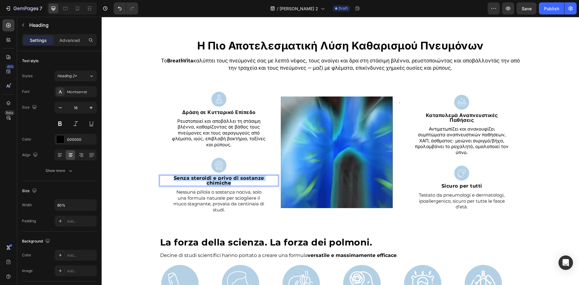
click at [240, 178] on strong "Senza steroidi e privo di sostanze chimiche" at bounding box center [219, 180] width 90 height 11
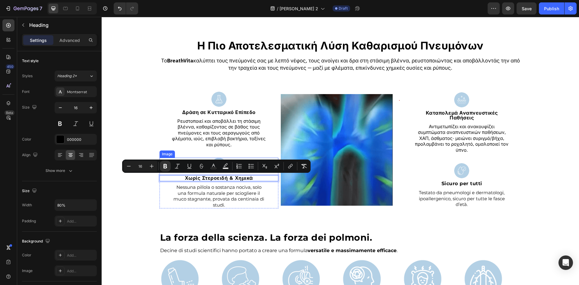
scroll to position [831, 0]
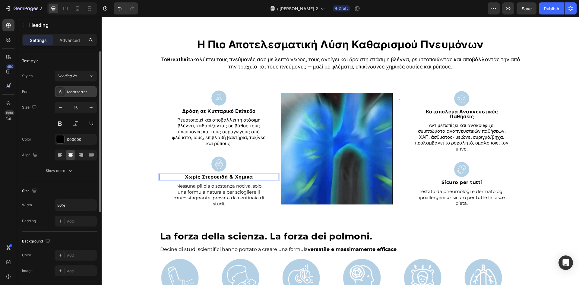
click at [79, 94] on div "Montserrat" at bounding box center [81, 91] width 28 height 5
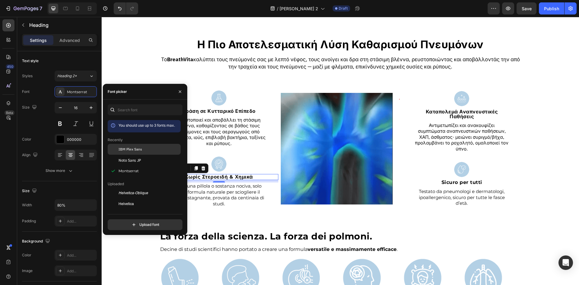
drag, startPoint x: 132, startPoint y: 151, endPoint x: 108, endPoint y: 159, distance: 25.5
click at [132, 151] on span "IBM Plex Sans" at bounding box center [130, 148] width 24 height 5
click at [248, 200] on p "Nessuna pillola o sostanza nociva, solo una formula naturale per sciogliere il …" at bounding box center [219, 195] width 94 height 24
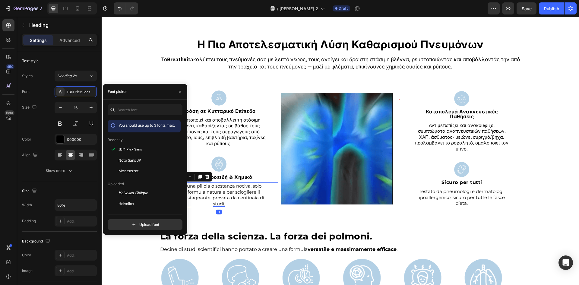
click at [248, 200] on p "Nessuna pillola o sostanza nociva, solo una formula naturale per sciogliere il …" at bounding box center [219, 195] width 94 height 24
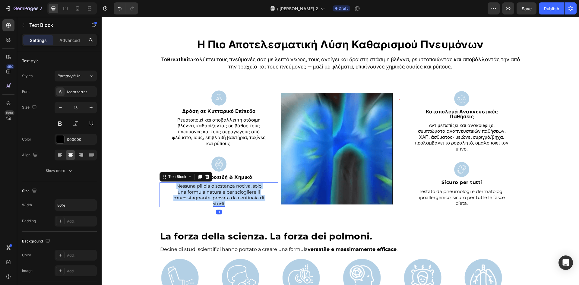
click at [248, 200] on p "Nessuna pillola o sostanza nociva, solo una formula naturale per sciogliere il …" at bounding box center [219, 195] width 94 height 24
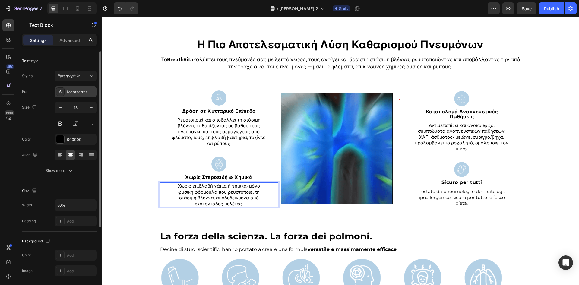
click at [89, 92] on div "Montserrat" at bounding box center [81, 91] width 28 height 5
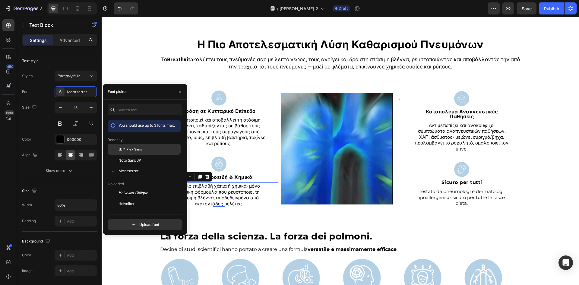
drag, startPoint x: 145, startPoint y: 147, endPoint x: 133, endPoint y: 165, distance: 21.7
click at [145, 147] on div "IBM Plex Sans" at bounding box center [148, 148] width 61 height 5
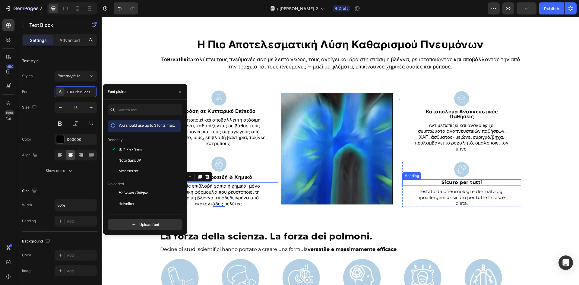
click at [441, 179] on strong "Sicuro per tutti" at bounding box center [461, 182] width 41 height 6
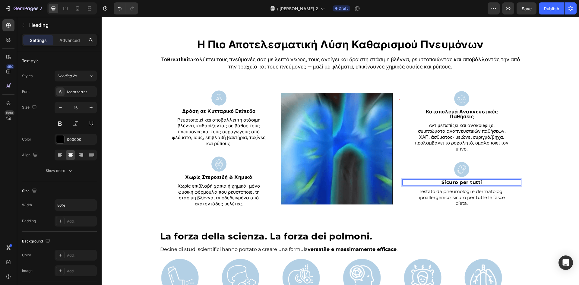
click at [441, 179] on strong "Sicuro per tutti" at bounding box center [461, 182] width 41 height 6
click at [76, 96] on div "Montserrat" at bounding box center [76, 91] width 42 height 11
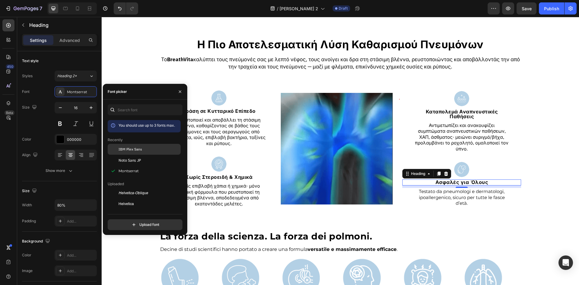
drag, startPoint x: 166, startPoint y: 147, endPoint x: 97, endPoint y: 137, distance: 69.7
click at [166, 147] on div "IBM Plex Sans" at bounding box center [148, 148] width 61 height 5
click at [471, 198] on p "Testato da pneumologi e dermatologi, ipoallergenico, sicuro per tutte le fasce …" at bounding box center [461, 197] width 94 height 18
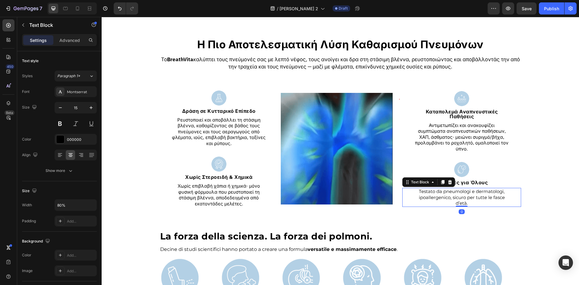
click at [471, 198] on p "Testato da pneumologi e dermatologi, ipoallergenico, sicuro per tutte le fasce …" at bounding box center [461, 197] width 94 height 18
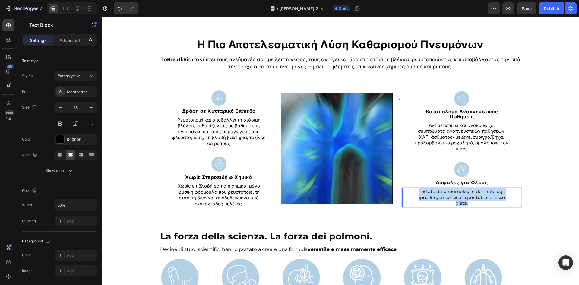
click at [471, 198] on p "Testato da pneumologi e dermatologi, ipoallergenico, sicuro per tutte le fasce …" at bounding box center [461, 197] width 94 height 18
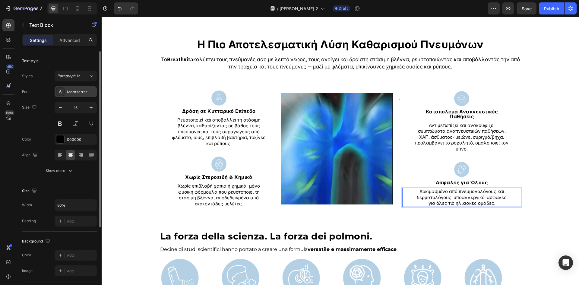
click at [80, 93] on div "Montserrat" at bounding box center [81, 91] width 28 height 5
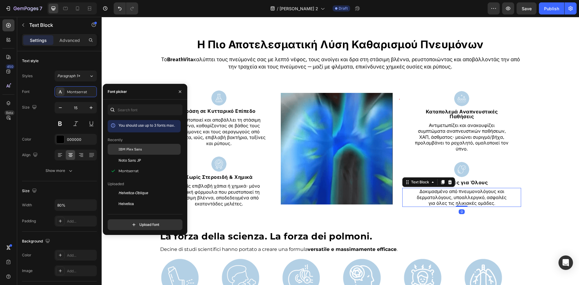
click at [144, 146] on div "IBM Plex Sans" at bounding box center [148, 148] width 61 height 5
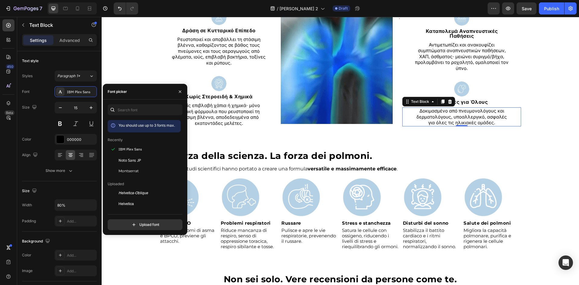
scroll to position [952, 0]
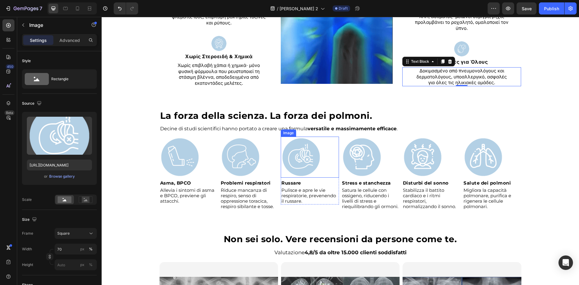
click at [291, 166] on img at bounding box center [301, 157] width 41 height 41
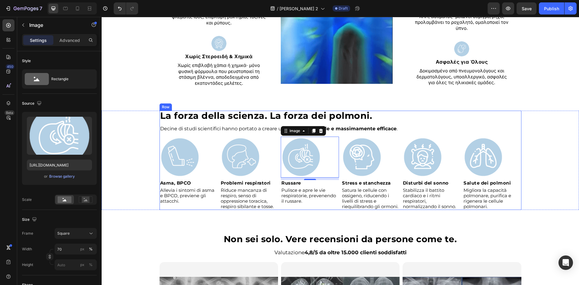
click at [233, 124] on div "La forza della scienza. La forza dei polmoni. Heading Decine di studi scientifi…" at bounding box center [340, 160] width 362 height 99
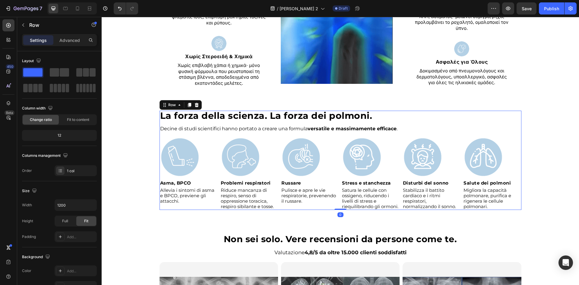
click at [234, 121] on strong "La forza della scienza. La forza dei polmoni." at bounding box center [266, 115] width 212 height 11
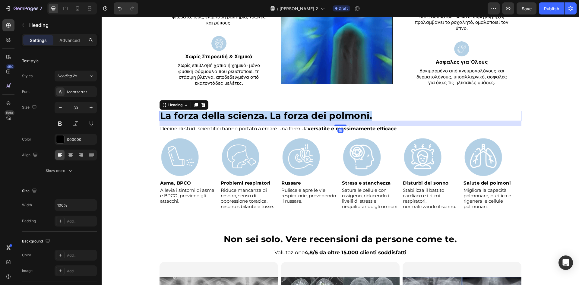
click at [234, 121] on strong "La forza della scienza. La forza dei polmoni." at bounding box center [266, 115] width 212 height 11
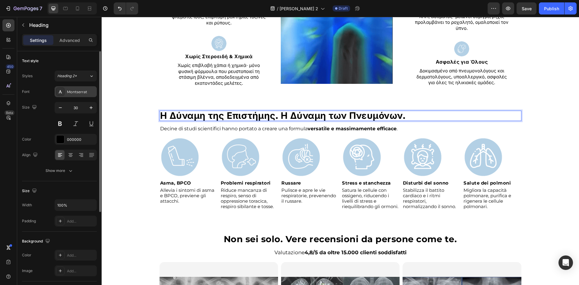
click at [88, 93] on div "Montserrat" at bounding box center [81, 91] width 28 height 5
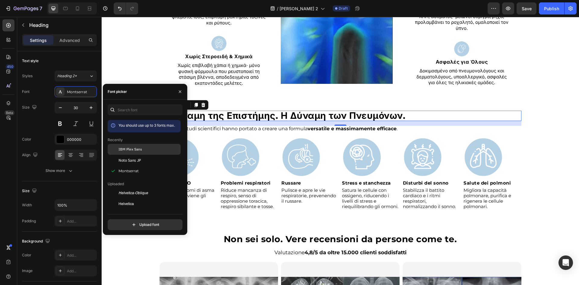
click at [115, 147] on div at bounding box center [113, 149] width 11 height 11
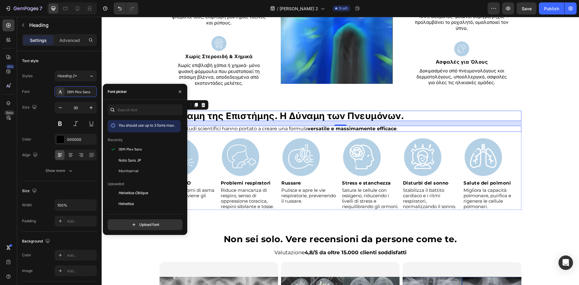
click at [325, 131] on strong "versatile e massimamente efficace" at bounding box center [351, 129] width 89 height 6
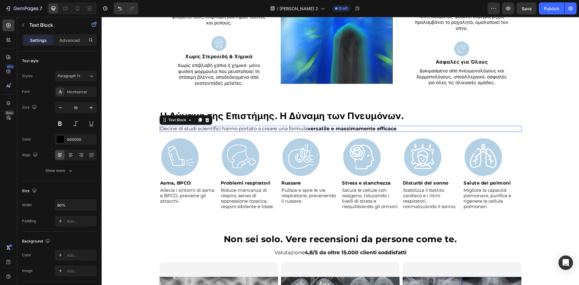
click at [325, 131] on strong "versatile e massimamente efficace" at bounding box center [351, 129] width 89 height 6
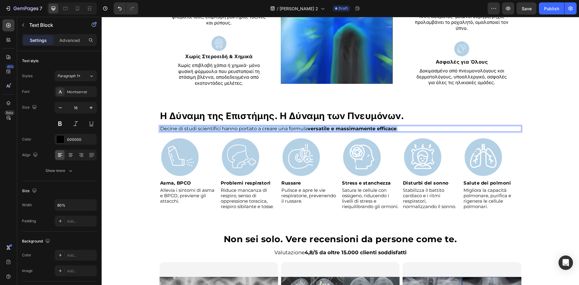
click at [325, 131] on strong "versatile e massimamente efficace" at bounding box center [351, 129] width 89 height 6
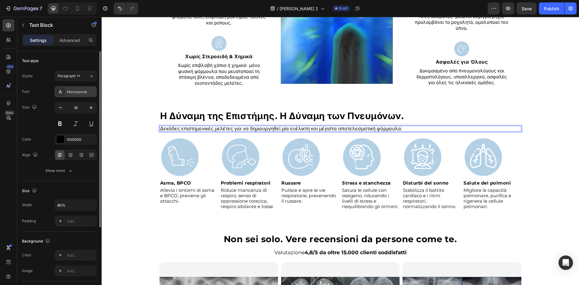
click at [63, 90] on div at bounding box center [60, 91] width 8 height 8
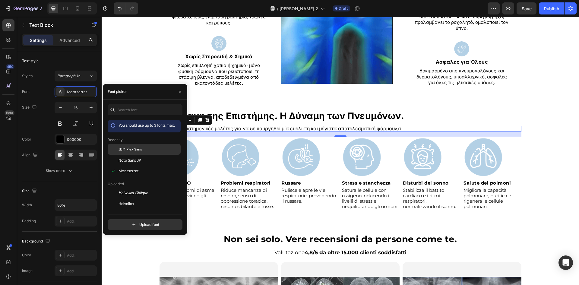
click at [117, 146] on div at bounding box center [113, 149] width 11 height 11
click at [366, 190] on p "Satura le cellule con ossigeno, riducendo i livelli di stress e riequilibrando …" at bounding box center [370, 198] width 57 height 22
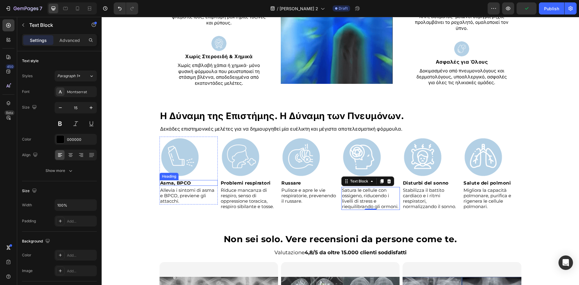
click at [171, 185] on strong "Asma, BPCO" at bounding box center [175, 183] width 31 height 6
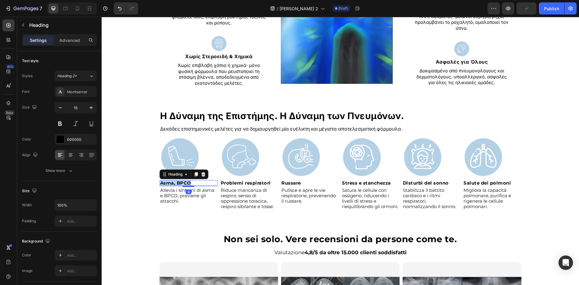
click at [171, 185] on strong "Asma, BPCO" at bounding box center [175, 183] width 31 height 6
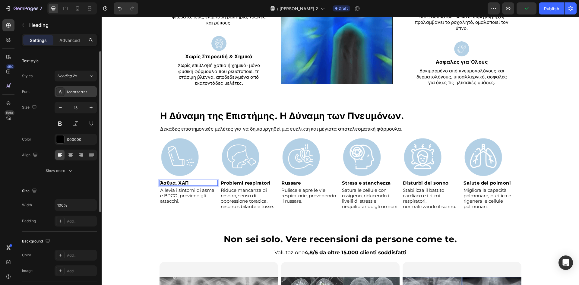
click at [77, 92] on div "Montserrat" at bounding box center [81, 91] width 28 height 5
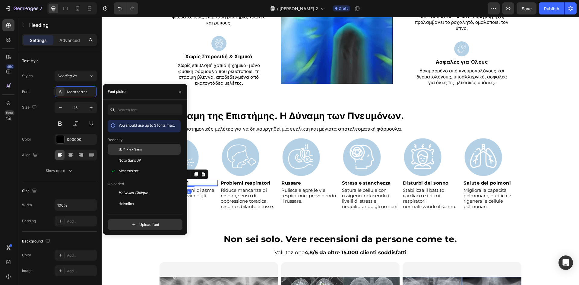
click at [117, 150] on div at bounding box center [113, 149] width 11 height 11
click at [208, 196] on p "Allevia i sintomi di asma e BPCO, previene gli attacchi." at bounding box center [188, 195] width 57 height 16
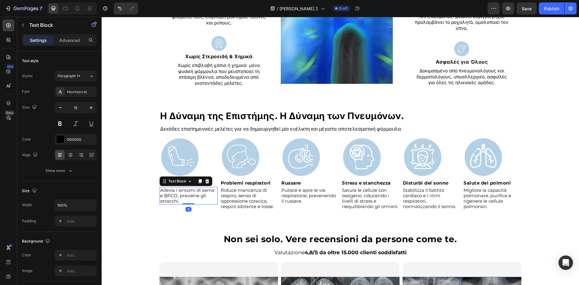
click at [208, 196] on p "Allevia i sintomi di asma e BPCO, previene gli attacchi." at bounding box center [188, 195] width 57 height 16
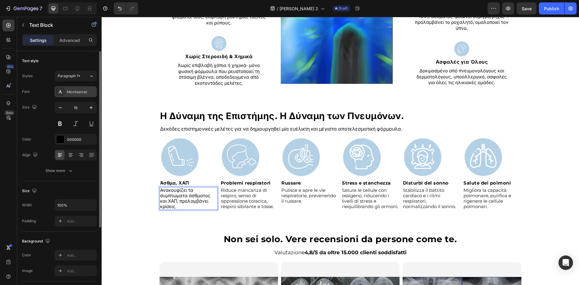
click at [75, 89] on div "Montserrat" at bounding box center [76, 91] width 42 height 11
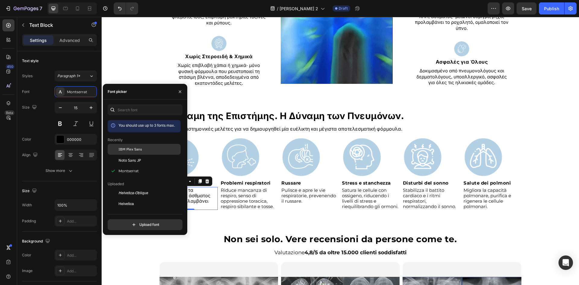
click at [143, 147] on div "IBM Plex Sans" at bounding box center [148, 148] width 61 height 5
click at [244, 184] on strong "Problemi respiratori" at bounding box center [246, 183] width 50 height 6
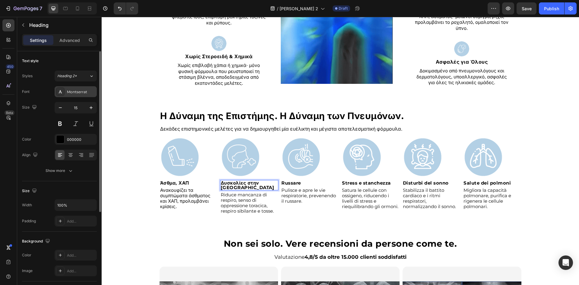
click at [92, 90] on div "Montserrat" at bounding box center [81, 91] width 28 height 5
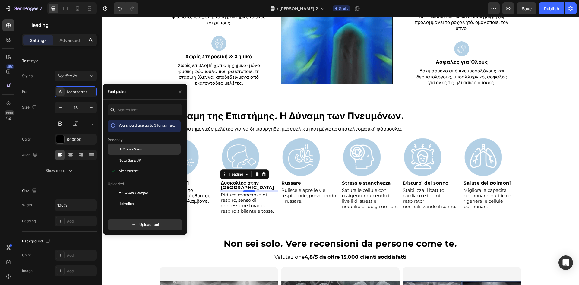
click at [138, 148] on span "IBM Plex Sans" at bounding box center [130, 148] width 24 height 5
click at [252, 204] on p "Riduce mancanza di respiro, senso di oppressione toracica, respiro sibilante e …" at bounding box center [249, 203] width 57 height 22
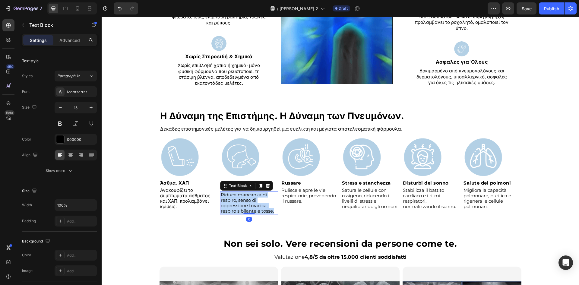
click at [252, 204] on p "Riduce mancanza di respiro, senso di oppressione toracica, respiro sibilante e …" at bounding box center [249, 203] width 57 height 22
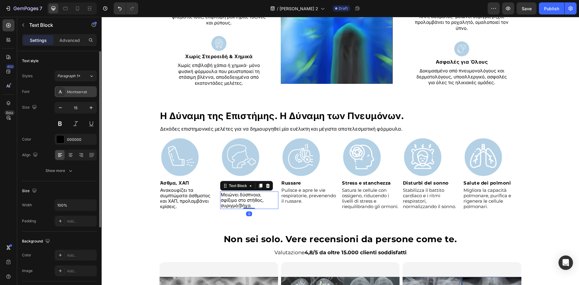
click at [94, 90] on div "Montserrat" at bounding box center [81, 91] width 28 height 5
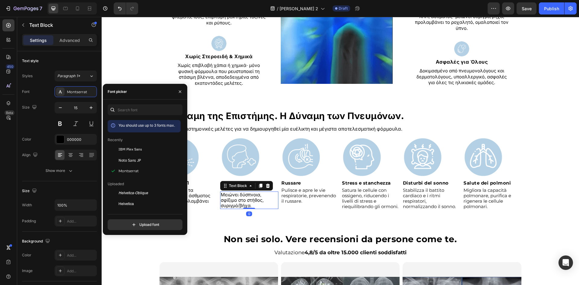
click at [118, 188] on div "IBM Plex Sans" at bounding box center [144, 193] width 73 height 11
click at [300, 184] on h2 "Russare" at bounding box center [310, 183] width 58 height 6
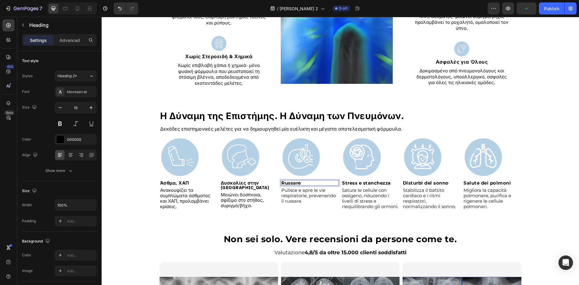
click at [300, 184] on h2 "Russare" at bounding box center [310, 183] width 58 height 6
click at [300, 184] on p "Russare" at bounding box center [309, 183] width 57 height 5
click at [81, 92] on div "Montserrat" at bounding box center [81, 91] width 28 height 5
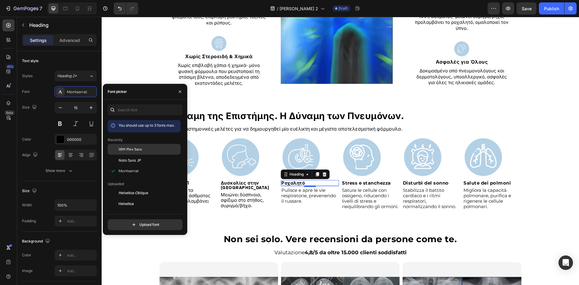
click at [128, 149] on span "IBM Plex Sans" at bounding box center [130, 148] width 24 height 5
click at [310, 197] on p "Pulisce e apre le vie respiratorie, prevenendo il russare." at bounding box center [309, 195] width 57 height 16
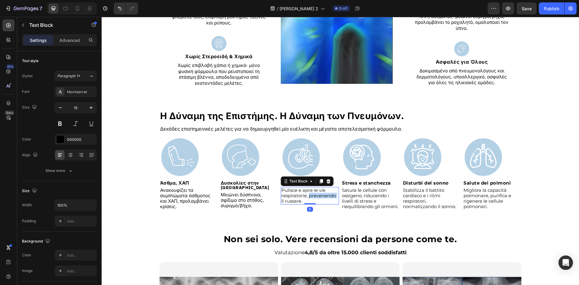
click at [310, 197] on p "Pulisce e apre le vie respiratorie, prevenendo il russare." at bounding box center [309, 195] width 57 height 16
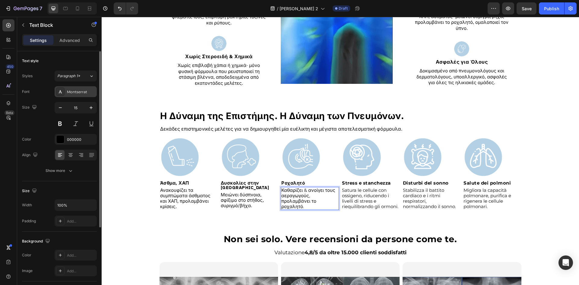
click at [82, 95] on div "Montserrat" at bounding box center [76, 91] width 42 height 11
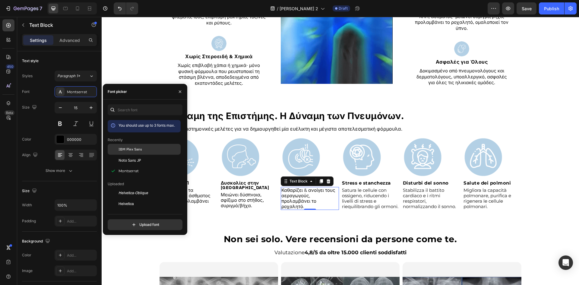
click at [137, 188] on div "IBM Plex Sans" at bounding box center [144, 193] width 73 height 11
click at [369, 184] on strong "Stress e stanchezza" at bounding box center [366, 183] width 49 height 6
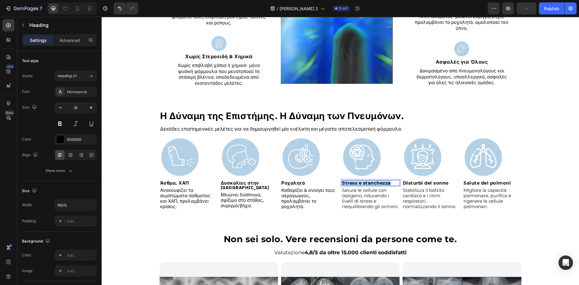
click at [369, 184] on strong "Stress e stanchezza" at bounding box center [366, 183] width 49 height 6
click at [85, 94] on div "Montserrat" at bounding box center [81, 91] width 28 height 5
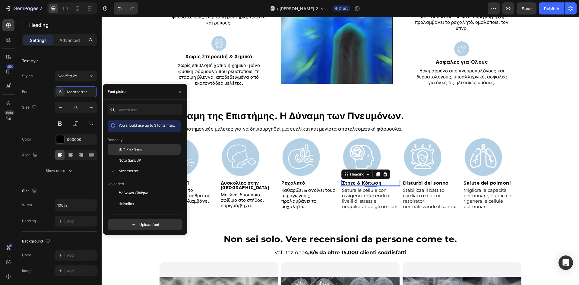
drag, startPoint x: 149, startPoint y: 151, endPoint x: 89, endPoint y: 142, distance: 60.4
click at [149, 151] on div "IBM Plex Sans" at bounding box center [148, 148] width 61 height 5
click at [364, 201] on p "Satura le cellule con ossigeno, riducendo i livelli di stress e riequilibrando …" at bounding box center [370, 198] width 57 height 22
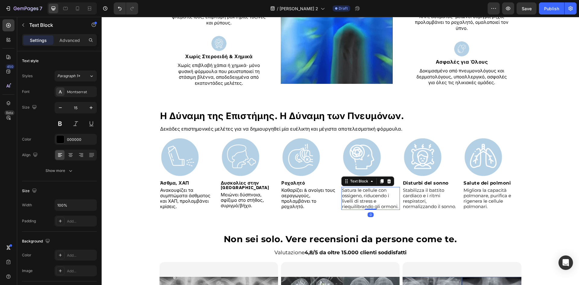
click at [387, 200] on p "Satura le cellule con ossigeno, riducendo i livelli di stress e riequilibrando …" at bounding box center [370, 198] width 57 height 22
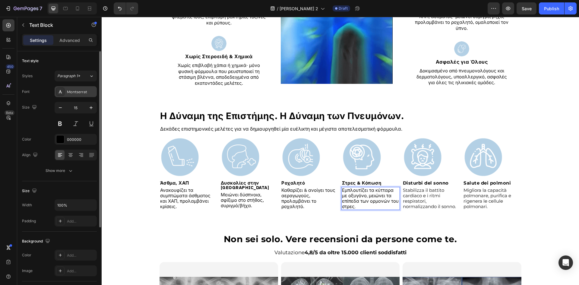
click at [79, 93] on div "Montserrat" at bounding box center [81, 91] width 28 height 5
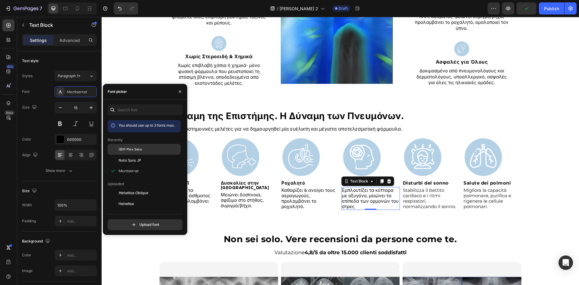
drag, startPoint x: 161, startPoint y: 150, endPoint x: 243, endPoint y: 164, distance: 82.8
click at [161, 150] on div "IBM Plex Sans" at bounding box center [148, 148] width 61 height 5
click at [432, 194] on p "Stabilizza il battito cardiaco e i ritmi respiratori, normalizzando il sonno." at bounding box center [431, 198] width 57 height 22
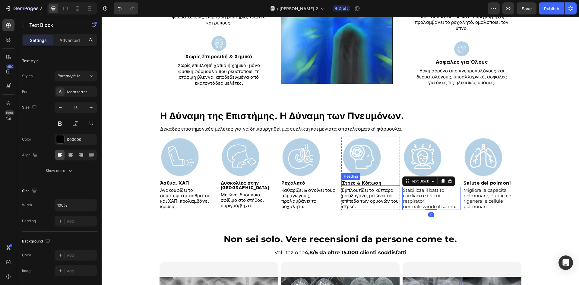
click at [352, 186] on strong "Στρες & Κόπωση" at bounding box center [361, 183] width 39 height 6
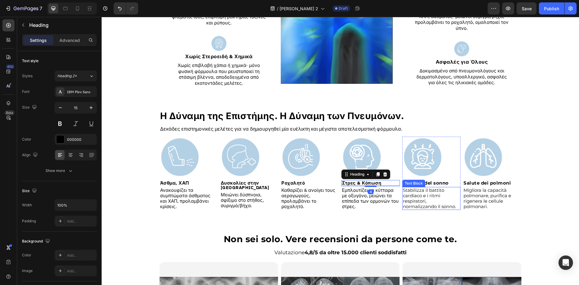
click at [409, 203] on p "Stabilizza il battito cardiaco e i ritmi respiratori, normalizzando il sonno." at bounding box center [431, 198] width 57 height 22
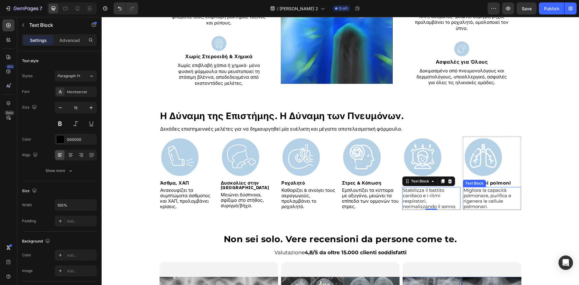
drag, startPoint x: 479, startPoint y: 201, endPoint x: 396, endPoint y: 200, distance: 82.9
click at [479, 201] on p "Migliora la capacità polmonare, purifica e rigenera le cellule polmonari." at bounding box center [491, 198] width 57 height 22
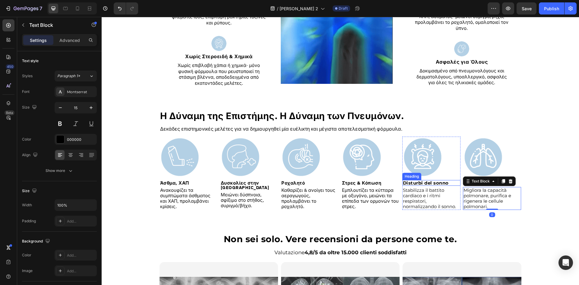
click at [438, 184] on strong "Disturbi del sonno" at bounding box center [426, 183] width 46 height 6
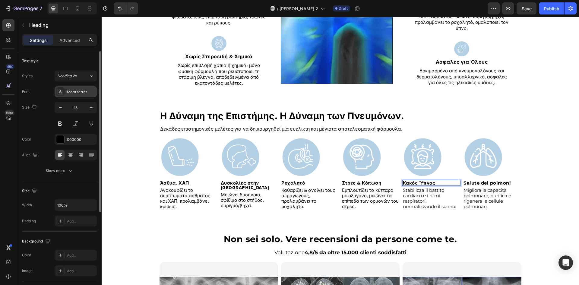
click at [78, 91] on div "Montserrat" at bounding box center [81, 91] width 28 height 5
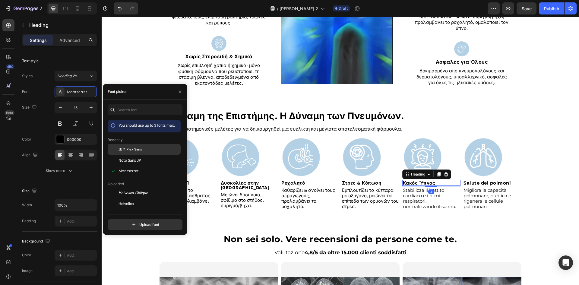
click at [118, 149] on div at bounding box center [113, 149] width 11 height 11
click at [424, 205] on p "Stabilizza il battito cardiaco e i ritmi respiratori, normalizzando il sonno." at bounding box center [431, 198] width 57 height 22
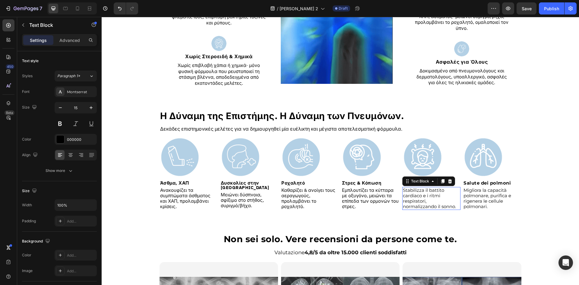
click at [424, 205] on p "Stabilizza il battito cardiaco e i ritmi respiratori, normalizzando il sonno." at bounding box center [431, 198] width 57 height 22
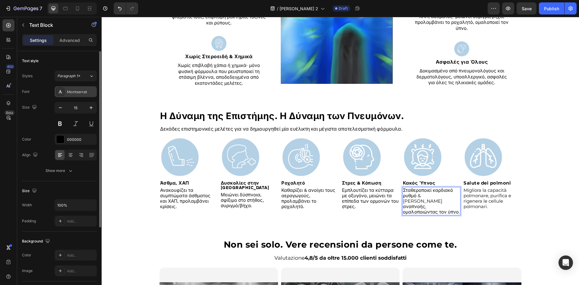
click at [83, 94] on div "Montserrat" at bounding box center [81, 91] width 28 height 5
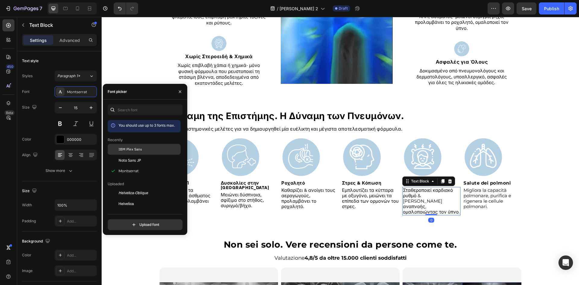
click at [109, 146] on div at bounding box center [113, 149] width 11 height 11
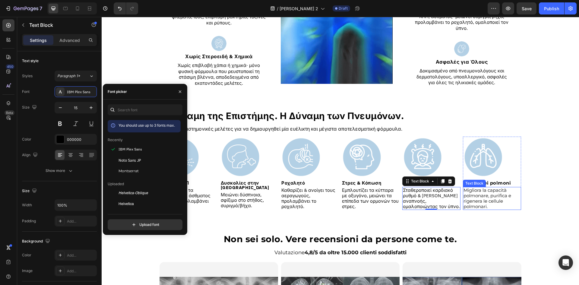
click at [473, 183] on div "Text Block" at bounding box center [474, 183] width 20 height 5
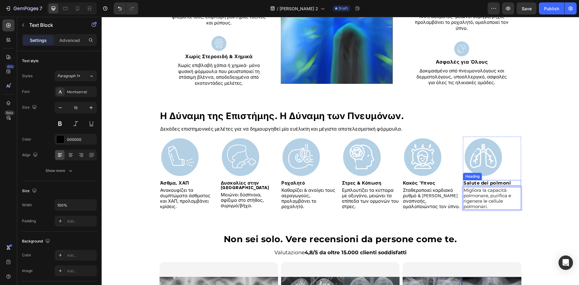
click at [475, 185] on strong "Salute dei polmoni" at bounding box center [486, 183] width 47 height 6
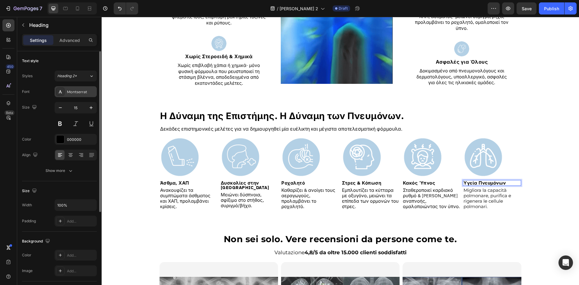
click at [85, 91] on div "Montserrat" at bounding box center [81, 91] width 28 height 5
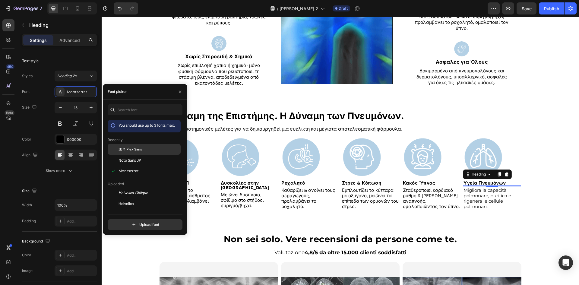
click at [141, 188] on div "IBM Plex Sans" at bounding box center [144, 193] width 73 height 11
click at [492, 208] on p "Migliora la capacità polmonare, purifica e rigenera le cellule polmonari." at bounding box center [491, 198] width 57 height 22
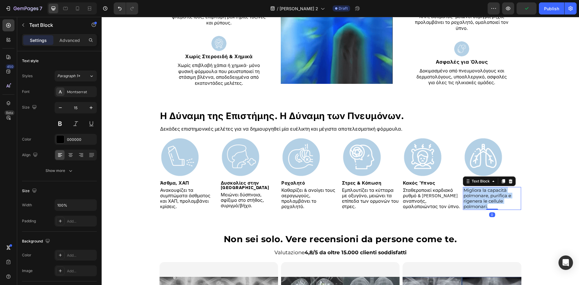
click at [492, 208] on p "Migliora la capacità polmonare, purifica e rigenera le cellule polmonari." at bounding box center [491, 198] width 57 height 22
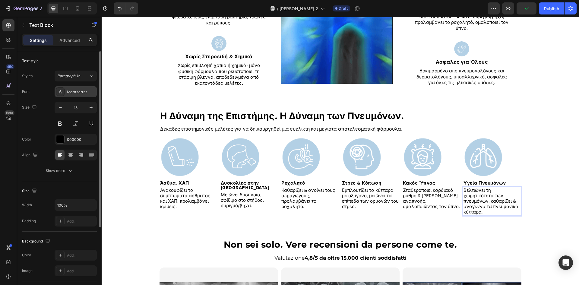
click at [72, 93] on div "Montserrat" at bounding box center [81, 91] width 28 height 5
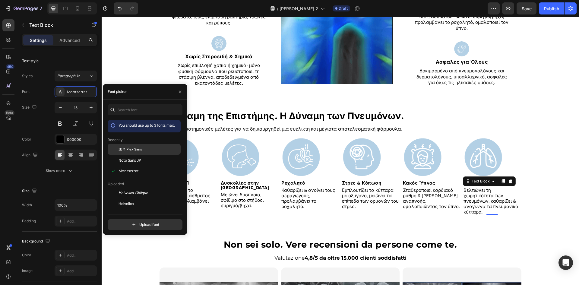
click at [128, 151] on span "IBM Plex Sans" at bounding box center [130, 148] width 24 height 5
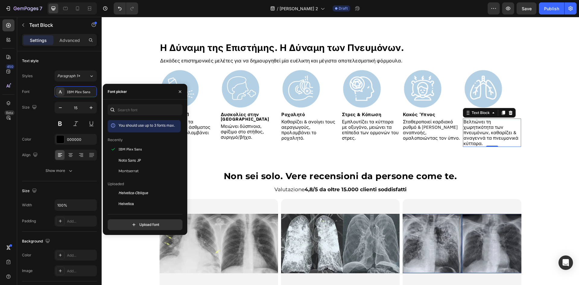
scroll to position [1032, 0]
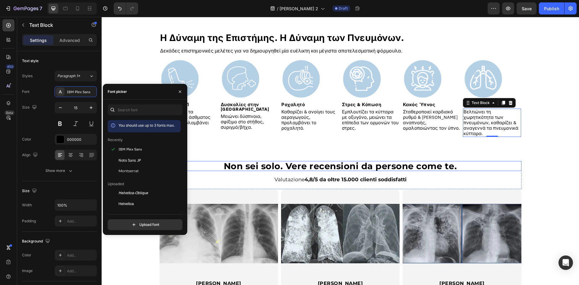
click at [347, 162] on strong "Non sei solo. Vere recensioni da persone come te." at bounding box center [340, 166] width 233 height 11
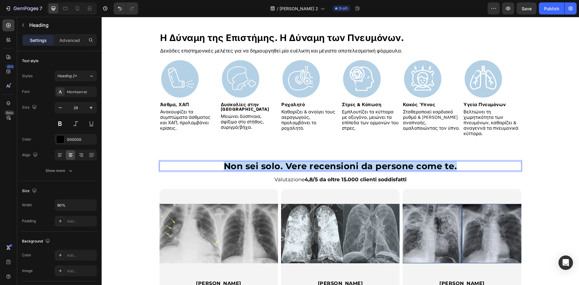
click at [347, 162] on strong "Non sei solo. Vere recensioni da persone come te." at bounding box center [340, 166] width 233 height 11
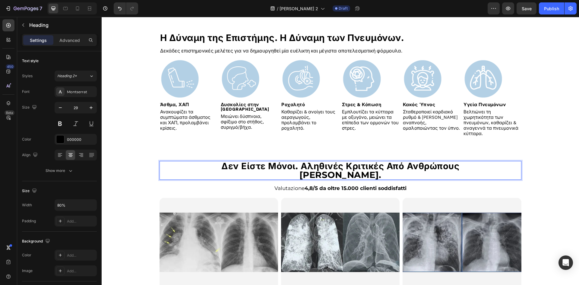
scroll to position [0, 0]
click at [69, 93] on div "Montserrat" at bounding box center [81, 91] width 28 height 5
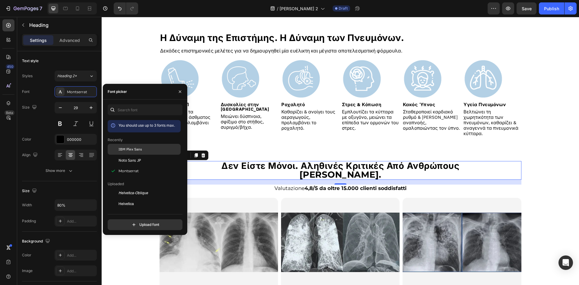
click at [119, 148] on span "IBM Plex Sans" at bounding box center [130, 148] width 24 height 5
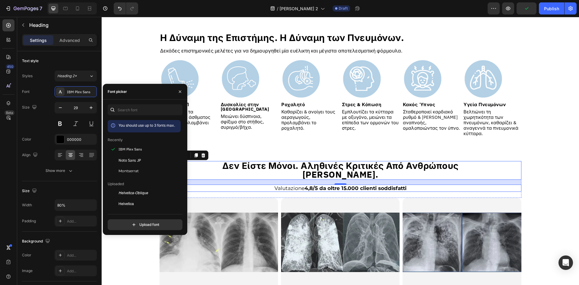
click at [352, 185] on strong "4,8/5 da oltre 15.000 clienti soddisfatti" at bounding box center [355, 188] width 102 height 6
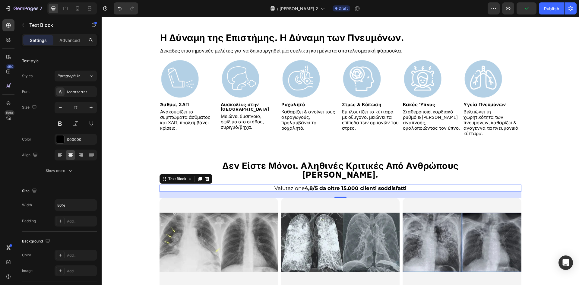
click at [352, 185] on strong "4,8/5 da oltre 15.000 clienti soddisfatti" at bounding box center [355, 188] width 102 height 6
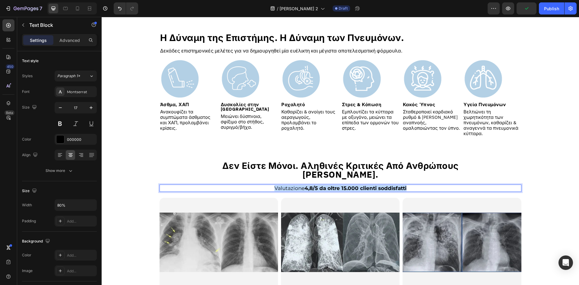
click at [352, 185] on strong "4,8/5 da oltre 15.000 clienti soddisfatti" at bounding box center [355, 188] width 102 height 6
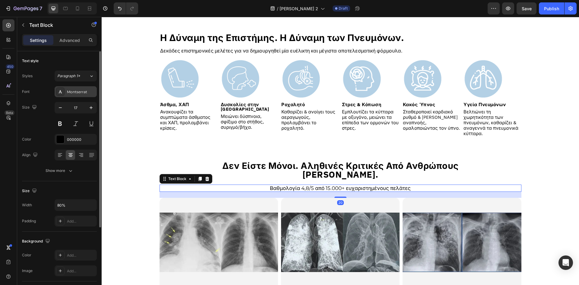
click at [73, 89] on div "Montserrat" at bounding box center [76, 91] width 42 height 11
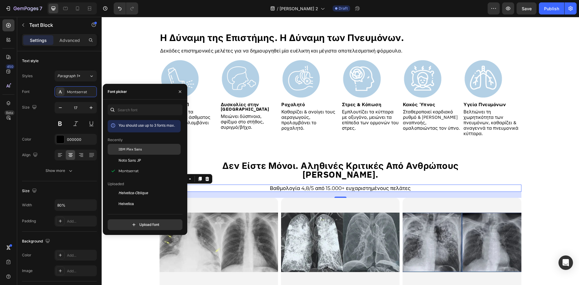
click at [139, 188] on div "IBM Plex Sans" at bounding box center [144, 193] width 73 height 11
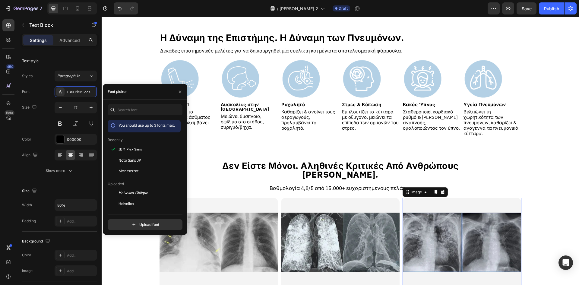
click at [403, 202] on img at bounding box center [461, 242] width 118 height 89
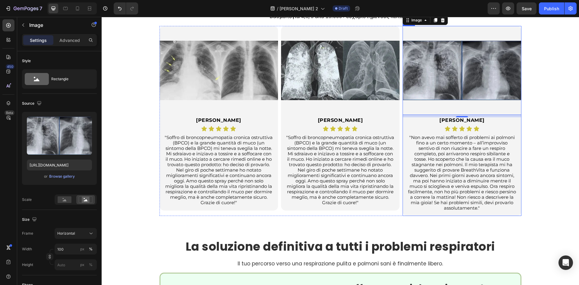
scroll to position [1153, 0]
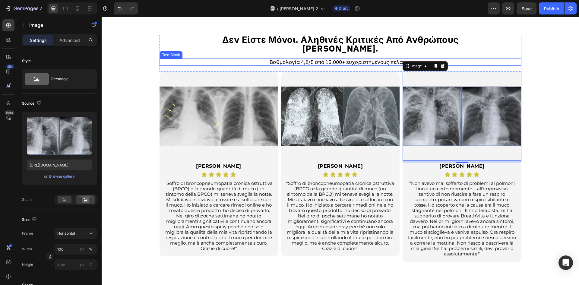
click at [340, 59] on p "Βαθμολογία 4,8/5 από 15.000+ ευχαριστημένους πελάτες" at bounding box center [340, 62] width 288 height 6
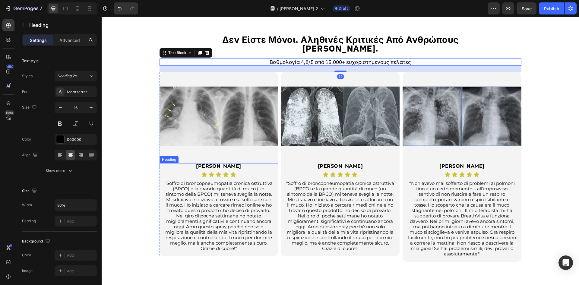
click at [227, 163] on h2 "[PERSON_NAME]" at bounding box center [218, 166] width 95 height 6
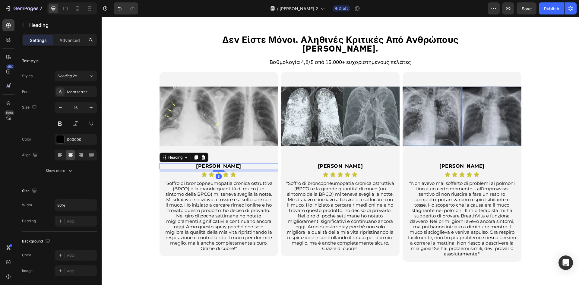
click at [227, 163] on h2 "[PERSON_NAME]" at bounding box center [218, 166] width 95 height 6
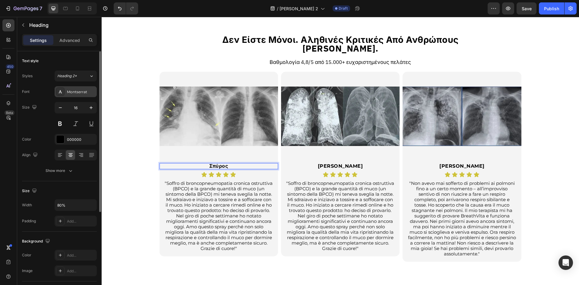
click at [79, 88] on div "Montserrat" at bounding box center [76, 91] width 42 height 11
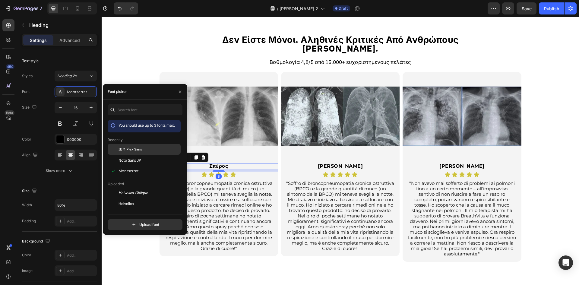
click at [122, 188] on div "IBM Plex Sans" at bounding box center [144, 193] width 73 height 11
click at [249, 218] on p ""Soffro di broncopneumopatia cronica ostruttiva (BPCO) e la grande quantità di …" at bounding box center [219, 216] width 108 height 71
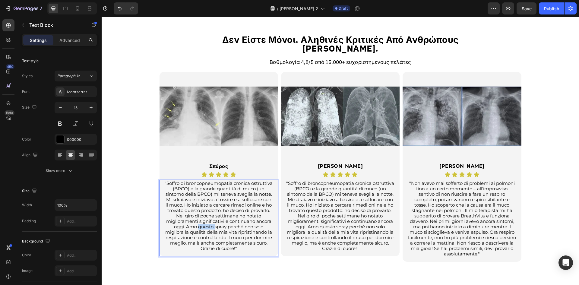
click at [249, 218] on p ""Soffro di broncopneumopatia cronica ostruttiva (BPCO) e la grande quantità di …" at bounding box center [219, 216] width 108 height 71
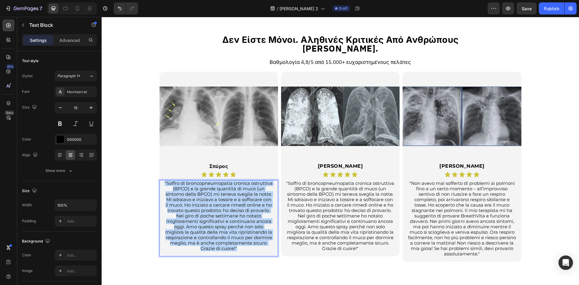
click at [249, 218] on p ""Soffro di broncopneumopatia cronica ostruttiva (BPCO) e la grande quantità di …" at bounding box center [219, 216] width 108 height 71
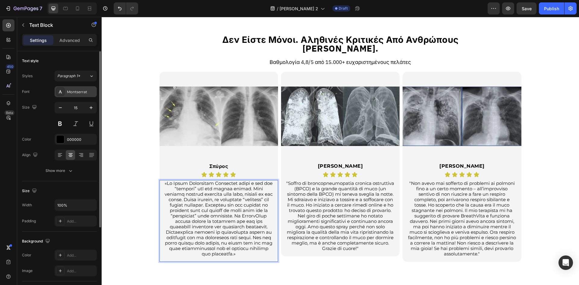
click at [73, 89] on div "Montserrat" at bounding box center [81, 91] width 28 height 5
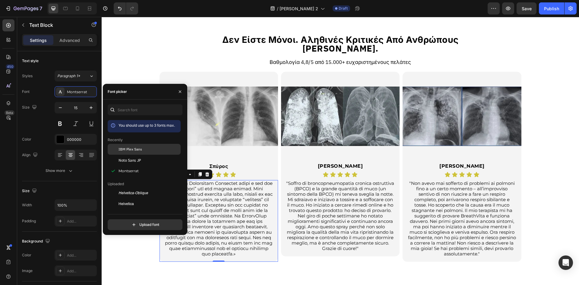
click at [129, 146] on span "IBM Plex Sans" at bounding box center [130, 148] width 24 height 5
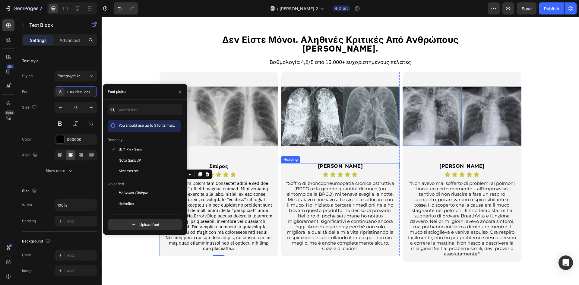
click at [341, 163] on h2 "[PERSON_NAME]" at bounding box center [340, 166] width 95 height 6
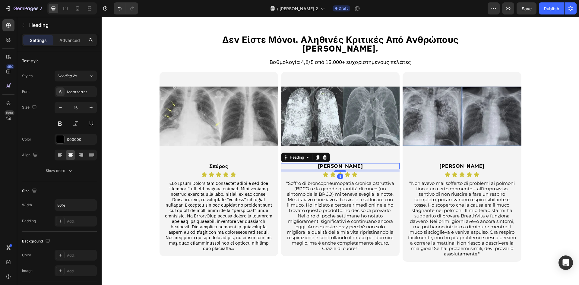
click at [341, 163] on h2 "[PERSON_NAME]" at bounding box center [340, 166] width 95 height 6
click at [341, 164] on p "[PERSON_NAME]" at bounding box center [340, 166] width 94 height 5
click at [347, 212] on p ""Soffro di broncopneumopatia cronica ostruttiva (BPCO) e la grande quantità di …" at bounding box center [340, 216] width 108 height 71
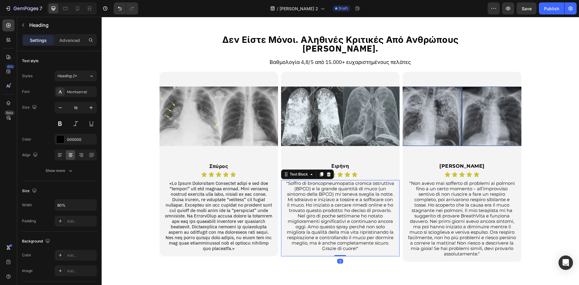
click at [347, 212] on p ""Soffro di broncopneumopatia cronica ostruttiva (BPCO) e la grande quantità di …" at bounding box center [340, 216] width 108 height 71
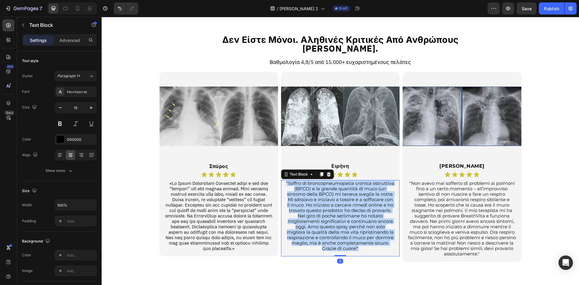
click at [347, 212] on p ""Soffro di broncopneumopatia cronica ostruttiva (BPCO) e la grande quantità di …" at bounding box center [340, 216] width 108 height 71
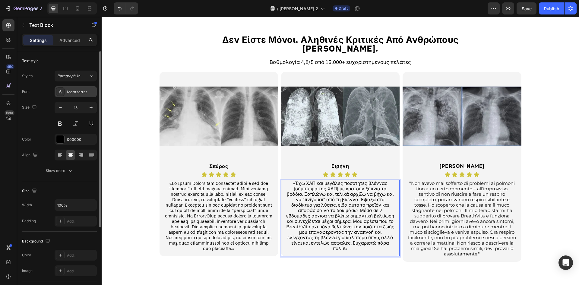
click at [78, 95] on div "Montserrat" at bounding box center [76, 91] width 42 height 11
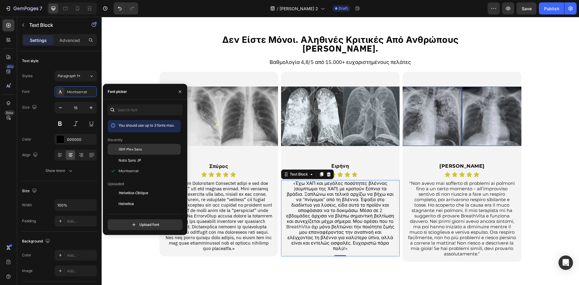
click at [119, 188] on div "IBM Plex Sans" at bounding box center [144, 193] width 73 height 11
click at [464, 163] on h2 "[PERSON_NAME]" at bounding box center [461, 166] width 95 height 6
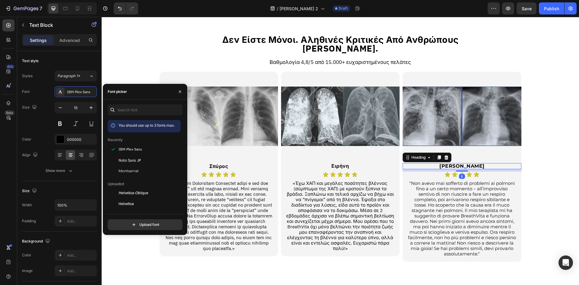
click at [464, 163] on h2 "[PERSON_NAME]" at bounding box center [461, 166] width 95 height 6
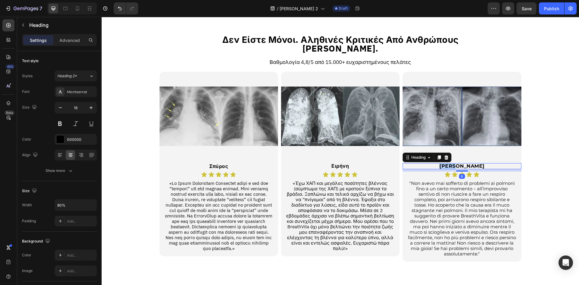
click at [464, 164] on p "[PERSON_NAME]" at bounding box center [462, 166] width 94 height 5
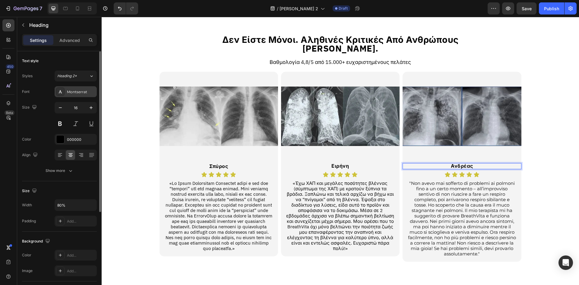
click at [72, 91] on div "Montserrat" at bounding box center [81, 91] width 28 height 5
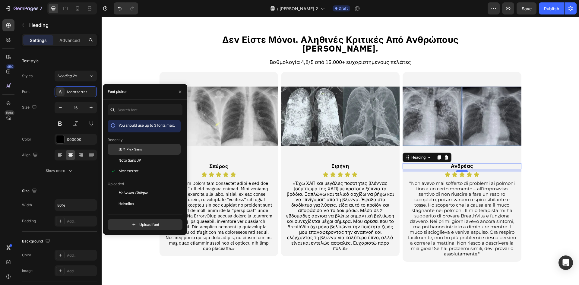
click at [122, 188] on div "IBM Plex Sans" at bounding box center [144, 193] width 73 height 11
click at [436, 196] on p ""Non avevo mai sofferto di problemi ai polmoni fino a un certo momento – all’im…" at bounding box center [461, 219] width 108 height 76
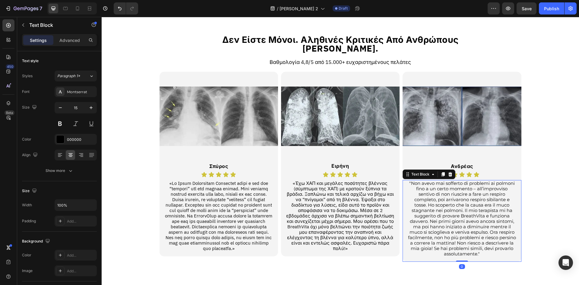
click at [436, 196] on p ""Non avevo mai sofferto di problemi ai polmoni fino a un certo momento – all’im…" at bounding box center [461, 219] width 108 height 76
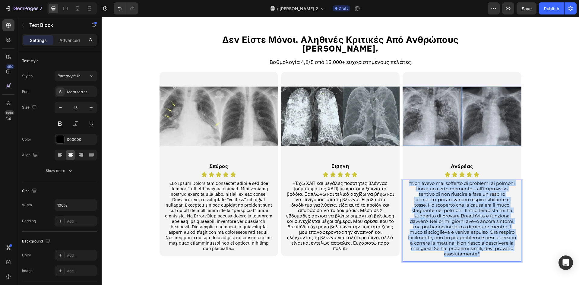
click at [436, 196] on p ""Non avevo mai sofferto di problemi ai polmoni fino a un certo momento – all’im…" at bounding box center [461, 219] width 108 height 76
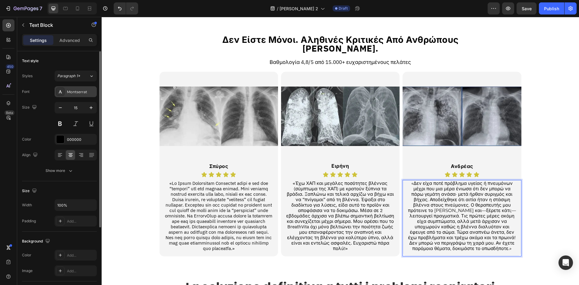
click at [77, 91] on div "Montserrat" at bounding box center [81, 91] width 28 height 5
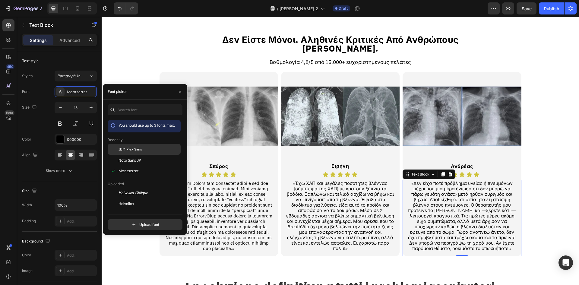
click at [140, 148] on span "IBM Plex Sans" at bounding box center [130, 148] width 24 height 5
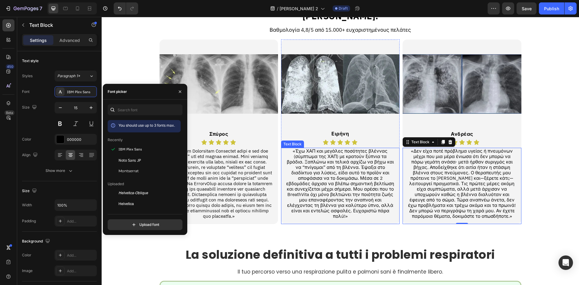
scroll to position [1233, 0]
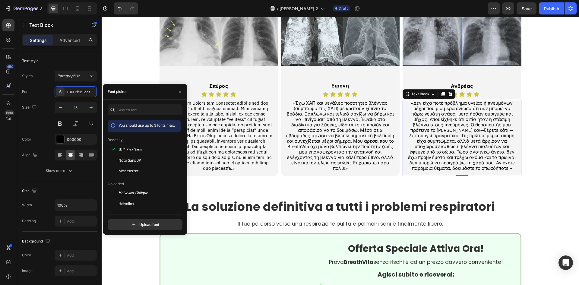
click at [306, 198] on strong "La soluzione definitiva a tutti i problemi respiratori" at bounding box center [340, 206] width 309 height 17
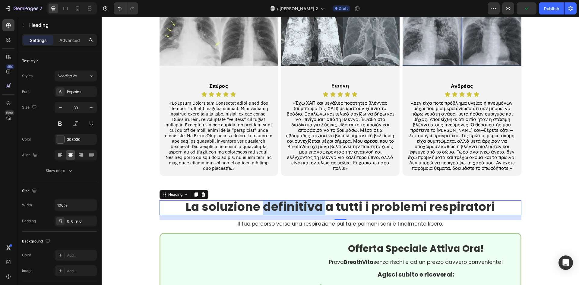
click at [292, 198] on strong "La soluzione definitiva a tutti i problemi respiratori" at bounding box center [340, 206] width 309 height 17
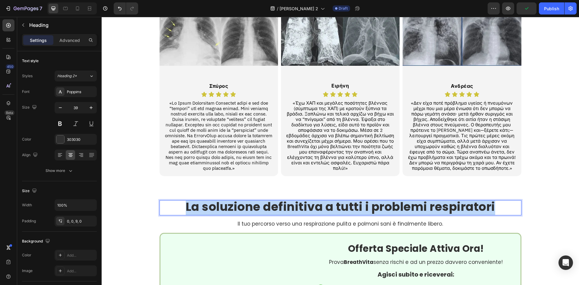
click at [292, 198] on strong "La soluzione definitiva a tutti i problemi respiratori" at bounding box center [340, 206] width 309 height 17
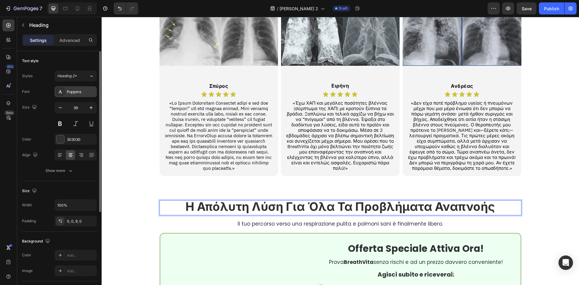
click at [81, 90] on div "Poppins" at bounding box center [81, 91] width 28 height 5
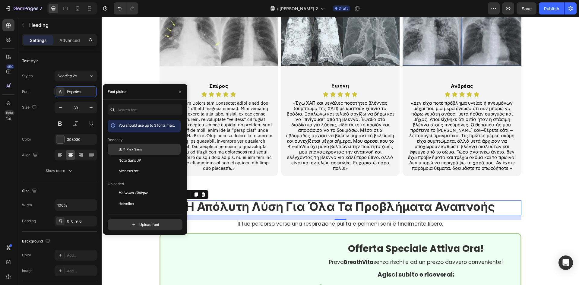
click at [117, 145] on div at bounding box center [113, 149] width 11 height 11
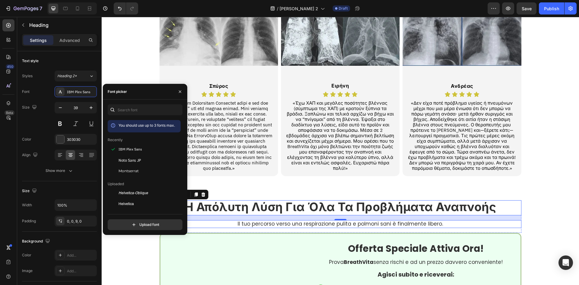
click at [350, 221] on p "Il tuo percorso verso una respirazione pulita e polmoni sani è finalmente liber…" at bounding box center [340, 224] width 288 height 6
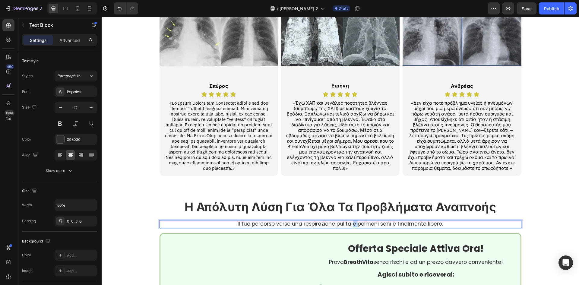
click at [350, 221] on p "Il tuo percorso verso una respirazione pulita e polmoni sani è finalmente liber…" at bounding box center [340, 224] width 288 height 6
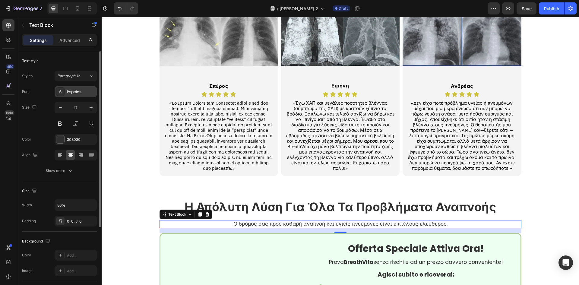
click at [76, 93] on div "Poppins" at bounding box center [81, 91] width 28 height 5
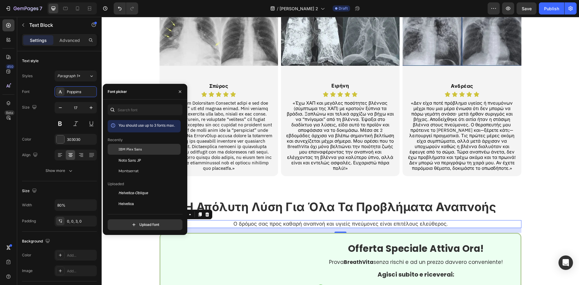
click at [150, 152] on div "IBM Plex Sans" at bounding box center [148, 148] width 61 height 5
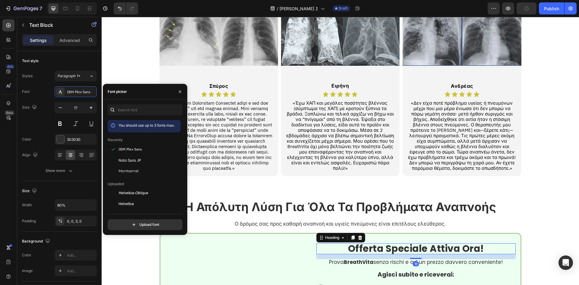
click at [425, 242] on strong "Offerta Speciale Attiva Ora!" at bounding box center [416, 248] width 136 height 13
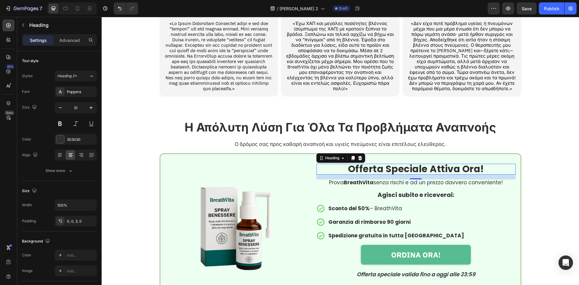
scroll to position [1313, 0]
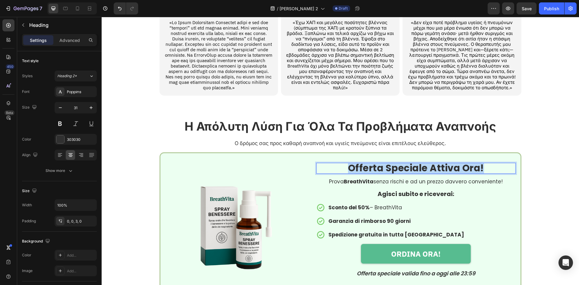
click at [374, 161] on strong "Offerta Speciale Attiva Ora!" at bounding box center [416, 167] width 136 height 13
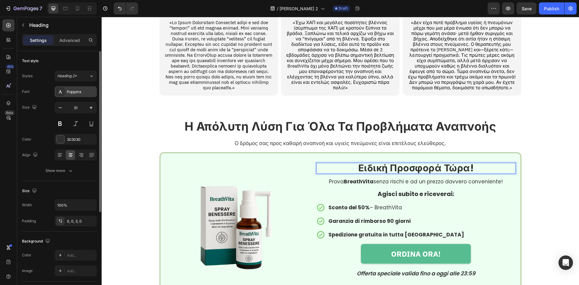
click at [75, 93] on div "Poppins" at bounding box center [81, 91] width 28 height 5
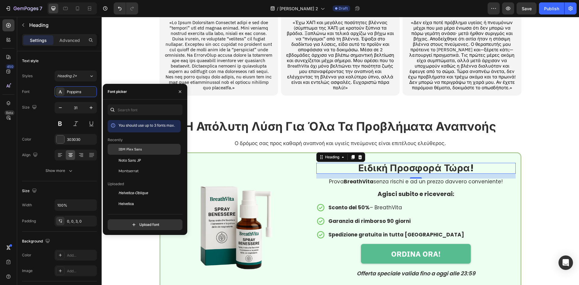
click at [113, 146] on div at bounding box center [113, 149] width 11 height 11
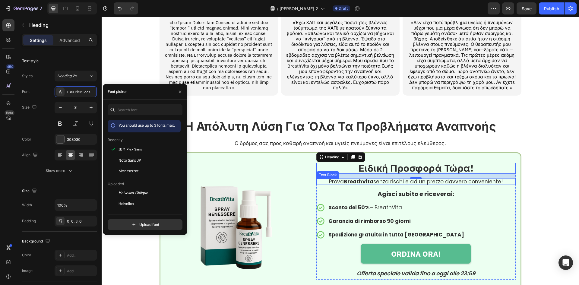
click at [446, 176] on div "⁠⁠⁠⁠⁠⁠⁠ Ειδική Προσφορά Τώρα! Heading 16 Prova BreathVita senza rischi e ad un …" at bounding box center [415, 221] width 199 height 117
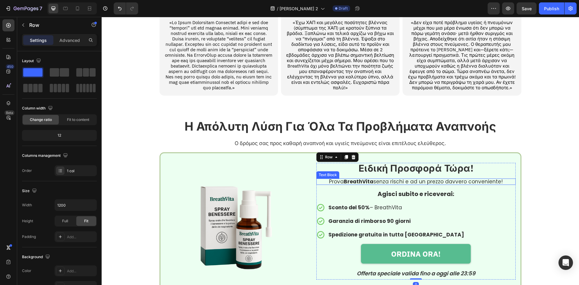
click at [448, 179] on p "Prova BreathVita senza rischi e ad un prezzo davvero conveniente!" at bounding box center [416, 181] width 198 height 5
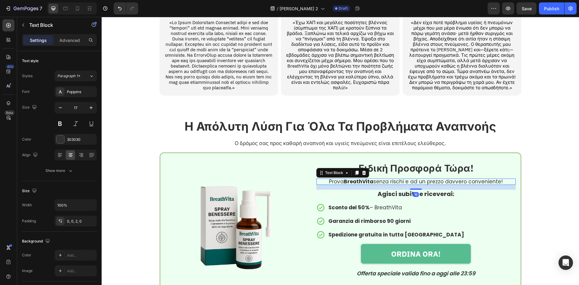
click at [448, 179] on p "Prova BreathVita senza rischi e ad un prezzo davvero conveniente!" at bounding box center [416, 181] width 198 height 5
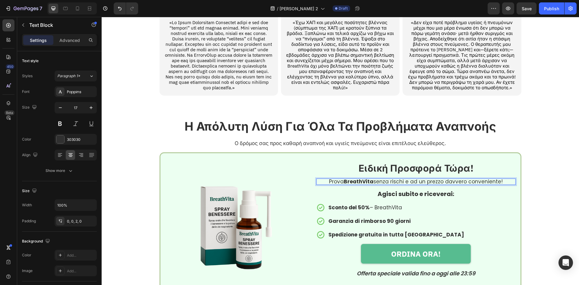
click at [448, 179] on p "Prova BreathVita senza rischi e ad un prezzo davvero conveniente!" at bounding box center [416, 181] width 198 height 5
click at [73, 90] on div "Poppins" at bounding box center [81, 91] width 28 height 5
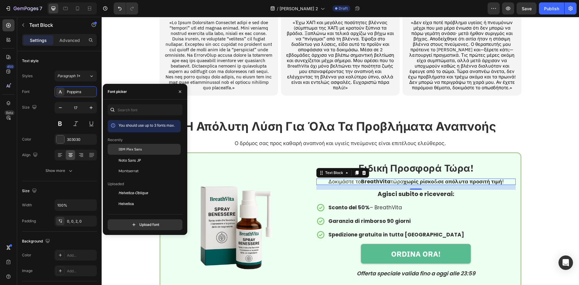
drag, startPoint x: 124, startPoint y: 145, endPoint x: 450, endPoint y: 134, distance: 325.7
click at [124, 188] on div "IBM Plex Sans" at bounding box center [144, 193] width 73 height 11
click at [392, 190] on strong "Agisci subito e riceverai:" at bounding box center [415, 194] width 77 height 8
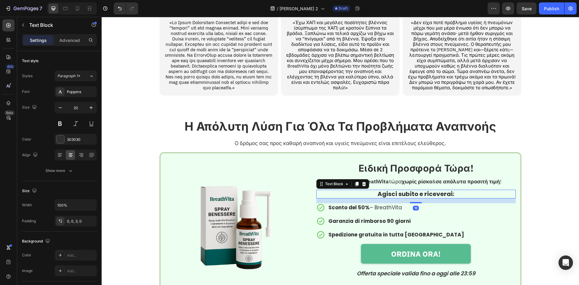
click at [392, 190] on strong "Agisci subito e riceverai:" at bounding box center [415, 194] width 77 height 8
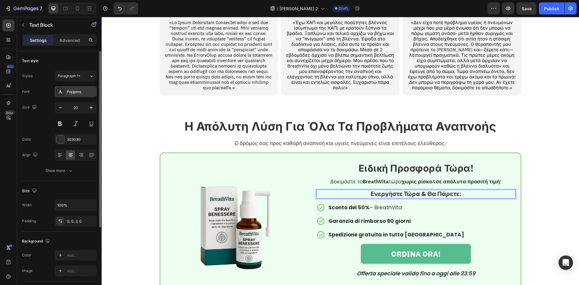
click at [86, 90] on div "Poppins" at bounding box center [81, 91] width 28 height 5
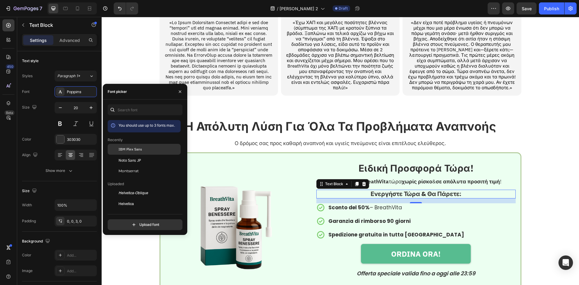
click at [129, 151] on span "IBM Plex Sans" at bounding box center [130, 148] width 24 height 5
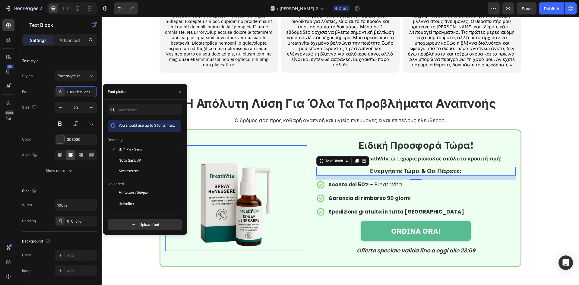
scroll to position [1353, 0]
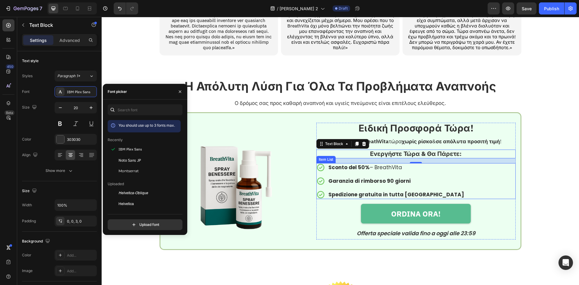
click at [349, 164] on strong "Sconto del 50%" at bounding box center [348, 167] width 41 height 7
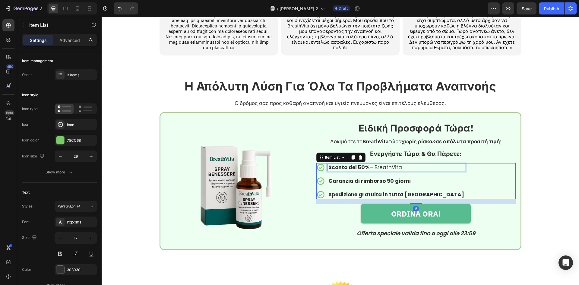
click at [349, 164] on strong "Sconto del 50%" at bounding box center [348, 167] width 41 height 7
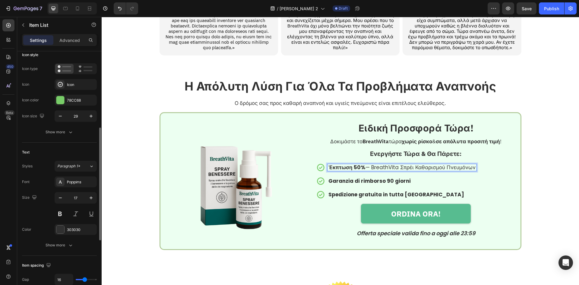
scroll to position [80, 0]
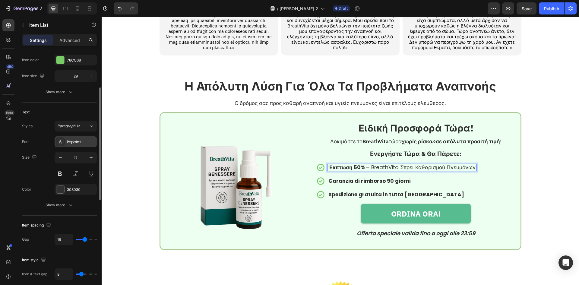
click at [77, 146] on div "Poppins" at bounding box center [76, 141] width 42 height 11
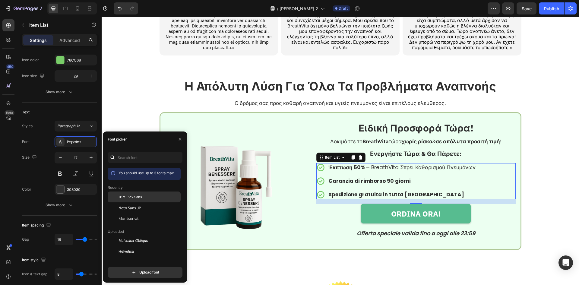
click at [137, 196] on span "IBM Plex Sans" at bounding box center [130, 196] width 24 height 5
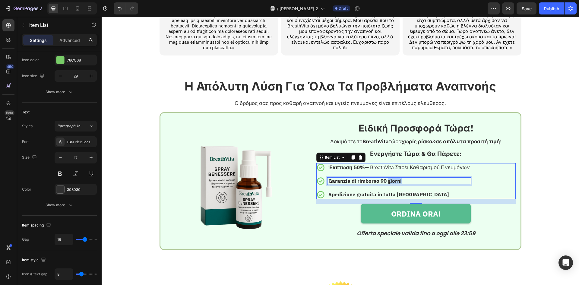
click at [388, 178] on strong "Garanzia di rimborso 90 giorni" at bounding box center [364, 181] width 73 height 7
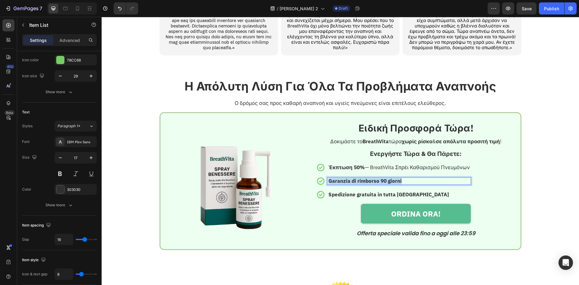
click at [388, 178] on strong "Garanzia di rimborso 90 giorni" at bounding box center [364, 181] width 73 height 7
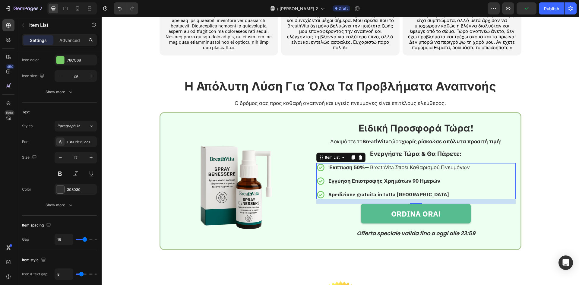
click at [356, 191] on strong "Spedizione gratuita in tutta [GEOGRAPHIC_DATA]" at bounding box center [388, 194] width 121 height 7
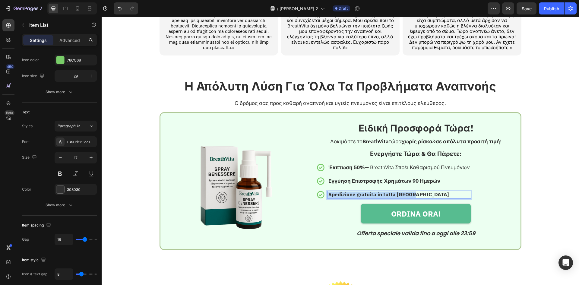
click at [356, 191] on strong "Spedizione gratuita in tutta [GEOGRAPHIC_DATA]" at bounding box center [388, 194] width 121 height 7
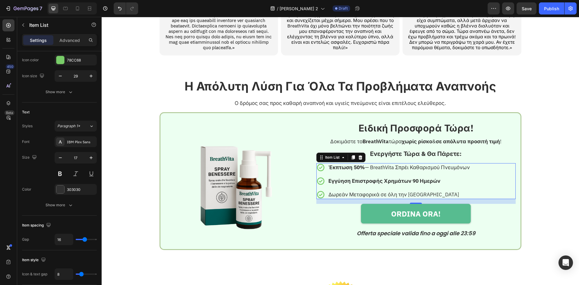
click at [378, 178] on strong "Εγγύηση Επιστροφής Χρημάτων 90 Ημερών" at bounding box center [384, 181] width 112 height 7
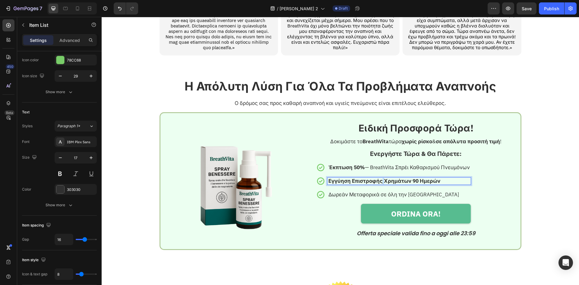
click at [378, 178] on strong "Εγγύηση Επιστροφής Χρημάτων 90 Ημερών" at bounding box center [384, 181] width 112 height 7
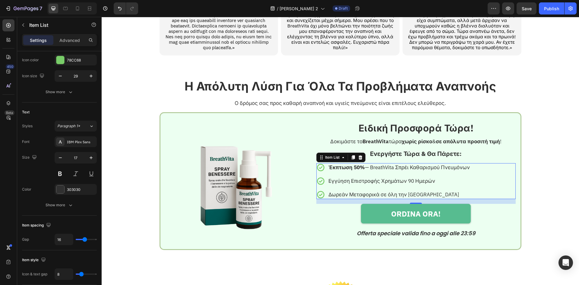
click at [407, 192] on p "Δωρεάν Μεταφορικά σε όλη την Ελλάδα" at bounding box center [398, 194] width 141 height 5
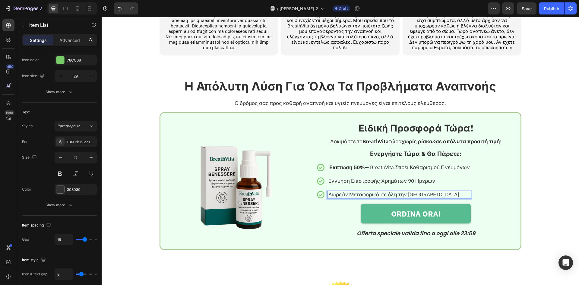
click at [404, 192] on p "Δωρεάν Μεταφορικά σε όλη την Ελλάδα" at bounding box center [398, 194] width 141 height 5
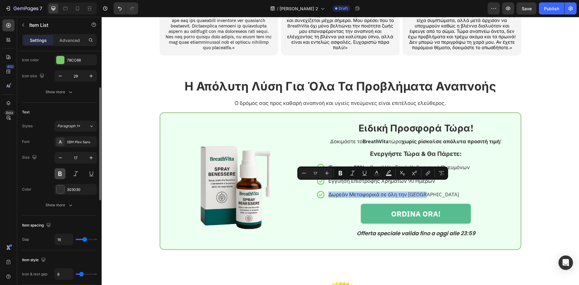
click at [60, 168] on button at bounding box center [60, 173] width 11 height 11
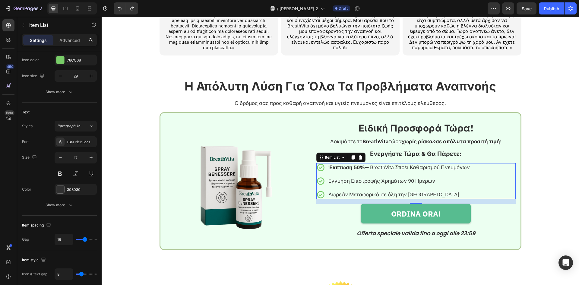
click at [428, 191] on div "Δωρεάν Μεταφορικά σε όλη την Ελλάδα" at bounding box center [398, 194] width 143 height 7
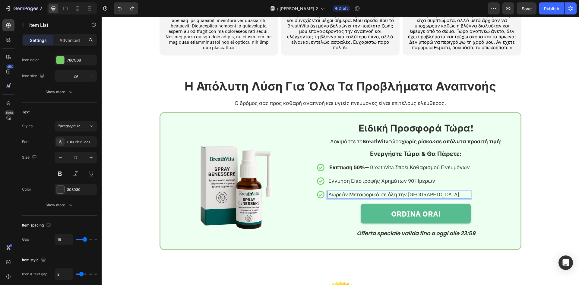
click at [428, 191] on div "Δωρεάν Μεταφορικά σε όλη την Ελλάδα" at bounding box center [398, 194] width 143 height 7
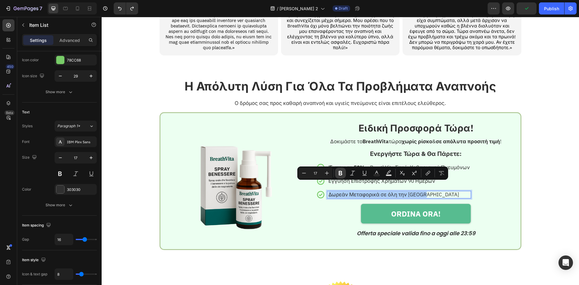
click at [341, 171] on icon "Editor contextual toolbar" at bounding box center [340, 173] width 6 height 6
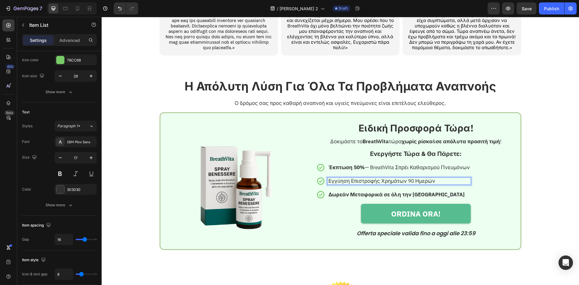
click at [374, 178] on p "Εγγύηση Επιστροφής Χρημάτων 90 Ημερών" at bounding box center [398, 180] width 141 height 5
drag, startPoint x: 407, startPoint y: 171, endPoint x: 327, endPoint y: 175, distance: 79.7
click at [327, 178] on div "Εγγύηση Επιστροφής Χρημάτων 90 Ημερών" at bounding box center [398, 181] width 143 height 7
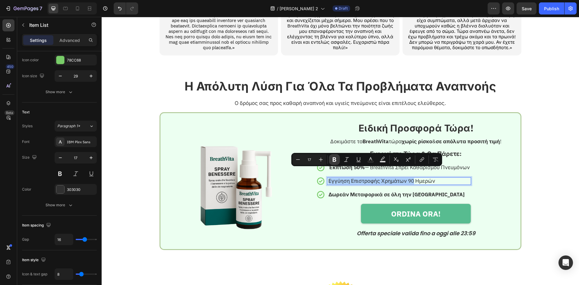
click at [332, 163] on button "Bold" at bounding box center [334, 159] width 11 height 11
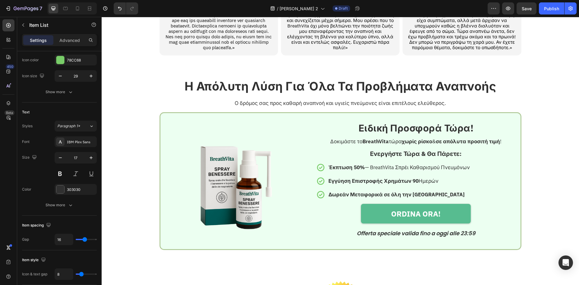
click at [329, 190] on div "Δωρεάν Μεταφορικά σε όλη την Ελλάδα" at bounding box center [393, 194] width 154 height 9
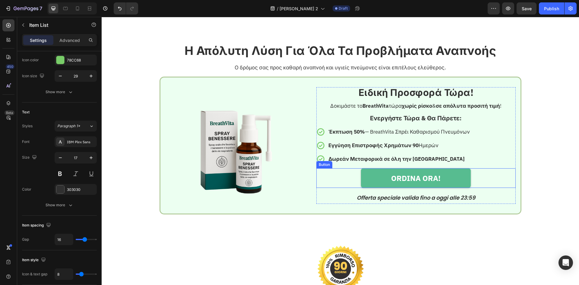
scroll to position [1394, 0]
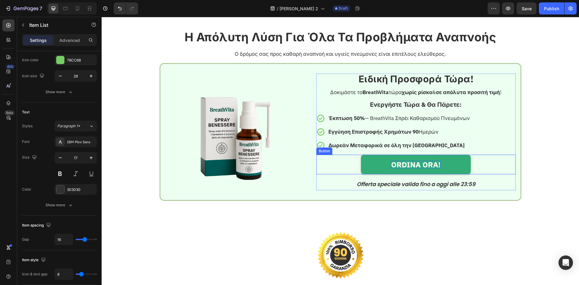
click at [406, 168] on p "ORDINA ORA!" at bounding box center [415, 165] width 49 height 8
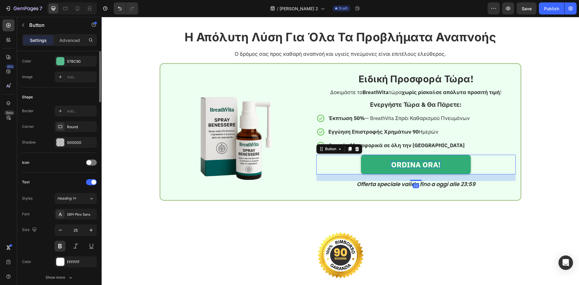
scroll to position [0, 0]
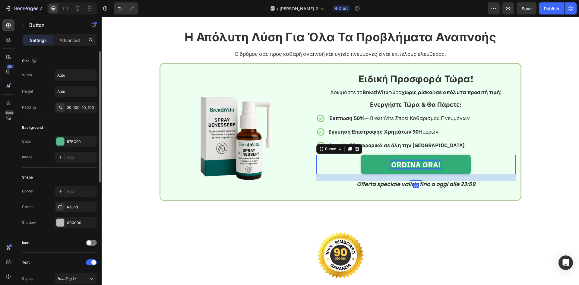
click at [407, 166] on p "ORDINA ORA!" at bounding box center [415, 165] width 49 height 8
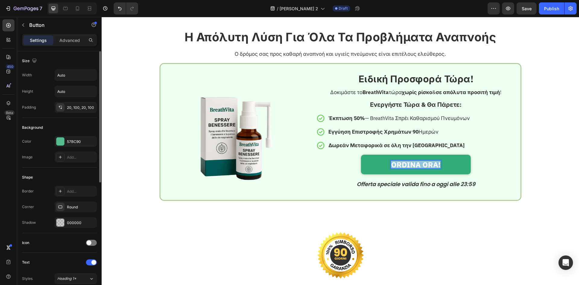
click at [407, 166] on p "ORDINA ORA!" at bounding box center [415, 165] width 49 height 8
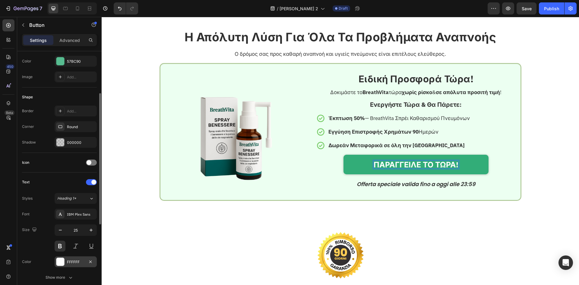
scroll to position [120, 0]
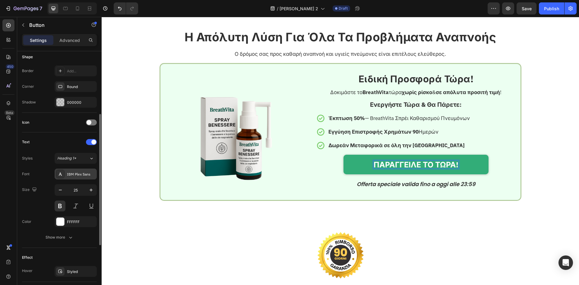
click at [82, 178] on div "IBM Plex Sans" at bounding box center [76, 173] width 42 height 11
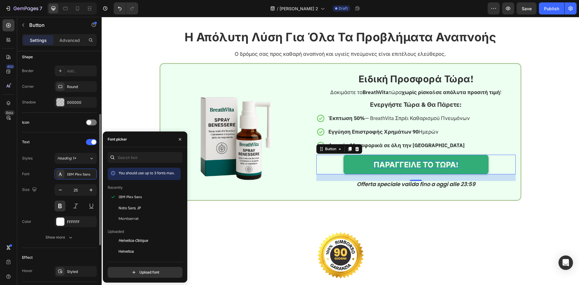
click at [38, 207] on div "Size 25" at bounding box center [59, 197] width 75 height 27
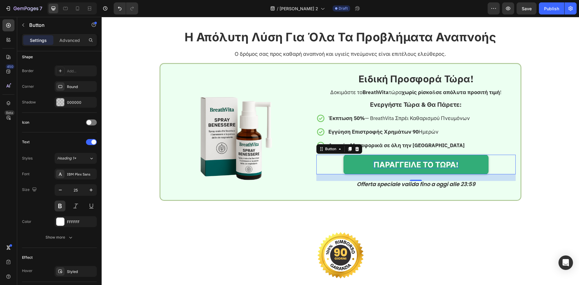
click at [350, 165] on link "ΠΑΡΑΓΓΕΙΛΕ ΤΟ ΤΩΡΑ!" at bounding box center [415, 165] width 145 height 20
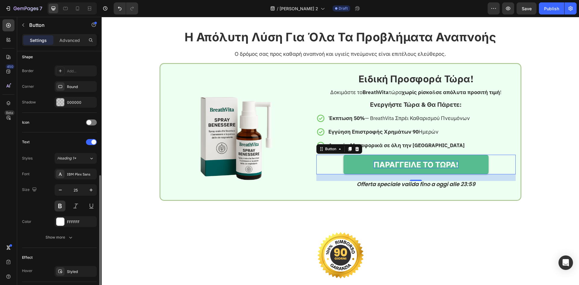
scroll to position [200, 0]
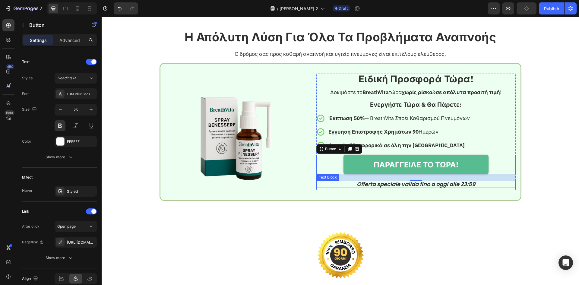
click at [455, 187] on icon "Offerta speciale valida fino a oggi alle 23:59" at bounding box center [416, 184] width 118 height 8
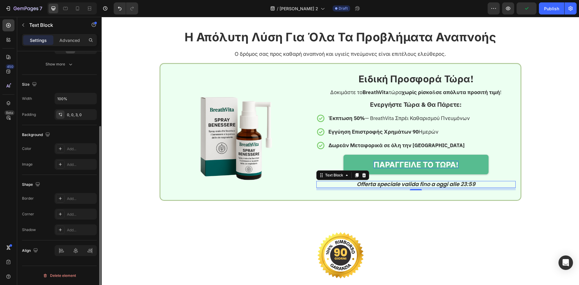
scroll to position [0, 0]
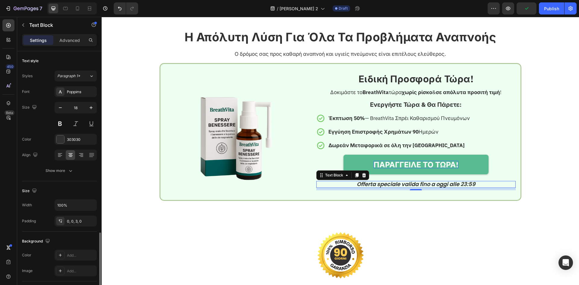
click at [455, 187] on icon "Offerta speciale valida fino a oggi alle 23:59" at bounding box center [416, 184] width 118 height 8
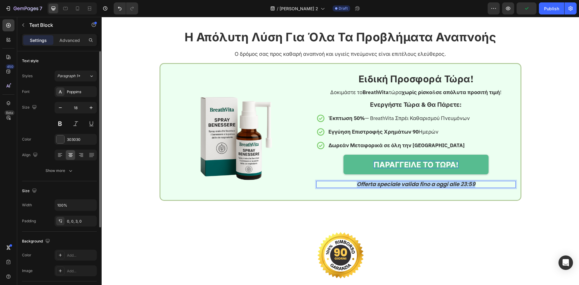
click at [455, 186] on icon "Offerta speciale valida fino a oggi alle 23:59" at bounding box center [416, 184] width 118 height 8
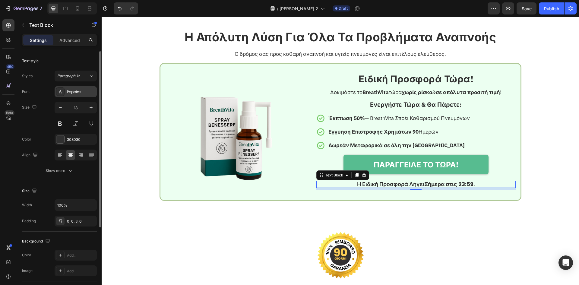
click at [73, 97] on div "Poppins" at bounding box center [76, 91] width 42 height 11
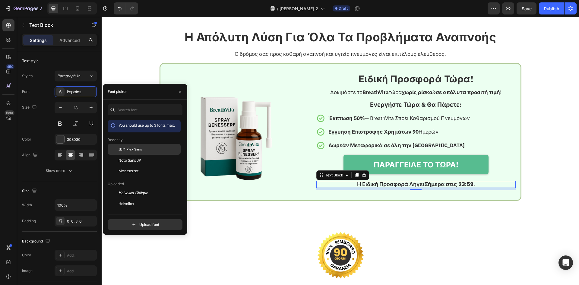
click at [146, 150] on div "IBM Plex Sans" at bounding box center [148, 148] width 61 height 5
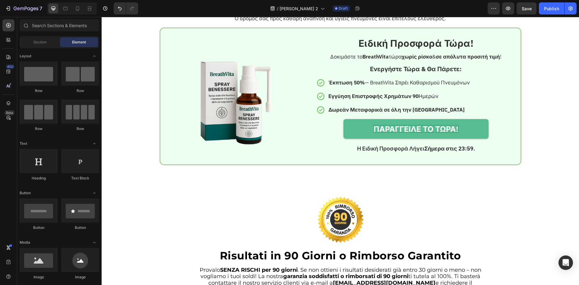
scroll to position [1514, 0]
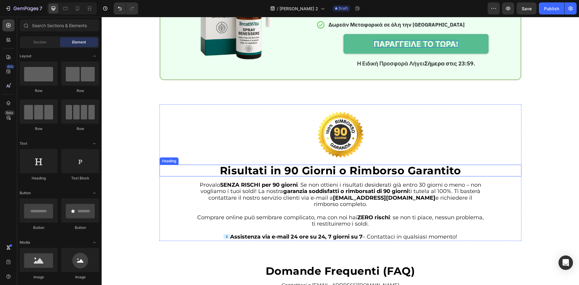
click at [344, 174] on strong "Risultati in 90 Giorni o Rimborso Garantito" at bounding box center [340, 170] width 241 height 13
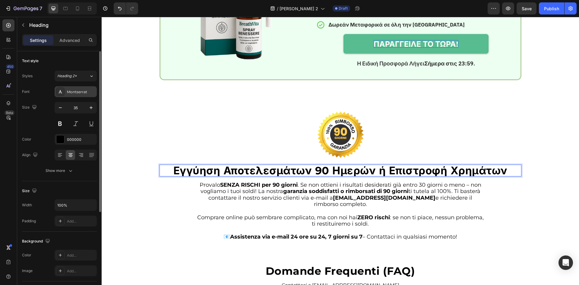
click at [74, 88] on div "Montserrat" at bounding box center [76, 91] width 42 height 11
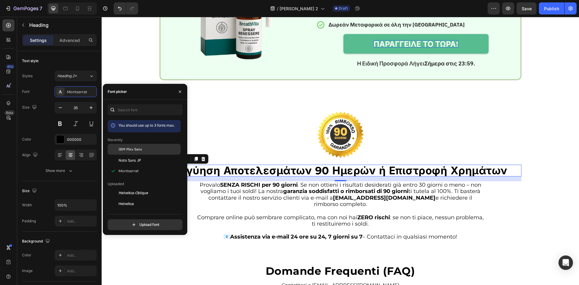
click at [117, 147] on div at bounding box center [113, 149] width 11 height 11
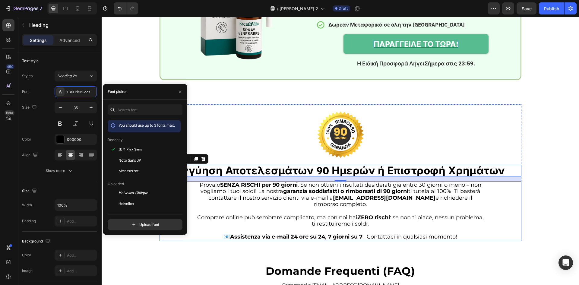
scroll to position [1554, 0]
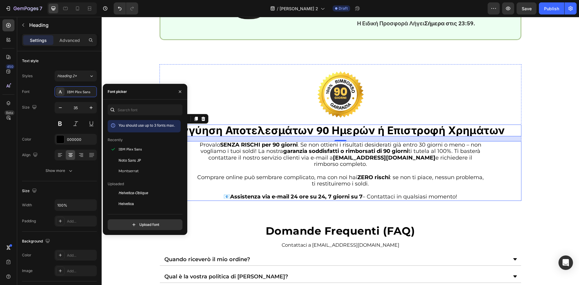
click at [331, 159] on p "Provalo SENZA RISCHI per 90 giorni . Se non ottieni i risultati desiderati già …" at bounding box center [340, 155] width 288 height 26
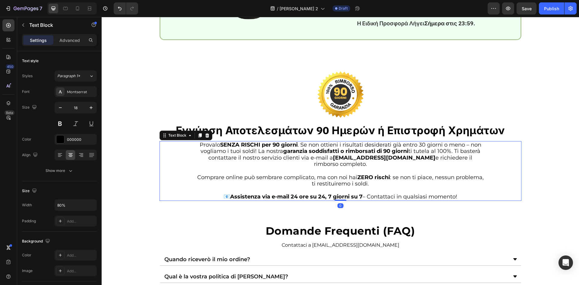
click at [331, 159] on p "Provalo SENZA RISCHI per 90 giorni . Se non ottieni i risultati desiderati già …" at bounding box center [340, 155] width 288 height 26
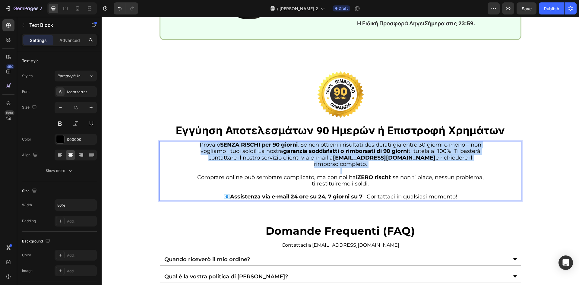
click at [331, 159] on p "Provalo SENZA RISCHI per 90 giorni . Se non ottieni i risultati desiderati già …" at bounding box center [340, 155] width 288 height 26
click at [435, 198] on p "📧 Assistenza via e-mail 24 ore su 24, 7 giorni su 7 – Contattaci in qualsiasi m…" at bounding box center [340, 196] width 288 height 7
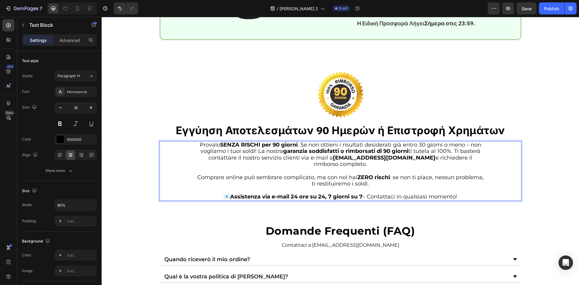
drag, startPoint x: 459, startPoint y: 193, endPoint x: 448, endPoint y: 193, distance: 11.5
click at [458, 194] on div "Provalo SENZA RISCHI per 90 giorni . Se non ottieni i risultati desiderati già …" at bounding box center [340, 171] width 289 height 60
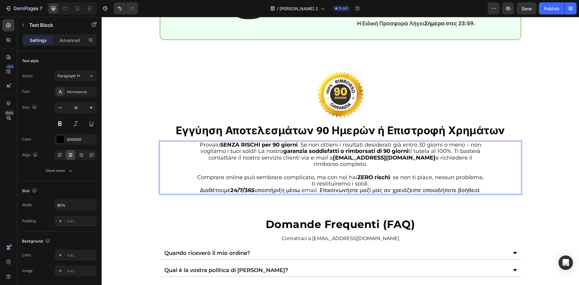
click at [446, 186] on p "Comprare online può sembrare complicato, ma con noi hai ZERO rischi : se non ti…" at bounding box center [340, 180] width 288 height 13
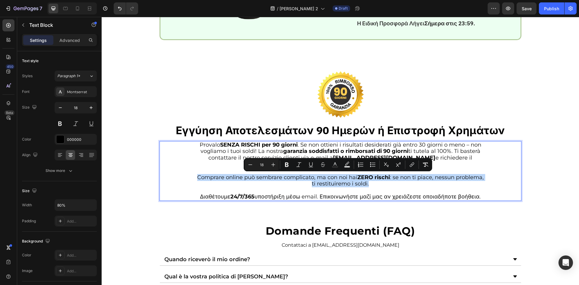
drag, startPoint x: 380, startPoint y: 183, endPoint x: 185, endPoint y: 176, distance: 195.4
click at [185, 176] on div "Provalo SENZA RISCHI per 90 giorni . Se non ottieni i risultati desiderati già …" at bounding box center [340, 171] width 362 height 60
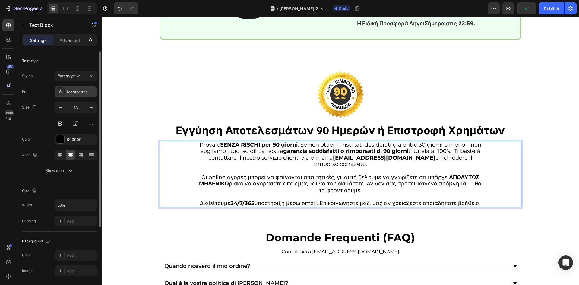
click at [80, 95] on div "Montserrat" at bounding box center [76, 91] width 42 height 11
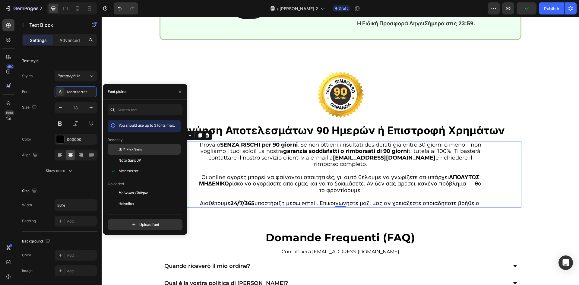
click at [120, 152] on span "IBM Plex Sans" at bounding box center [130, 148] width 24 height 5
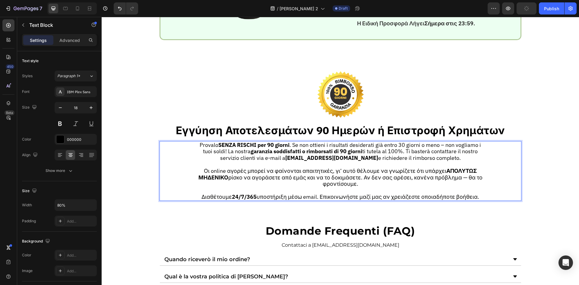
click at [386, 153] on p "Provalo SENZA RISCHI per 90 giorni . Se non ottieni i risultati desiderati già …" at bounding box center [340, 152] width 288 height 20
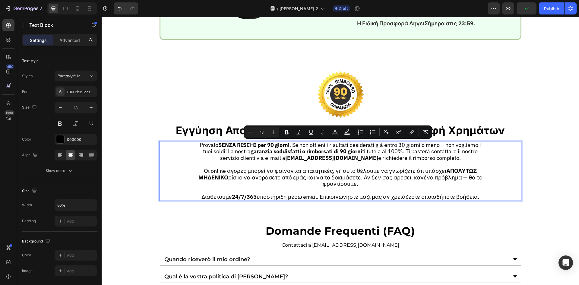
drag, startPoint x: 452, startPoint y: 159, endPoint x: 194, endPoint y: 141, distance: 259.2
click at [196, 142] on p "Provalo SENZA RISCHI per 90 giorni . Se non ottieni i risultati desiderati già …" at bounding box center [340, 152] width 288 height 20
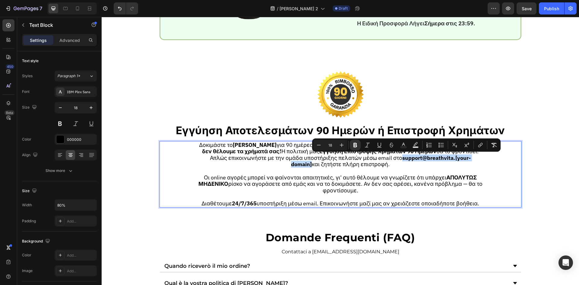
drag, startPoint x: 361, startPoint y: 158, endPoint x: 450, endPoint y: 159, distance: 88.6
click at [450, 159] on strong "support@breathvita.[your-domain]" at bounding box center [381, 161] width 180 height 14
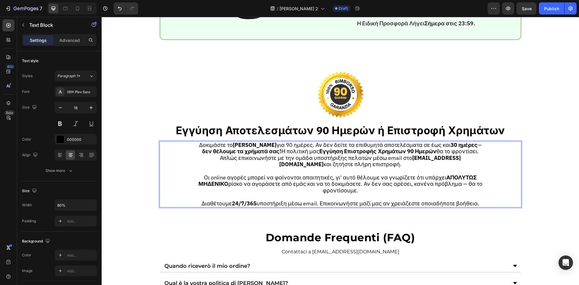
click at [424, 176] on p "Οι online αγορές μπορεί να φαίνονται απαιτητικές, γι’ αυτό θέλουμε να γνωρίζετε…" at bounding box center [340, 184] width 288 height 20
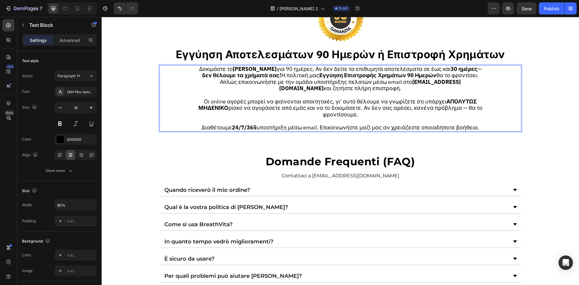
scroll to position [1635, 0]
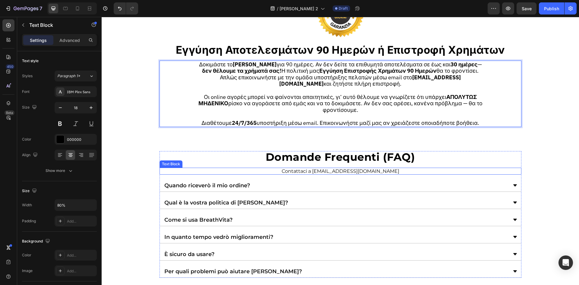
click at [345, 174] on p "Contattaci a [EMAIL_ADDRESS][DOMAIN_NAME]" at bounding box center [340, 171] width 288 height 6
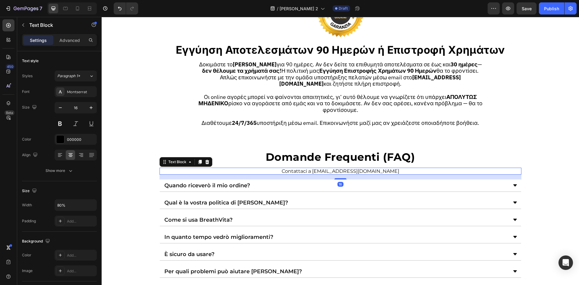
click at [343, 173] on p "Contattaci a [EMAIL_ADDRESS][DOMAIN_NAME]" at bounding box center [340, 171] width 288 height 6
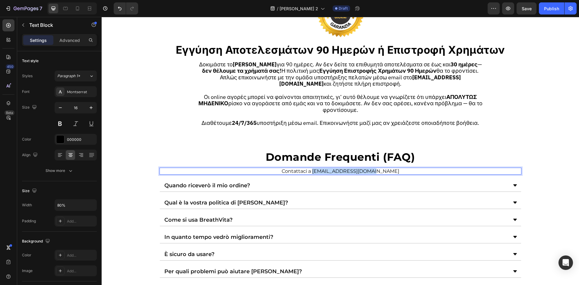
drag, startPoint x: 323, startPoint y: 172, endPoint x: 394, endPoint y: 168, distance: 71.2
click at [394, 168] on p "Contattaci a [EMAIL_ADDRESS][DOMAIN_NAME]" at bounding box center [340, 171] width 288 height 6
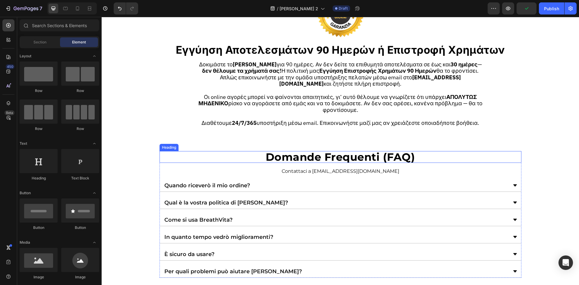
click at [370, 153] on strong "Domande Frequenti (FAQ)" at bounding box center [340, 156] width 149 height 13
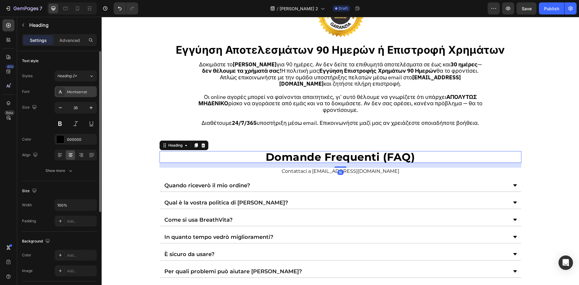
click at [75, 86] on div "Montserrat" at bounding box center [76, 91] width 42 height 11
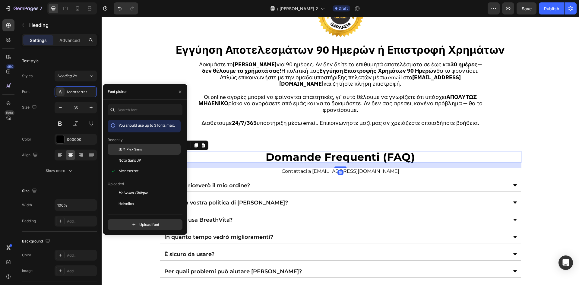
click at [115, 145] on div at bounding box center [113, 149] width 11 height 11
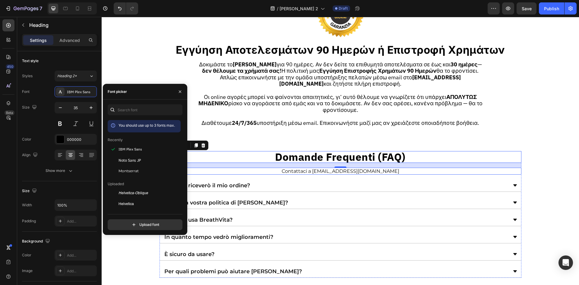
click at [261, 171] on p "Contattaci a voitheia@tryhelia.com" at bounding box center [340, 171] width 288 height 6
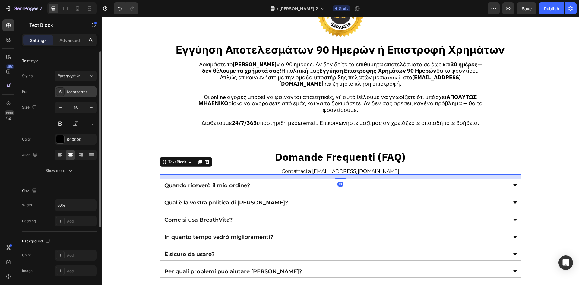
click at [85, 90] on div "Montserrat" at bounding box center [81, 91] width 28 height 5
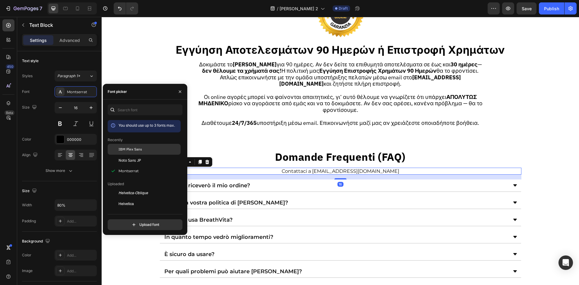
click at [121, 147] on span "IBM Plex Sans" at bounding box center [130, 148] width 24 height 5
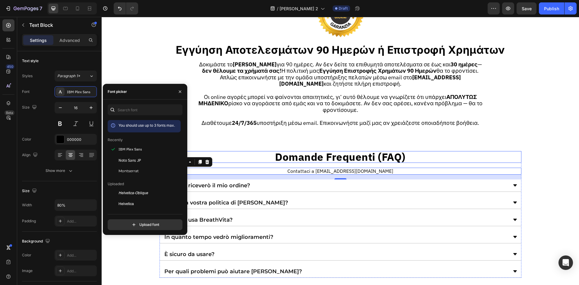
click at [348, 154] on strong "Domande Frequenti (FAQ)" at bounding box center [340, 157] width 130 height 14
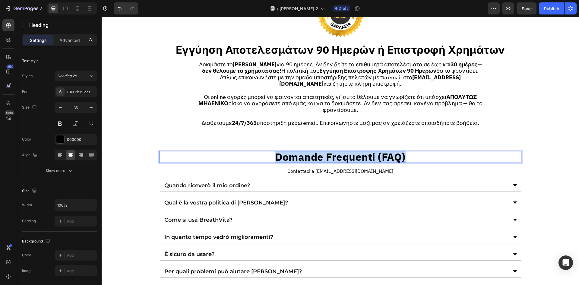
click at [348, 154] on strong "Domande Frequenti (FAQ)" at bounding box center [340, 157] width 130 height 14
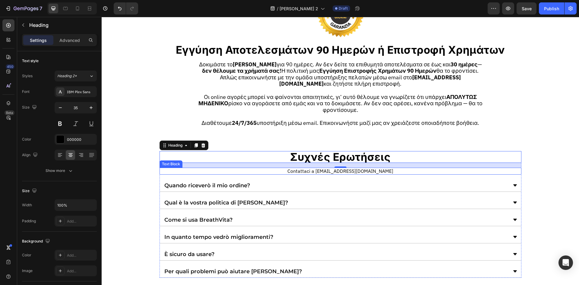
click at [331, 171] on p "Contattaci a voitheia@tryhelia.com" at bounding box center [340, 171] width 288 height 6
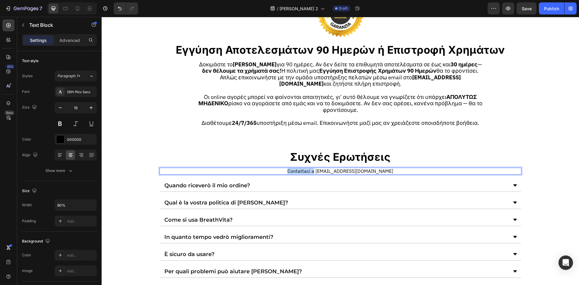
drag, startPoint x: 325, startPoint y: 170, endPoint x: 291, endPoint y: 169, distance: 34.4
click at [291, 169] on p "Contattaci a voitheia@tryhelia.com" at bounding box center [340, 171] width 288 height 6
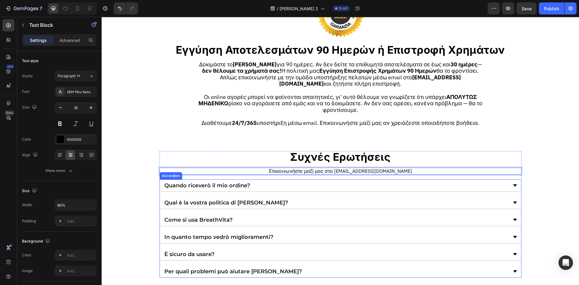
click at [427, 185] on div "Quando riceverò il mio ordine?" at bounding box center [335, 185] width 344 height 7
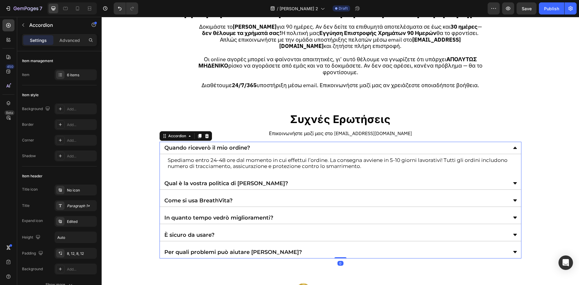
scroll to position [1715, 0]
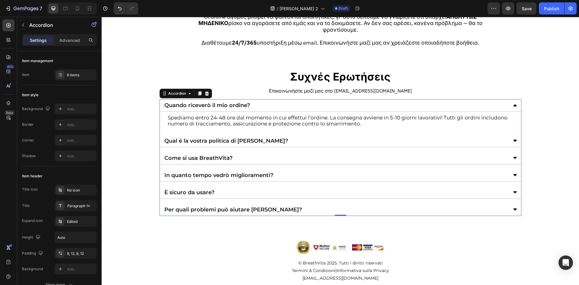
click at [223, 108] on p "Quando riceverò il mio ordine?" at bounding box center [207, 104] width 86 height 5
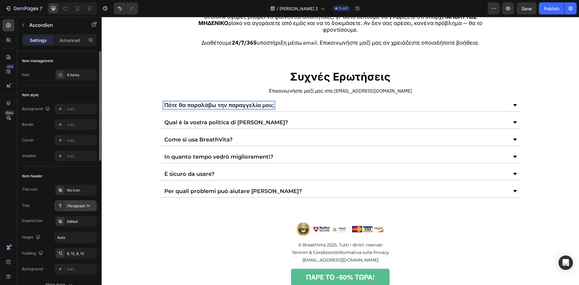
click at [77, 205] on div "Paragraph 1*" at bounding box center [81, 205] width 28 height 5
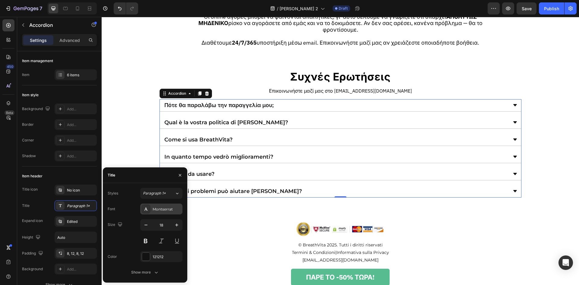
click at [161, 209] on div "Montserrat" at bounding box center [166, 208] width 28 height 5
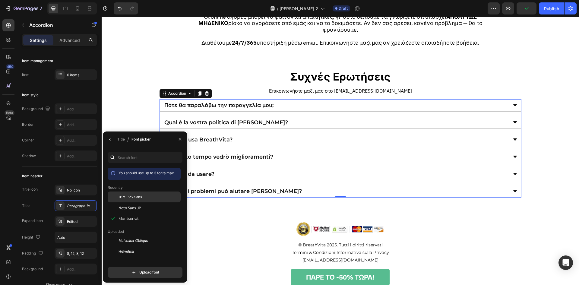
click at [157, 235] on div "IBM Plex Sans" at bounding box center [144, 240] width 73 height 11
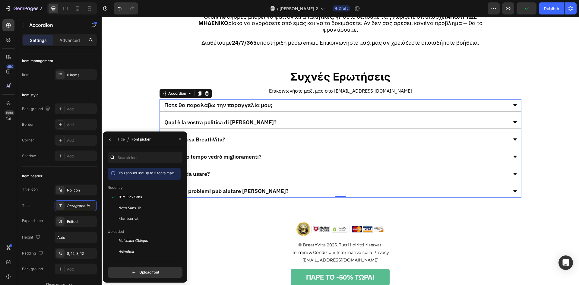
click at [295, 100] on div "Πότε θα παραλάβω την παραγγελία μου;" at bounding box center [340, 105] width 361 height 12
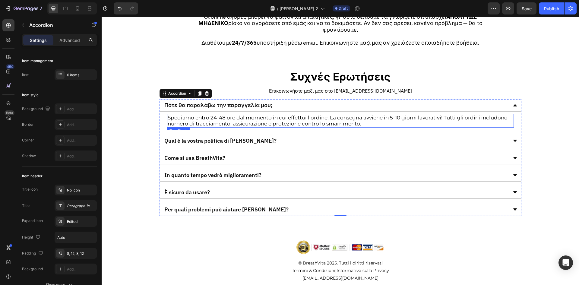
click at [281, 124] on p "Spediamo entro 24-48 ore dal momento in cui effettui l’ordine. La consegna avvi…" at bounding box center [340, 121] width 345 height 12
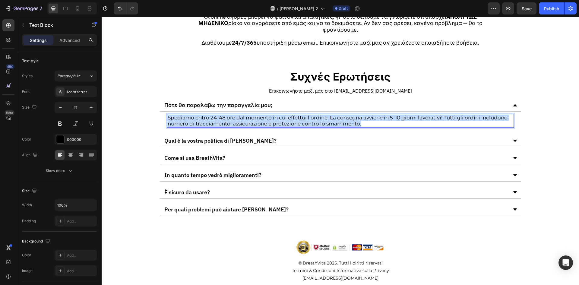
click at [281, 124] on p "Spediamo entro 24-48 ore dal momento in cui effettui l’ordine. La consegna avvi…" at bounding box center [340, 121] width 345 height 12
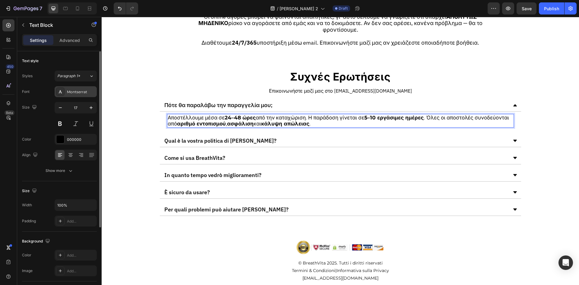
click at [85, 92] on div "Montserrat" at bounding box center [81, 91] width 28 height 5
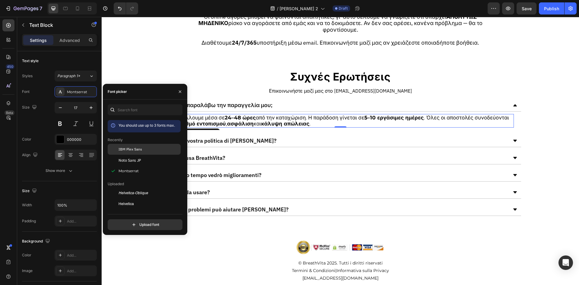
click at [119, 188] on div "IBM Plex Sans" at bounding box center [144, 193] width 73 height 11
click at [270, 142] on div "Qual è la vostra politica di [PERSON_NAME]?" at bounding box center [335, 140] width 344 height 7
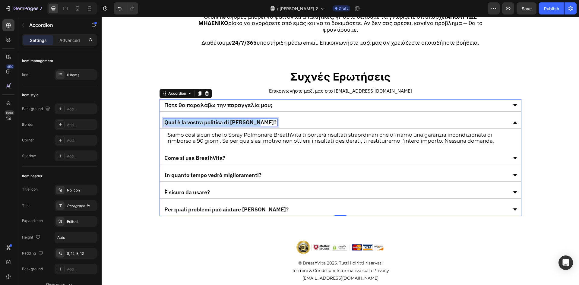
click at [215, 120] on p "Qual è la vostra politica di [PERSON_NAME]?" at bounding box center [220, 122] width 112 height 5
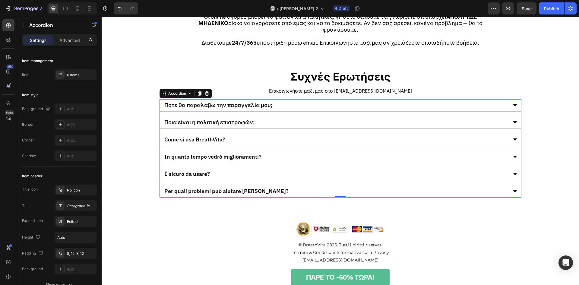
click at [253, 123] on div "Ποια είναι η πολιτική επιστροφών;" at bounding box center [335, 122] width 344 height 7
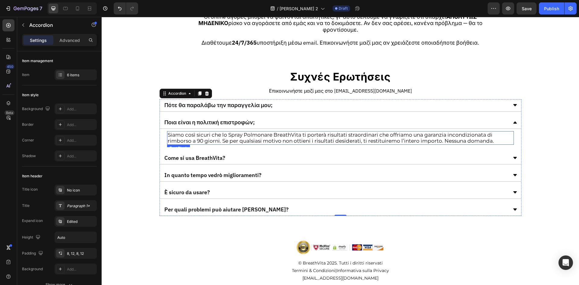
click at [234, 138] on p "Siamo così sicuri che lo Spray Polmonare BreathVita ti porterà risultati straor…" at bounding box center [340, 138] width 345 height 12
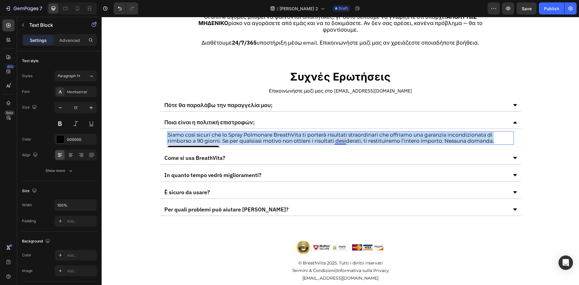
click at [234, 138] on p "Siamo così sicuri che lo Spray Polmonare BreathVita ti porterà risultati straor…" at bounding box center [340, 138] width 345 height 12
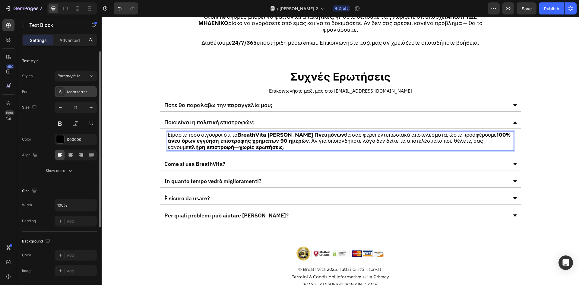
click at [83, 95] on div "Montserrat" at bounding box center [76, 91] width 42 height 11
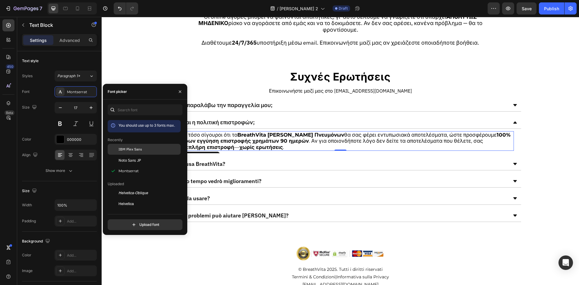
click at [124, 146] on span "IBM Plex Sans" at bounding box center [130, 148] width 24 height 5
click at [332, 166] on div "Come si usa BreathVita?" at bounding box center [335, 163] width 344 height 7
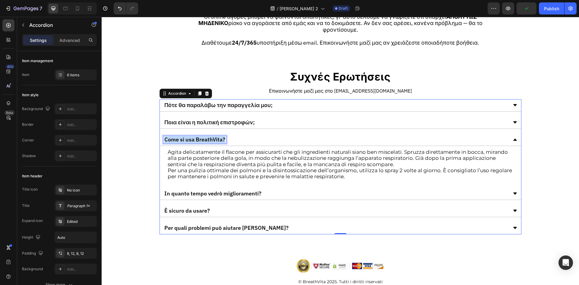
click at [186, 139] on p "Come si usa BreathVita?" at bounding box center [194, 139] width 61 height 5
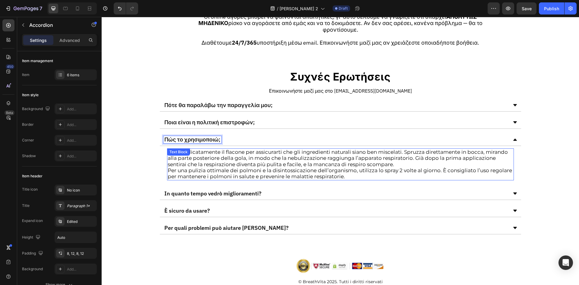
click at [259, 166] on p "Agita delicatamente il flacone per assicurarti che gli ingredienti naturali sia…" at bounding box center [340, 164] width 345 height 31
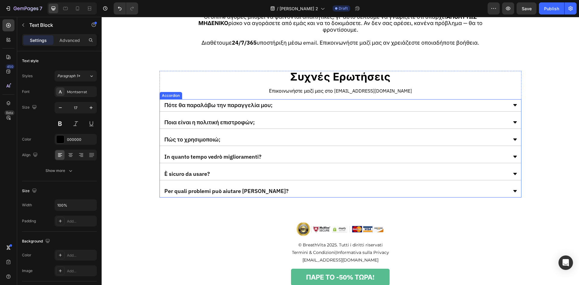
click at [247, 140] on div "Πώς το χρησιμοποιώ;" at bounding box center [335, 139] width 344 height 7
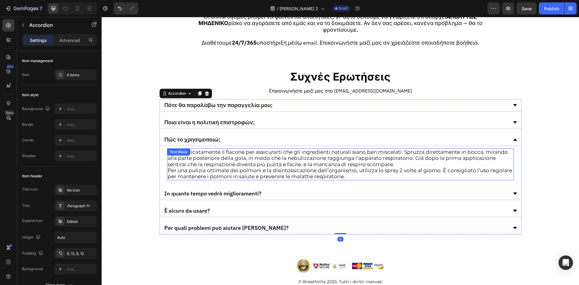
click at [241, 168] on p "Agita delicatamente il flacone per assicurarti che gli ingredienti naturali sia…" at bounding box center [340, 164] width 345 height 31
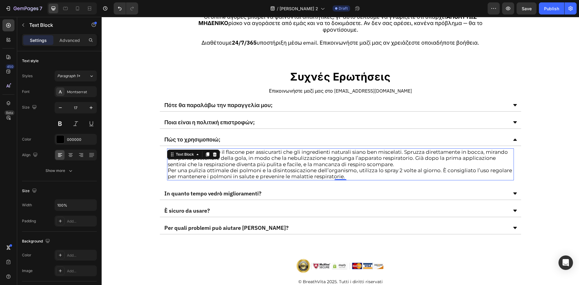
click at [241, 168] on p "Agita delicatamente il flacone per assicurarti che gli ingredienti naturali sia…" at bounding box center [340, 164] width 345 height 31
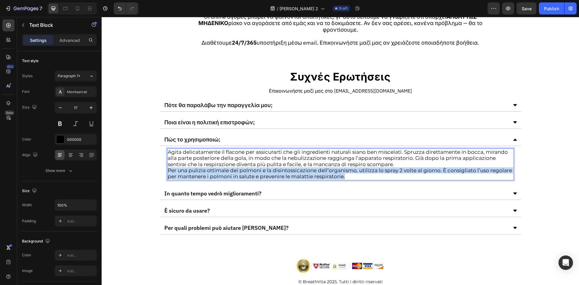
click at [241, 168] on p "Agita delicatamente il flacone per assicurarti che gli ingredienti naturali sia…" at bounding box center [340, 164] width 345 height 31
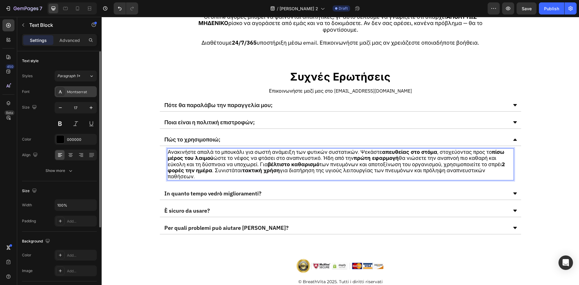
click at [72, 93] on div "Montserrat" at bounding box center [81, 91] width 28 height 5
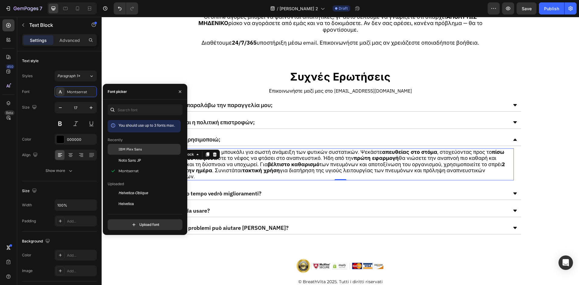
drag, startPoint x: 161, startPoint y: 150, endPoint x: 126, endPoint y: 175, distance: 43.0
click at [161, 150] on div "IBM Plex Sans" at bounding box center [148, 148] width 61 height 5
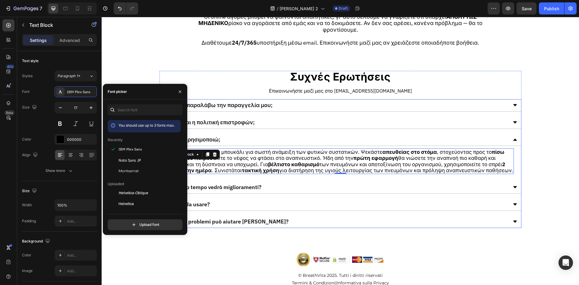
click at [340, 192] on div "In quanto tempo vedrò miglioramenti?" at bounding box center [340, 187] width 361 height 12
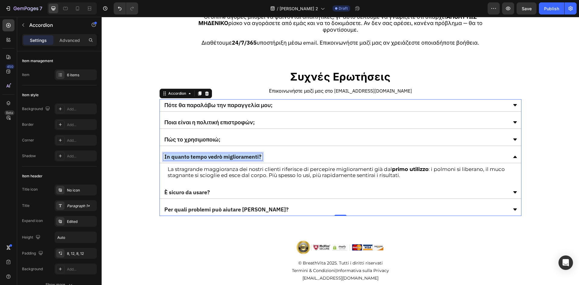
click at [203, 154] on p "In quanto tempo vedrò miglioramenti?" at bounding box center [212, 156] width 97 height 5
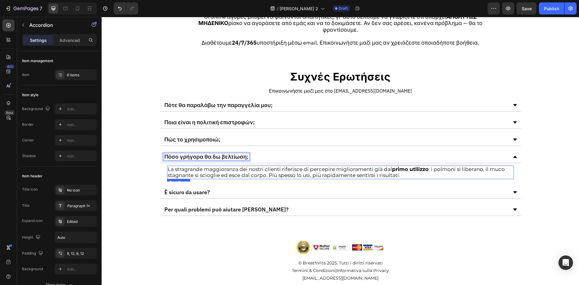
click at [280, 175] on p "La stragrande maggioranza dei nostri clienti riferisce di percepire miglioramen…" at bounding box center [340, 172] width 345 height 12
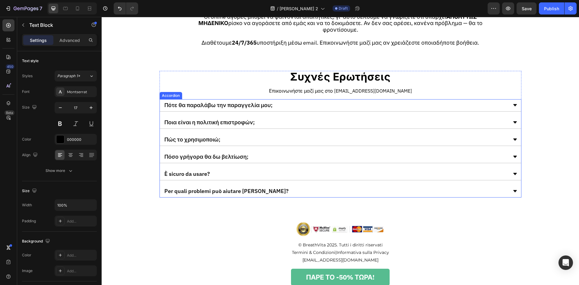
drag, startPoint x: 275, startPoint y: 157, endPoint x: 276, endPoint y: 162, distance: 5.5
click at [275, 157] on div "Πόσο γρήγορα θα δω βελτίωση;" at bounding box center [335, 156] width 344 height 7
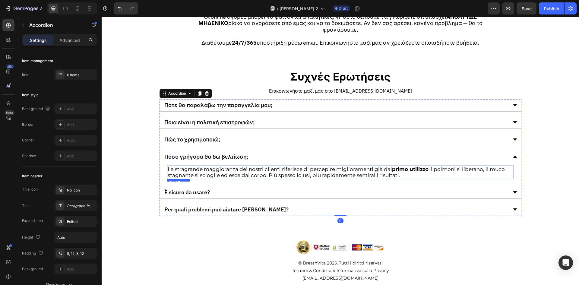
click at [269, 174] on p "La stragrande maggioranza dei nostri clienti riferisce di percepire miglioramen…" at bounding box center [340, 172] width 345 height 12
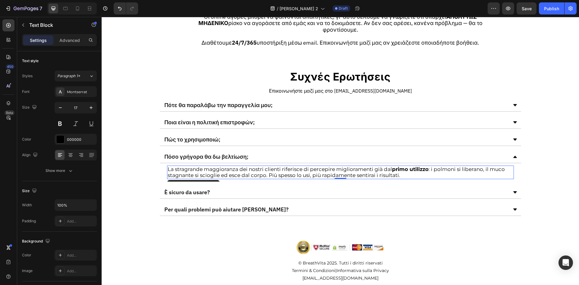
click at [269, 174] on p "La stragrande maggioranza dei nostri clienti riferisce di percepire miglioramen…" at bounding box center [340, 172] width 345 height 12
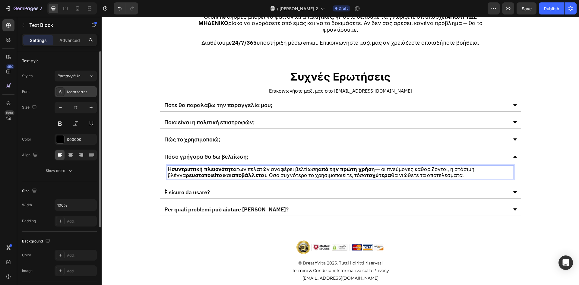
click at [68, 91] on div "Montserrat" at bounding box center [81, 91] width 28 height 5
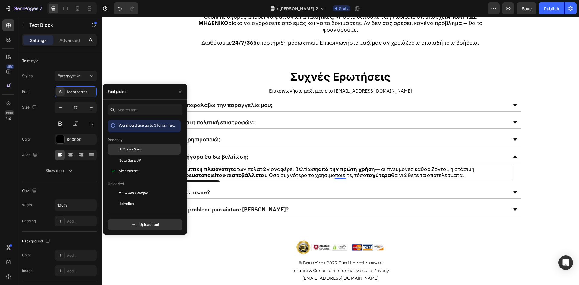
click at [152, 149] on div "IBM Plex Sans" at bounding box center [148, 148] width 61 height 5
click at [266, 184] on div "Πότε θα παραλάβω την παραγγελία μου; Ποια είναι η πολιτική επιστροφών; Πώς το χ…" at bounding box center [340, 157] width 362 height 117
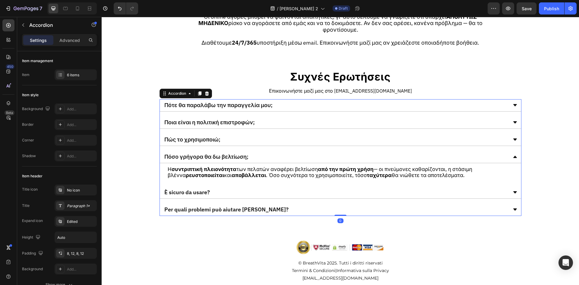
click at [268, 187] on div "È sicuro da usare?" at bounding box center [340, 192] width 361 height 12
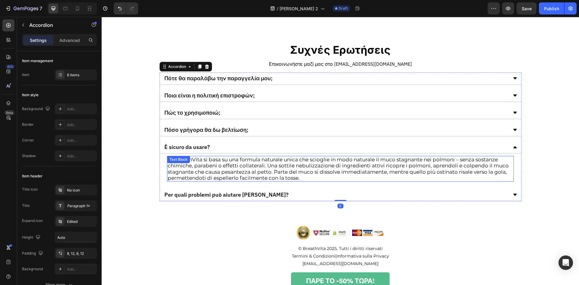
scroll to position [1755, 0]
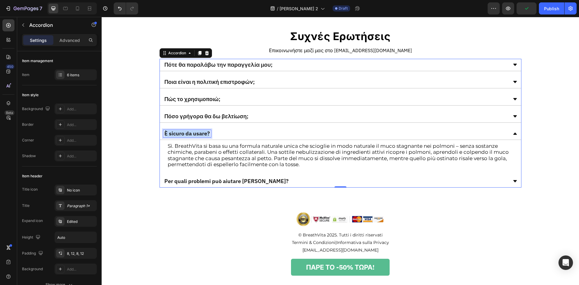
click at [203, 132] on p "È sicuro da usare?" at bounding box center [187, 133] width 46 height 5
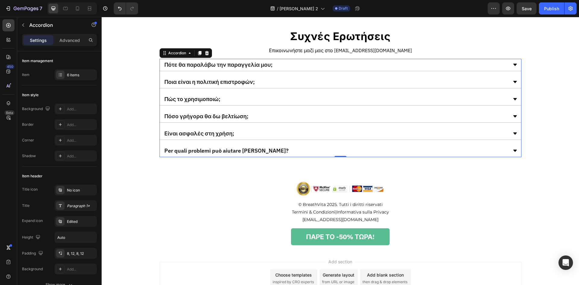
click at [261, 134] on div "Είναι ασφαλές στη χρήση;" at bounding box center [335, 133] width 344 height 7
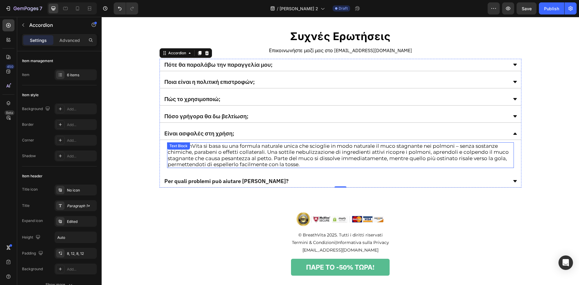
click at [217, 151] on p "Sì. BreathVita si basa su una formula naturale unica che scioglie in modo natur…" at bounding box center [340, 155] width 345 height 25
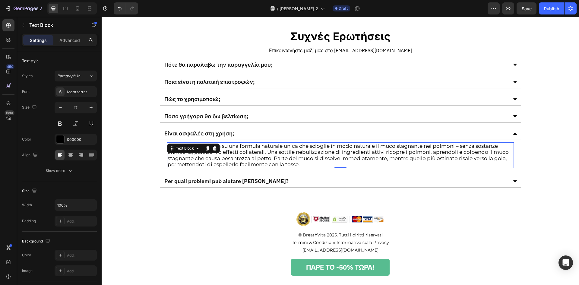
click at [217, 151] on div "Text Block" at bounding box center [193, 148] width 53 height 10
click at [266, 157] on p "Sì. BreathVita si basa su una formula naturale unica che scioglie in modo natur…" at bounding box center [340, 155] width 345 height 25
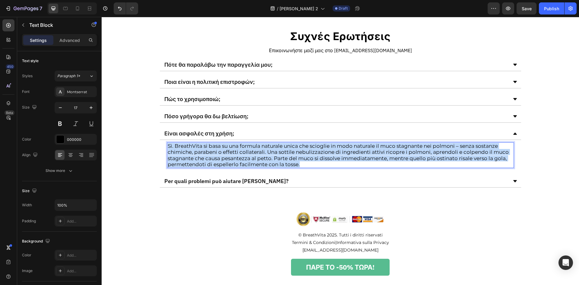
click at [266, 157] on p "Sì. BreathVita si basa su una formula naturale unica che scioglie in modo natur…" at bounding box center [340, 155] width 345 height 25
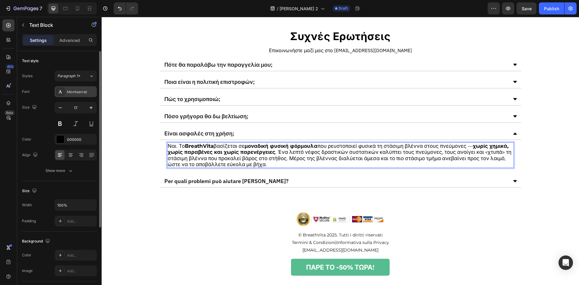
click at [74, 95] on div "Montserrat" at bounding box center [76, 91] width 42 height 11
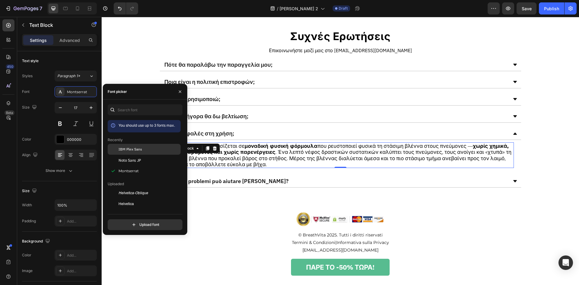
click at [141, 150] on span "IBM Plex Sans" at bounding box center [130, 148] width 24 height 5
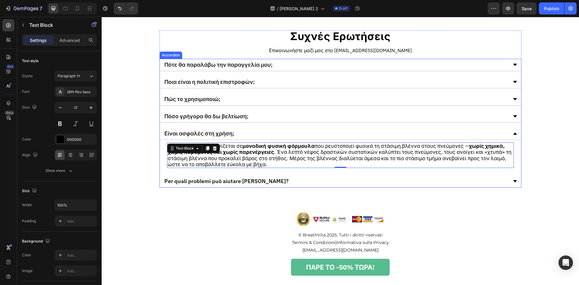
drag, startPoint x: 302, startPoint y: 183, endPoint x: 299, endPoint y: 186, distance: 4.3
click at [302, 183] on div "Per quali problemi può aiutare [PERSON_NAME]?" at bounding box center [335, 181] width 344 height 7
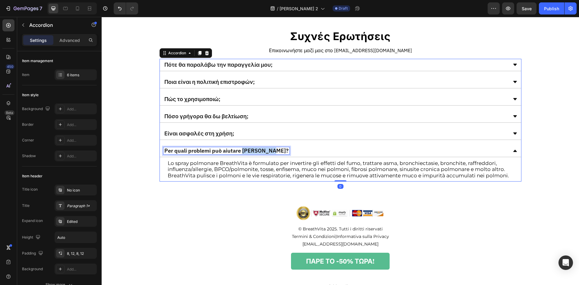
click at [254, 148] on p "Per quali problemi può aiutare [PERSON_NAME]?" at bounding box center [226, 150] width 124 height 5
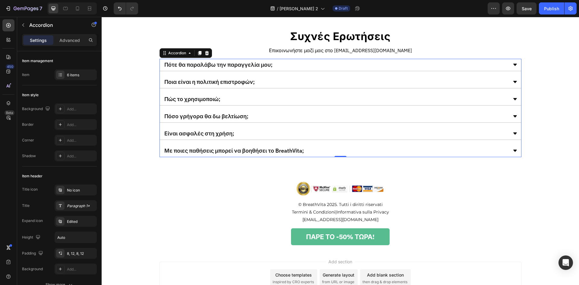
click at [413, 151] on div "Με ποιες παθήσεις μπορεί να βοηθήσει το BreathVita;" at bounding box center [335, 150] width 344 height 7
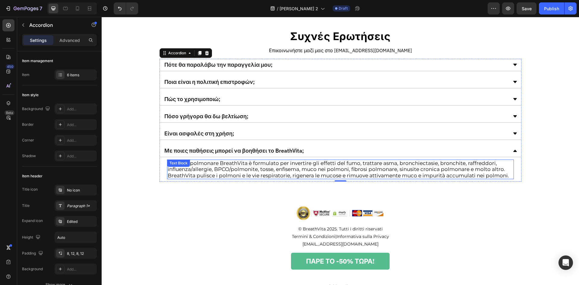
click at [296, 177] on p "Lo spray polmonare BreathVita è formulato per invertire gli effetti del fumo, t…" at bounding box center [340, 169] width 345 height 18
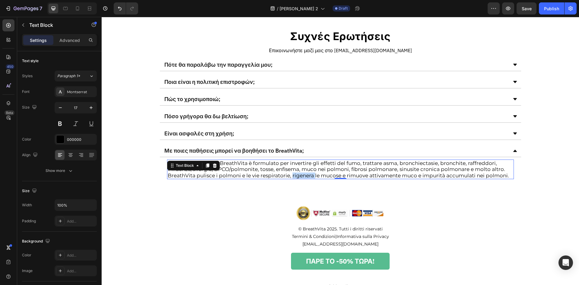
click at [296, 177] on p "Lo spray polmonare BreathVita è formulato per invertire gli effetti del fumo, t…" at bounding box center [340, 169] width 345 height 18
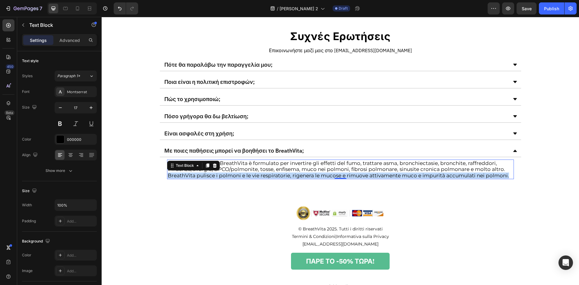
click at [296, 177] on p "Lo spray polmonare BreathVita è formulato per invertire gli effetti del fumo, t…" at bounding box center [340, 169] width 345 height 18
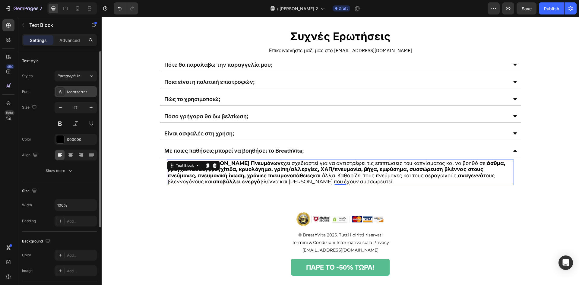
click at [91, 91] on div "Montserrat" at bounding box center [81, 91] width 28 height 5
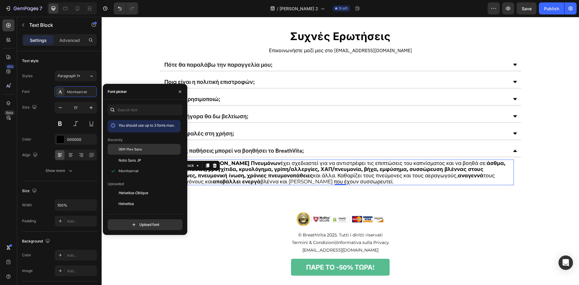
click at [158, 148] on div "IBM Plex Sans" at bounding box center [148, 148] width 61 height 5
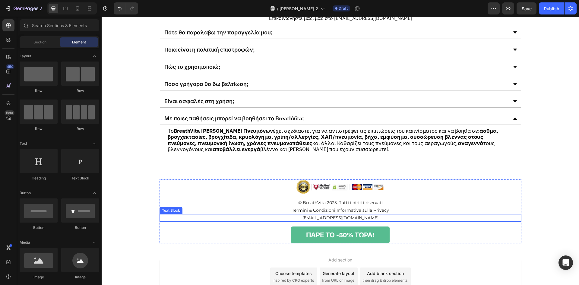
scroll to position [1823, 0]
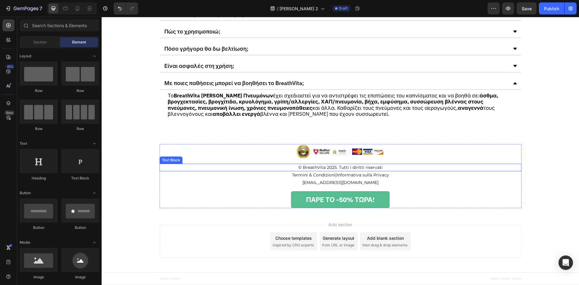
click at [332, 168] on p "© BreathVita 2025. Tutti i diritti riservati" at bounding box center [340, 167] width 360 height 6
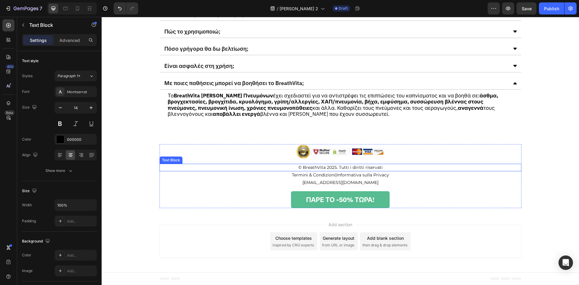
click at [332, 168] on p "© BreathVita 2025. Tutti i diritti riservati" at bounding box center [340, 167] width 360 height 6
drag, startPoint x: 337, startPoint y: 168, endPoint x: 385, endPoint y: 164, distance: 47.5
click at [385, 164] on div "© BreathVita 2025. Tutti i diritti riservati" at bounding box center [340, 168] width 362 height 8
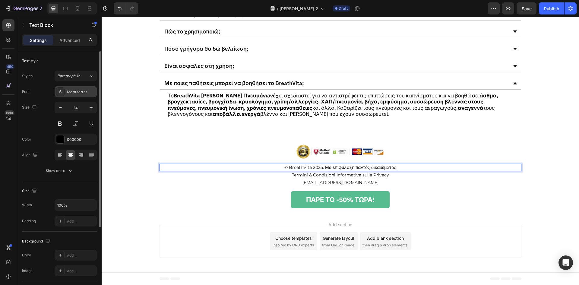
click at [78, 89] on div "Montserrat" at bounding box center [76, 91] width 42 height 11
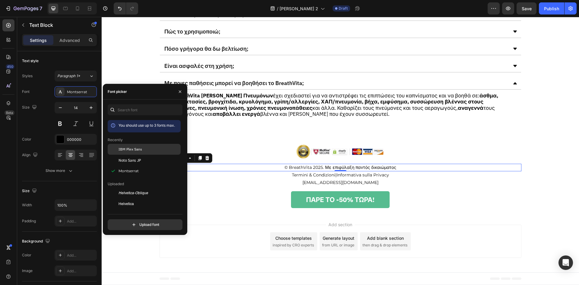
click at [127, 148] on span "IBM Plex Sans" at bounding box center [130, 148] width 24 height 5
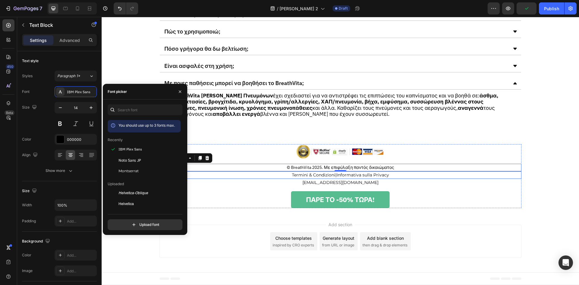
click at [405, 175] on p "Termini & Condizioni | Informativa sulla Privacy" at bounding box center [340, 175] width 360 height 6
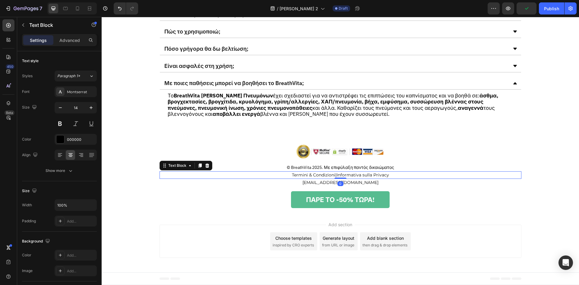
click at [405, 175] on p "Termini & Condizioni | Informativa sulla Privacy" at bounding box center [340, 175] width 360 height 6
click at [405, 175] on p "Termini & Condizioni | Informativa sulla Privacy ⁠⁠⁠⁠⁠⁠⁠" at bounding box center [340, 175] width 360 height 6
click at [338, 176] on p "Όροι & Προϋποθέσεις | Πολιτική Απορρήτου" at bounding box center [340, 175] width 360 height 6
drag, startPoint x: 338, startPoint y: 175, endPoint x: 291, endPoint y: 175, distance: 46.7
click at [291, 175] on p "Όροι & Προϋποθέσεις | Πολιτική Απορρήτου" at bounding box center [340, 175] width 360 height 6
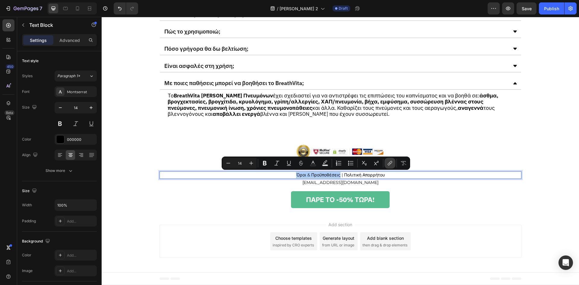
click at [391, 164] on icon "Editor contextual toolbar" at bounding box center [390, 163] width 6 height 6
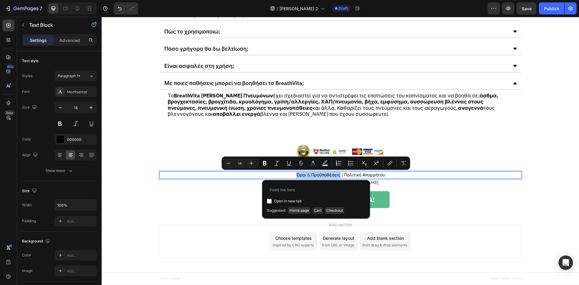
type input "https://tryhelia.com/pages/oroi-kai-proypotheseis"
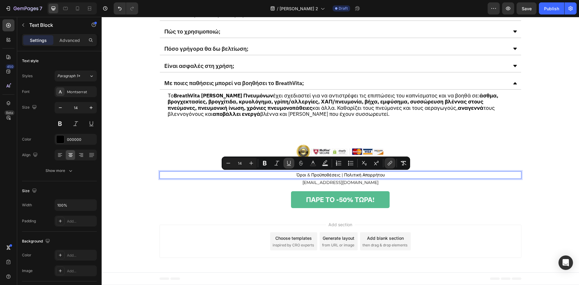
click at [285, 162] on button "Underline" at bounding box center [288, 163] width 11 height 11
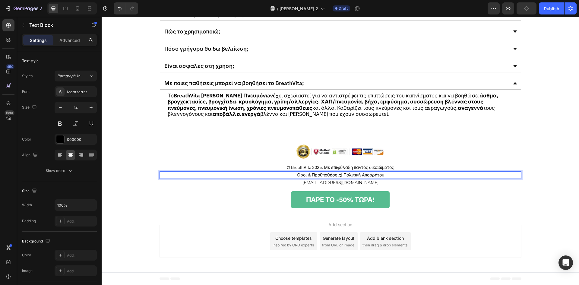
drag, startPoint x: 342, startPoint y: 174, endPoint x: 385, endPoint y: 175, distance: 43.4
click at [385, 175] on p "Όροι & Προϋποθέσεις | Πολιτική Απορρήτου" at bounding box center [340, 175] width 360 height 6
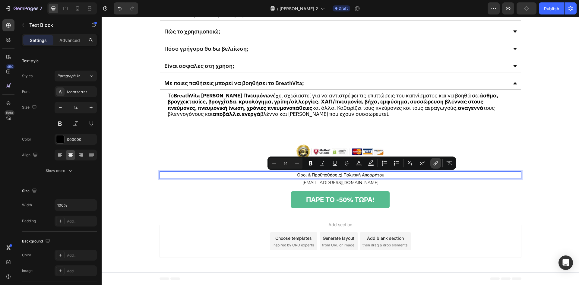
click at [434, 162] on icon "Editor contextual toolbar" at bounding box center [435, 163] width 6 height 6
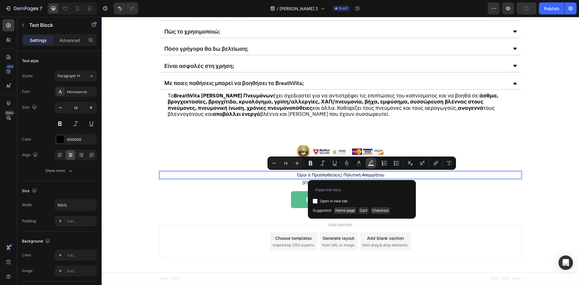
type input "https://tryhelia.com/pages/politiki-aporritou"
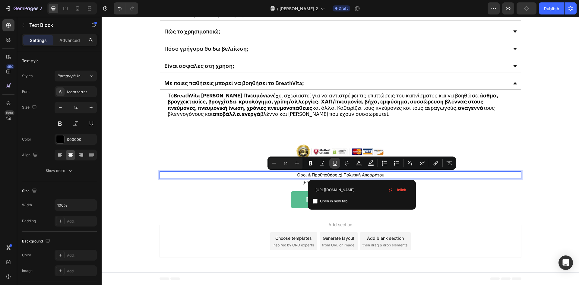
click at [331, 163] on button "Underline" at bounding box center [334, 163] width 11 height 11
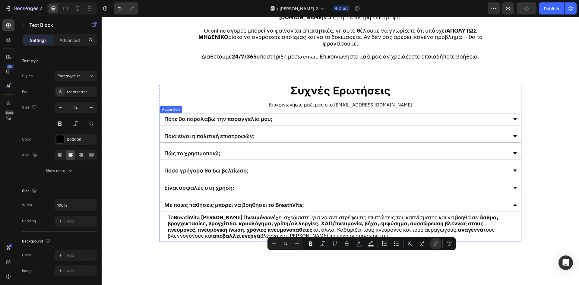
type input "16"
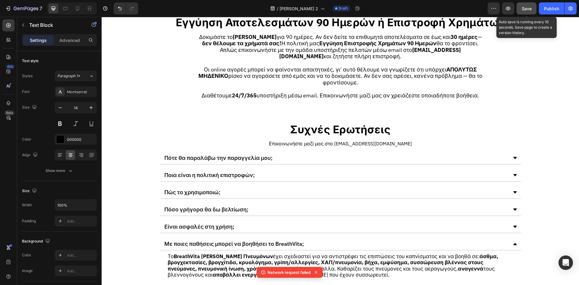
click at [524, 12] on button "Save" at bounding box center [526, 8] width 20 height 12
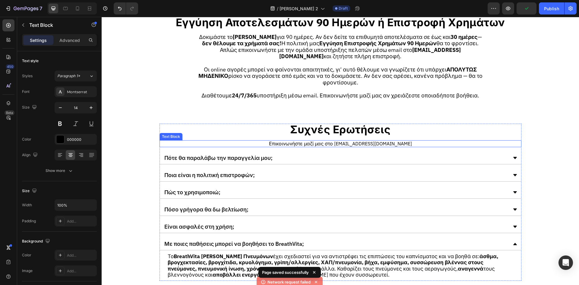
click at [356, 142] on p "Επικοινωνήστε μαζί μας στο voitheia@tryhelia.com" at bounding box center [340, 144] width 288 height 6
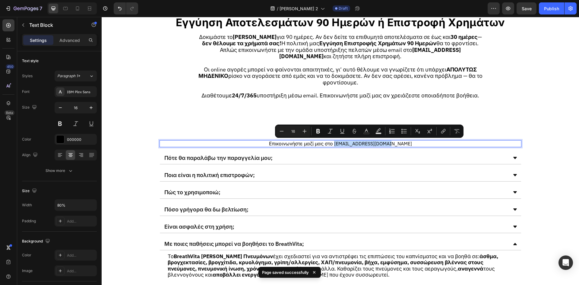
drag, startPoint x: 346, startPoint y: 144, endPoint x: 397, endPoint y: 141, distance: 51.6
click at [397, 141] on p "Επικοινωνήστε μαζί μας στο voitheia@tryhelia.com" at bounding box center [340, 144] width 288 height 6
copy p "voitheia@tryhelia.com"
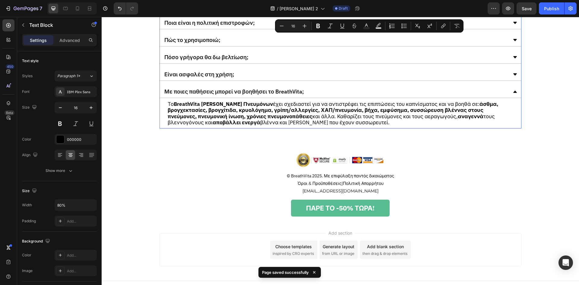
scroll to position [1823, 0]
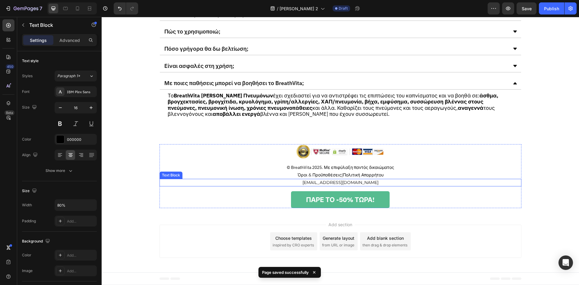
click at [344, 181] on p "[EMAIL_ADDRESS][DOMAIN_NAME]" at bounding box center [340, 182] width 360 height 6
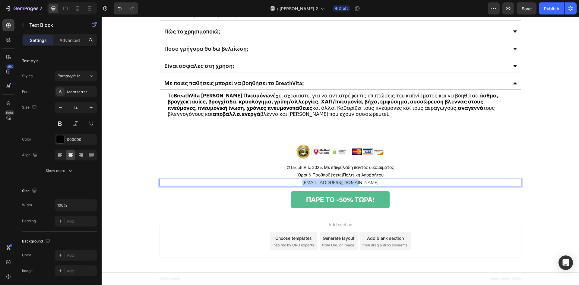
click at [344, 181] on p "[EMAIL_ADDRESS][DOMAIN_NAME]" at bounding box center [340, 182] width 360 height 6
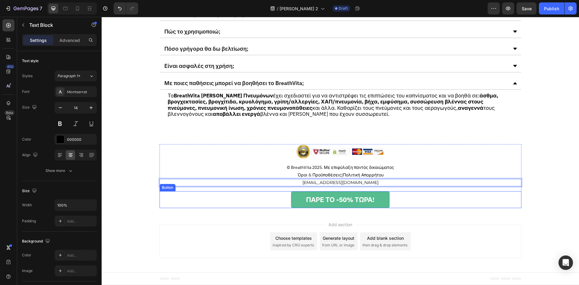
click at [437, 199] on div "ΠΑΡΕ ΤΟ -50% ΤΩΡΑ! Button" at bounding box center [340, 199] width 362 height 17
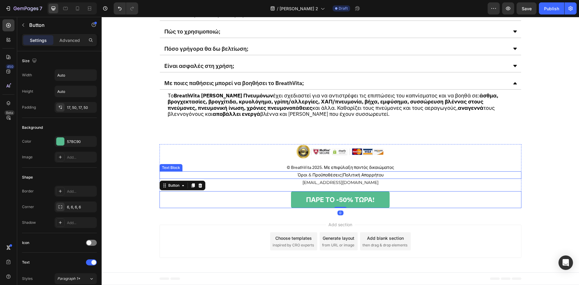
click at [382, 175] on link "Πολιτική Απορρήτου" at bounding box center [363, 174] width 41 height 5
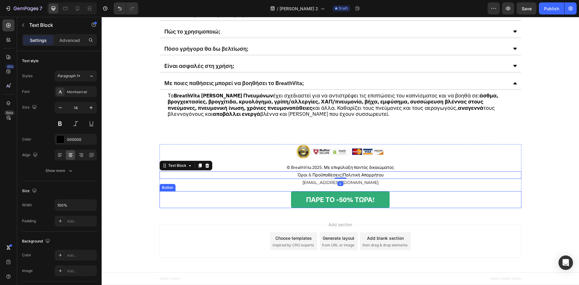
click at [372, 199] on link "ΠΑΡΕ ΤΟ -50% ΤΩΡΑ!" at bounding box center [340, 199] width 99 height 17
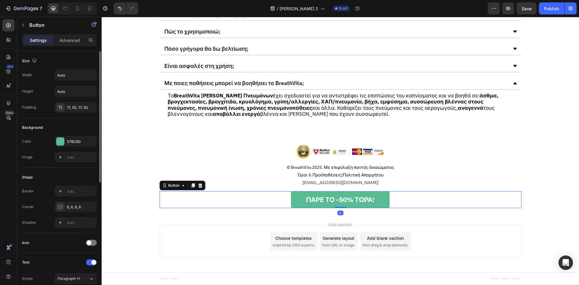
scroll to position [120, 0]
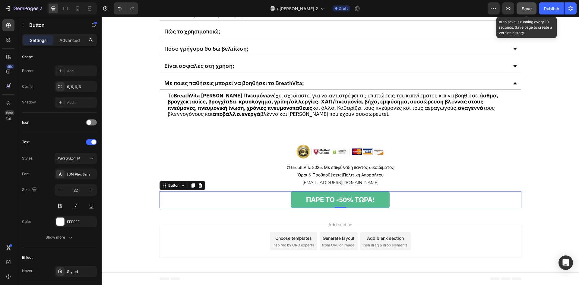
click at [528, 8] on span "Save" at bounding box center [526, 8] width 10 height 5
click at [523, 13] on button "Save" at bounding box center [526, 8] width 20 height 12
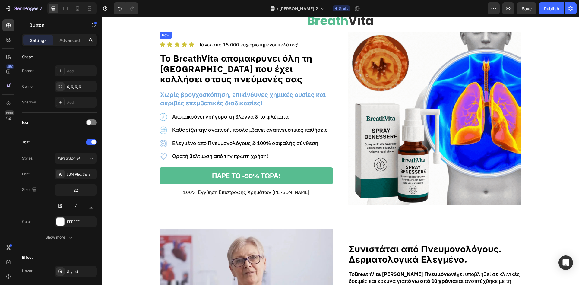
scroll to position [0, 0]
